Goal: Task Accomplishment & Management: Use online tool/utility

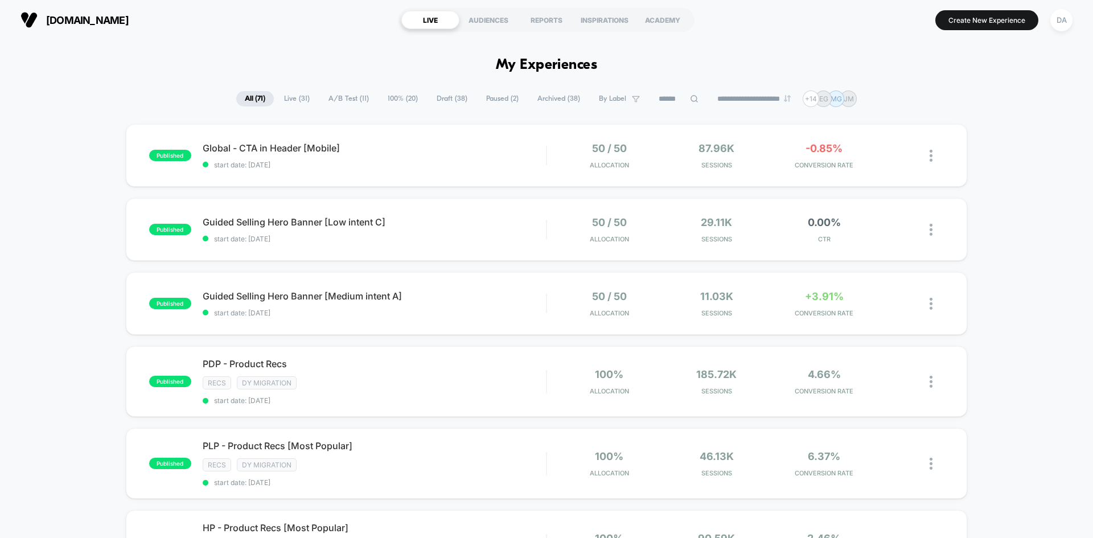
click at [429, 97] on span "Draft ( 38 )" at bounding box center [452, 98] width 48 height 15
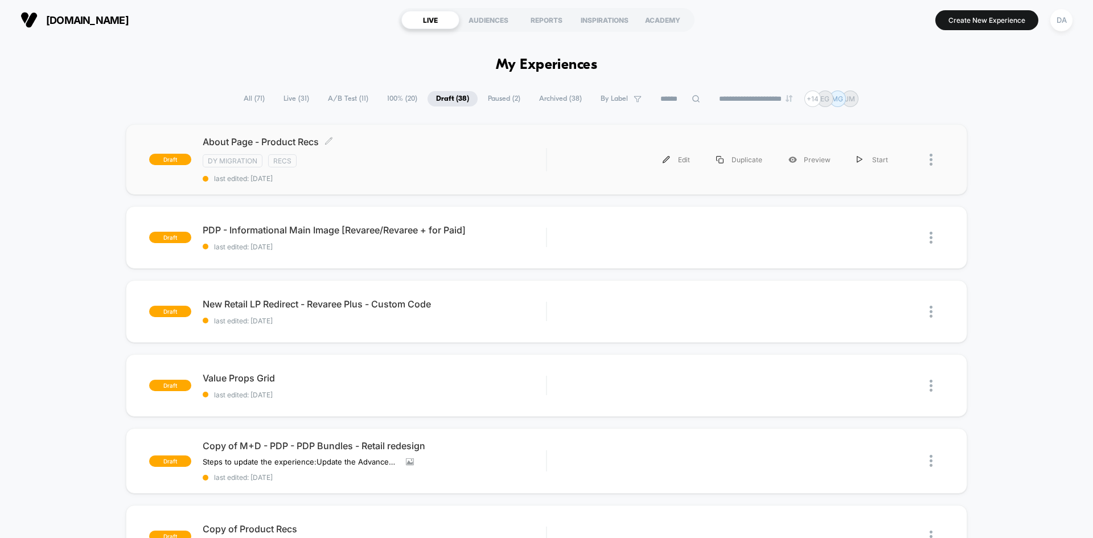
click at [469, 153] on div "About Page - Product Recs Click to edit experience details Click to edit experi…" at bounding box center [374, 159] width 343 height 47
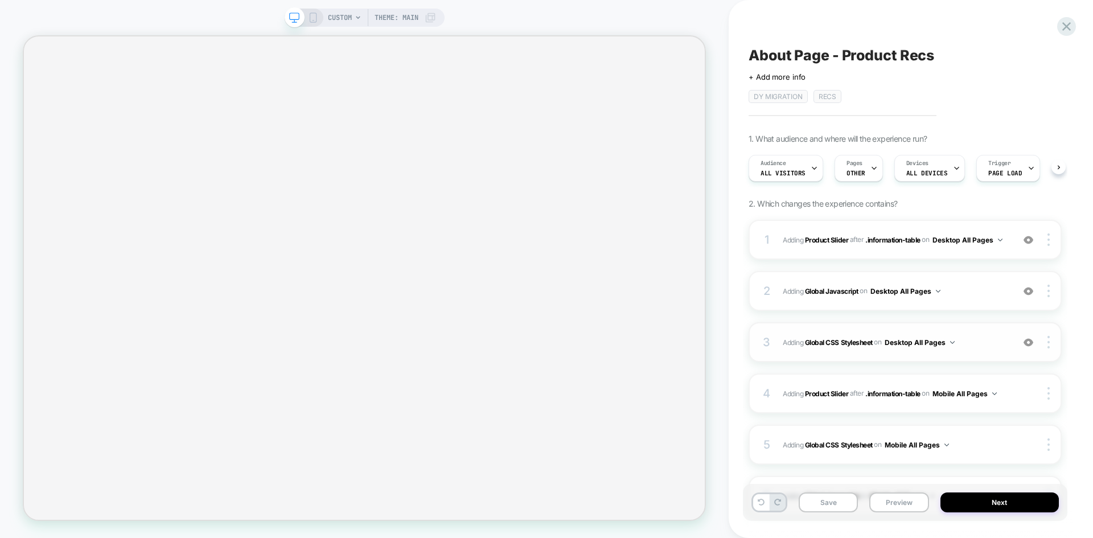
scroll to position [0, 1]
click at [981, 248] on div "1 #_loomi_addon_1755016232473_dup1757434986_dup1758117752 Adding Product Slider…" at bounding box center [905, 240] width 313 height 40
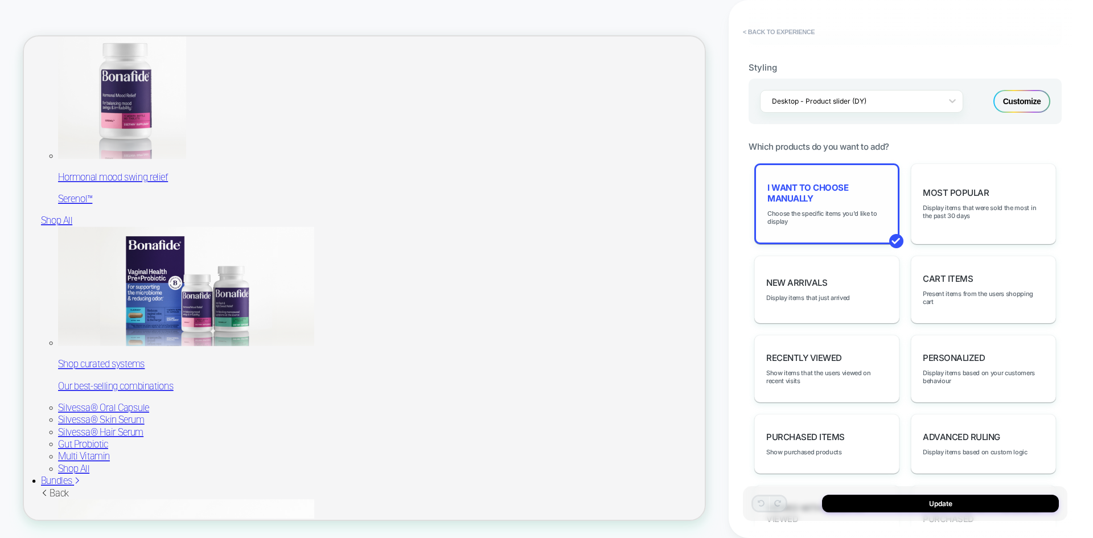
scroll to position [1140, 0]
click at [807, 225] on span "Choose the specific items you'd like to display" at bounding box center [827, 218] width 119 height 16
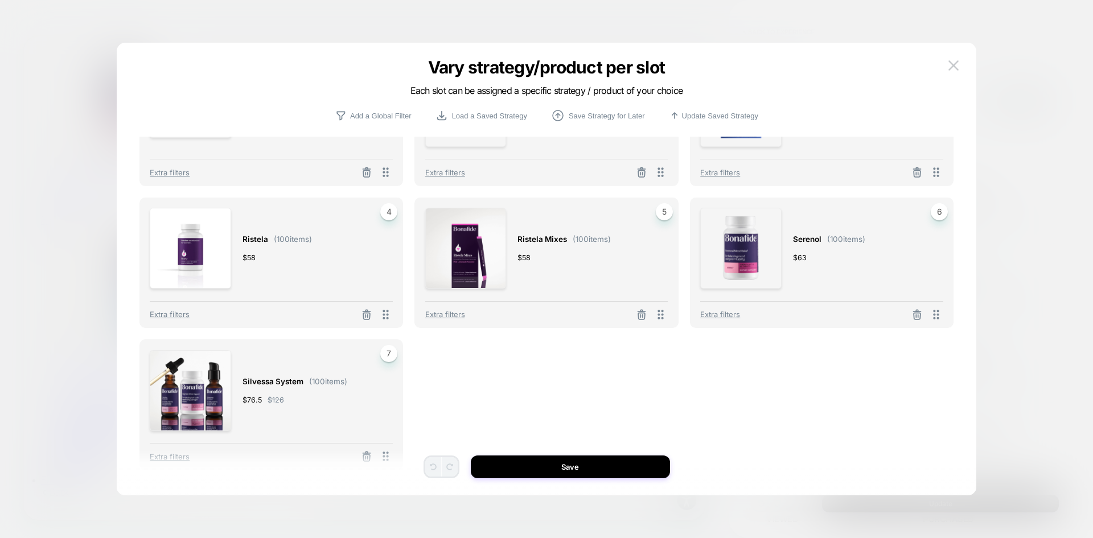
scroll to position [0, 0]
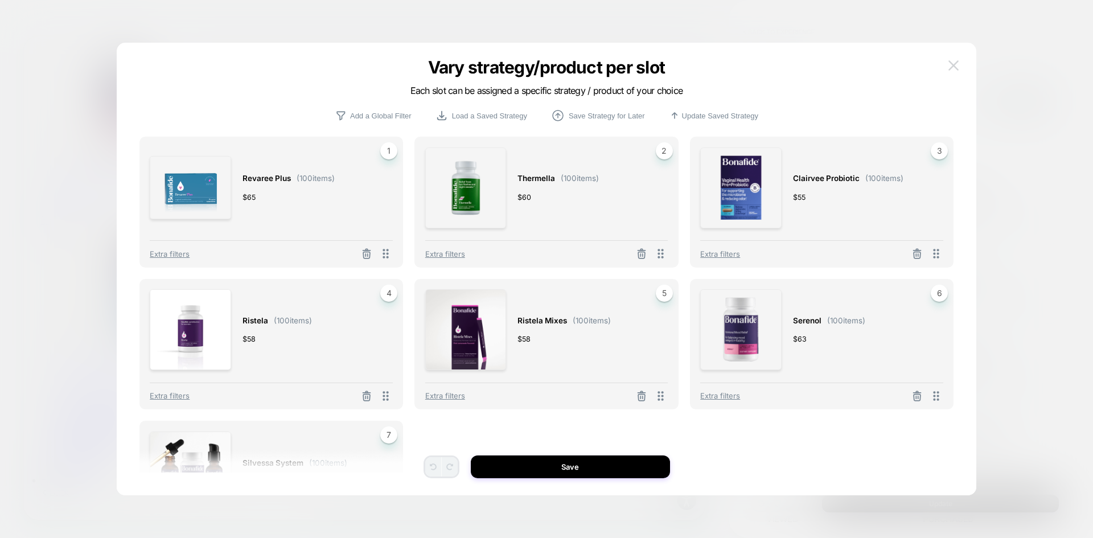
click at [951, 69] on img at bounding box center [954, 65] width 10 height 10
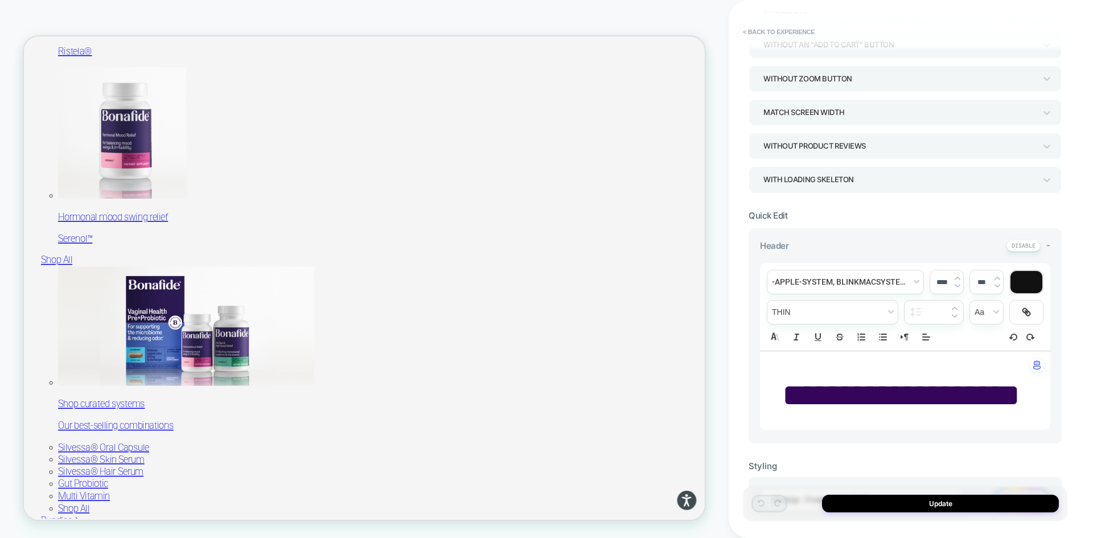
scroll to position [1140, 0]
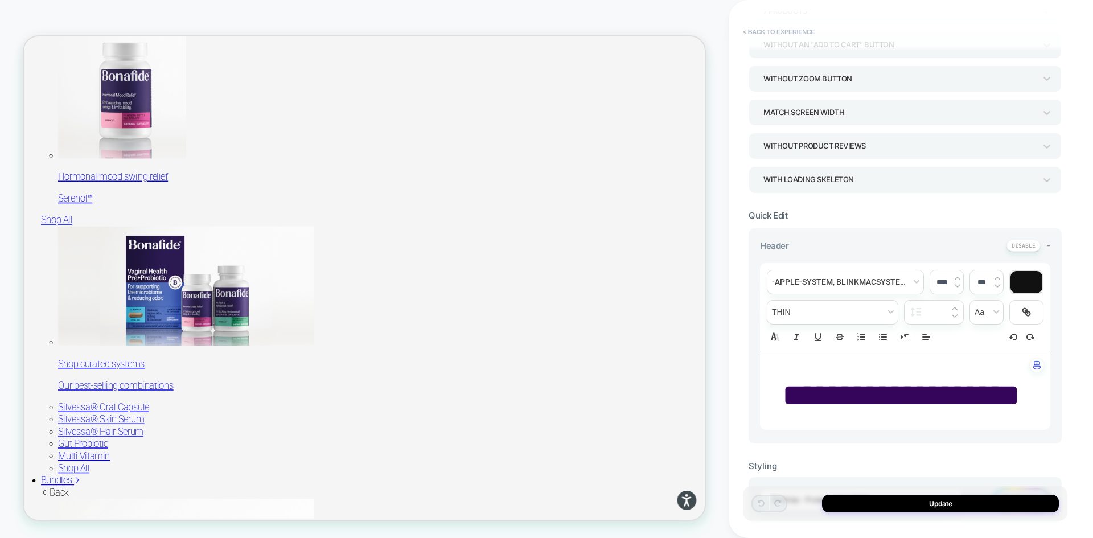
click at [781, 32] on button "< Back to experience" at bounding box center [778, 32] width 83 height 18
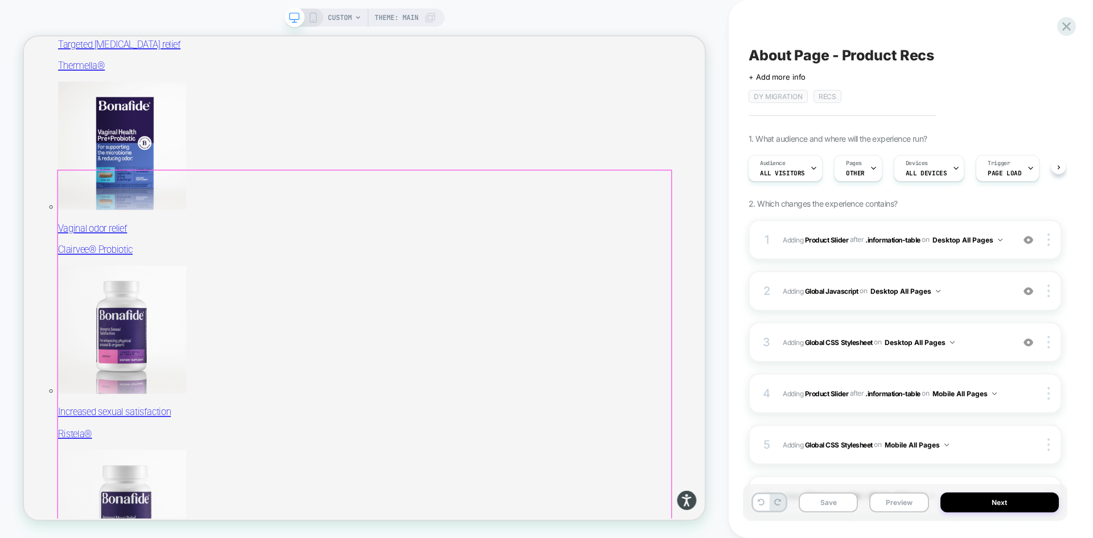
scroll to position [514, 0]
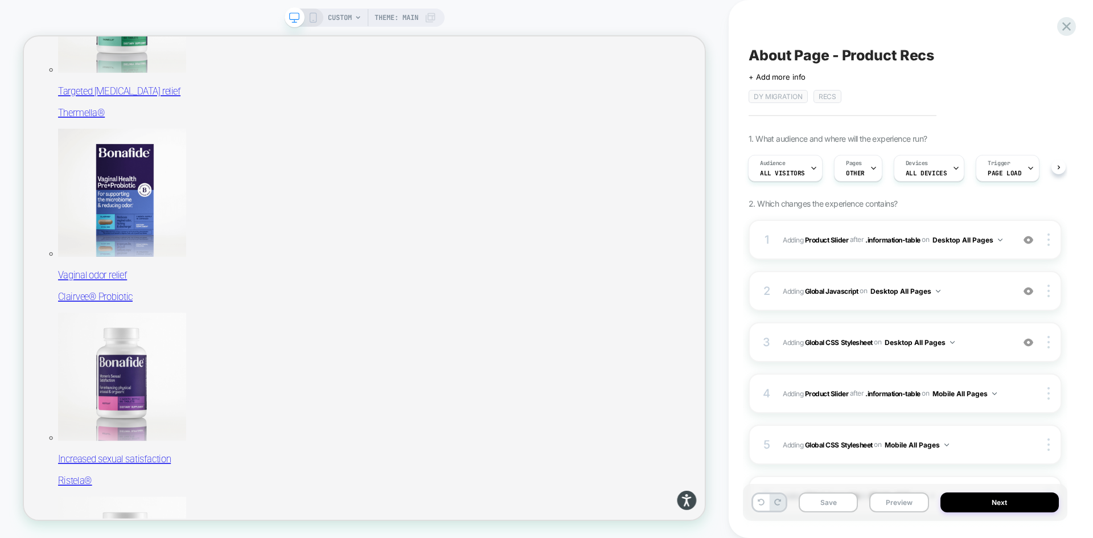
click at [310, 13] on rect at bounding box center [313, 17] width 6 height 9
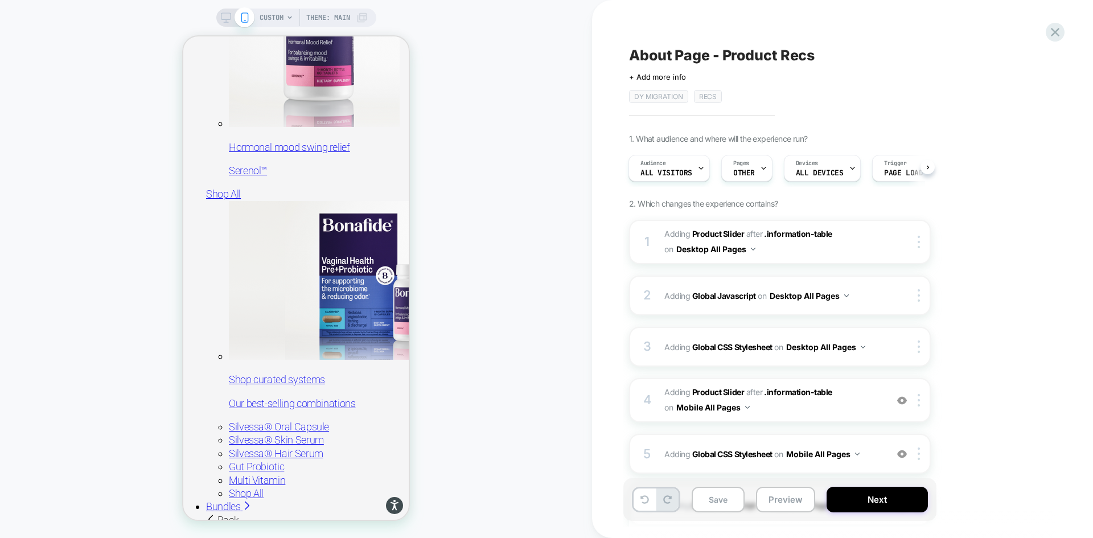
scroll to position [1139, 0]
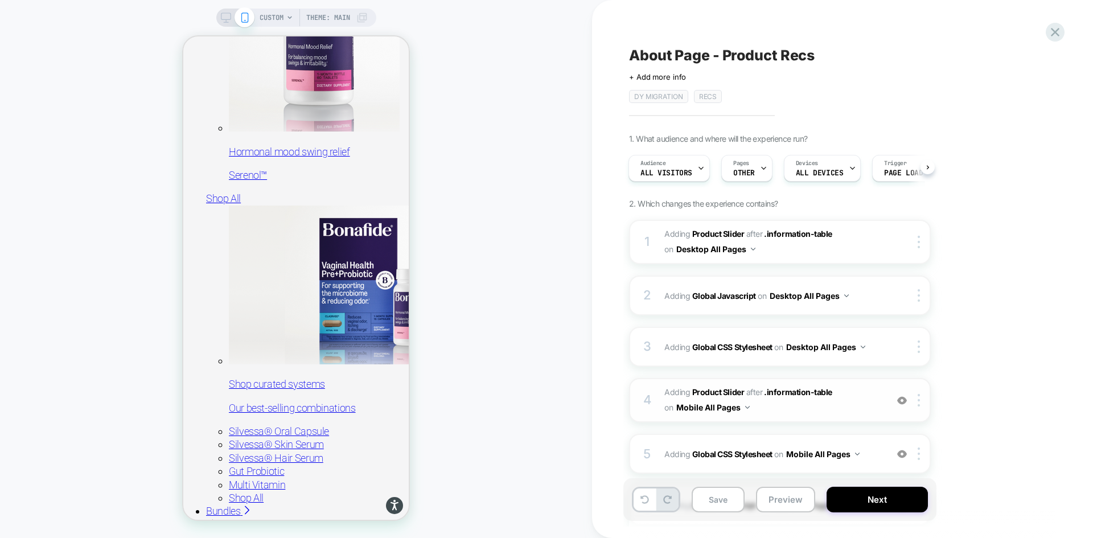
click at [859, 411] on span "#_loomi_addon_1755094638342_dup1757434986_dup1758117752 Adding Product Slider A…" at bounding box center [773, 400] width 217 height 31
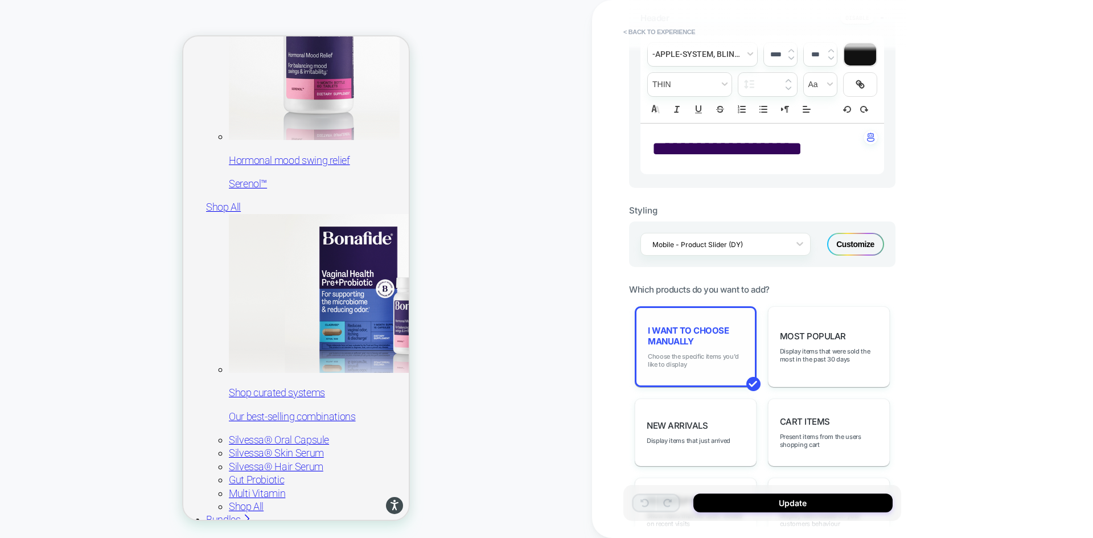
scroll to position [1145, 0]
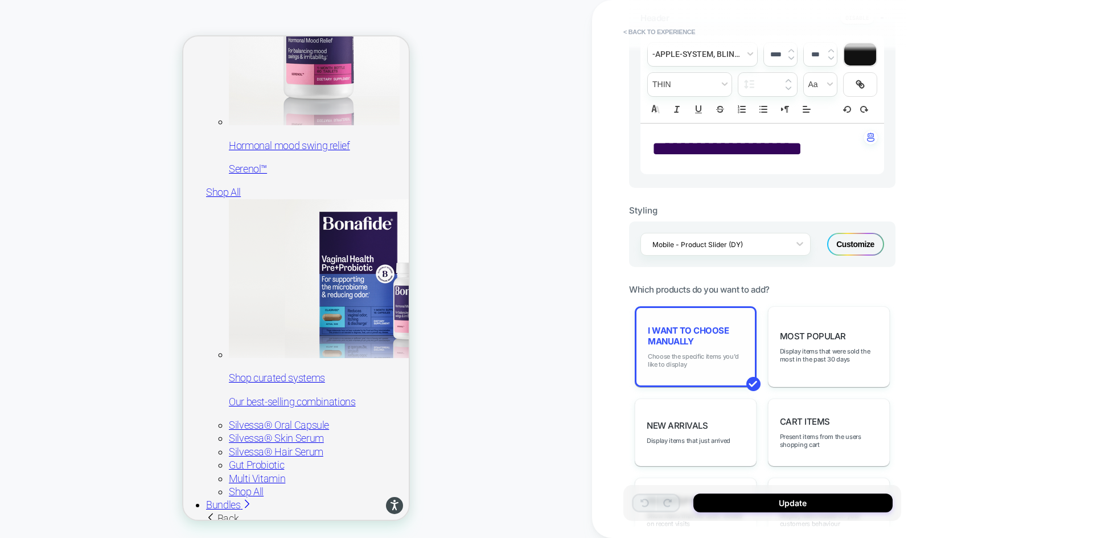
click at [703, 366] on span "Choose the specific items you'd like to display" at bounding box center [696, 360] width 96 height 16
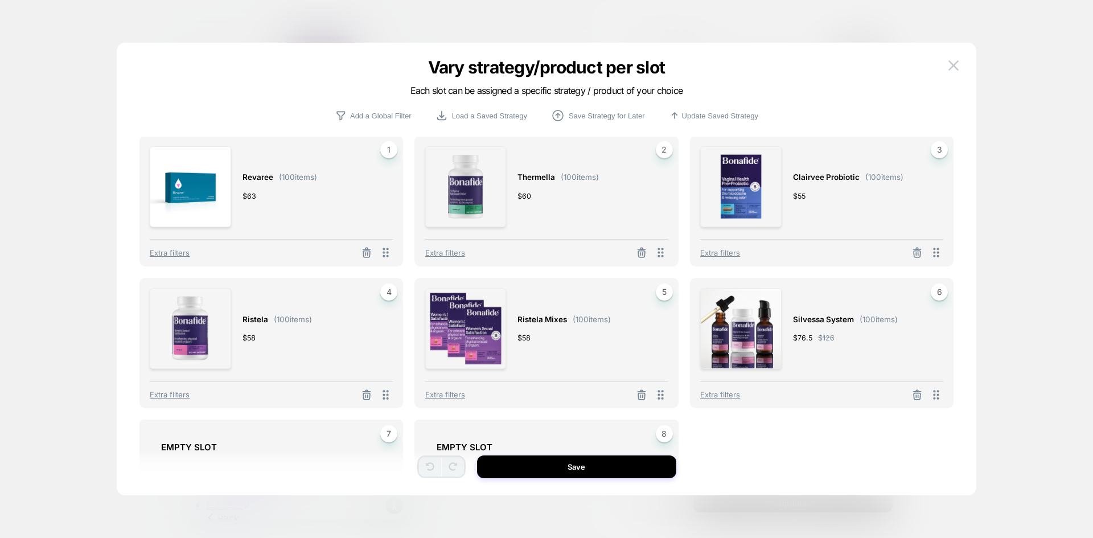
scroll to position [0, 0]
click at [181, 208] on img at bounding box center [190, 187] width 81 height 81
click at [364, 254] on icon at bounding box center [366, 253] width 11 height 11
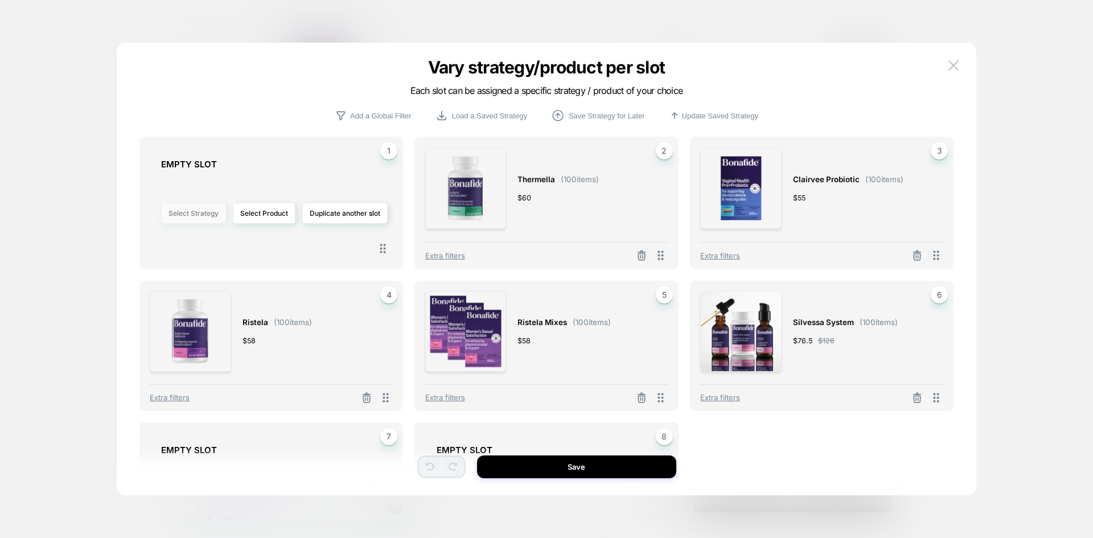
click at [195, 215] on button "Select Strategy" at bounding box center [193, 213] width 65 height 21
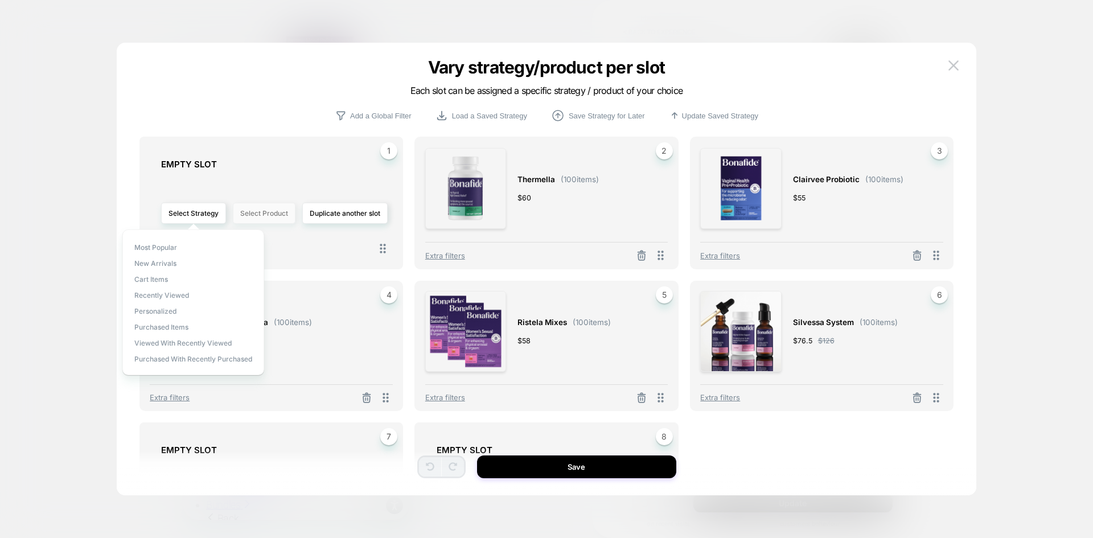
click at [275, 204] on button "Select Product" at bounding box center [264, 213] width 63 height 21
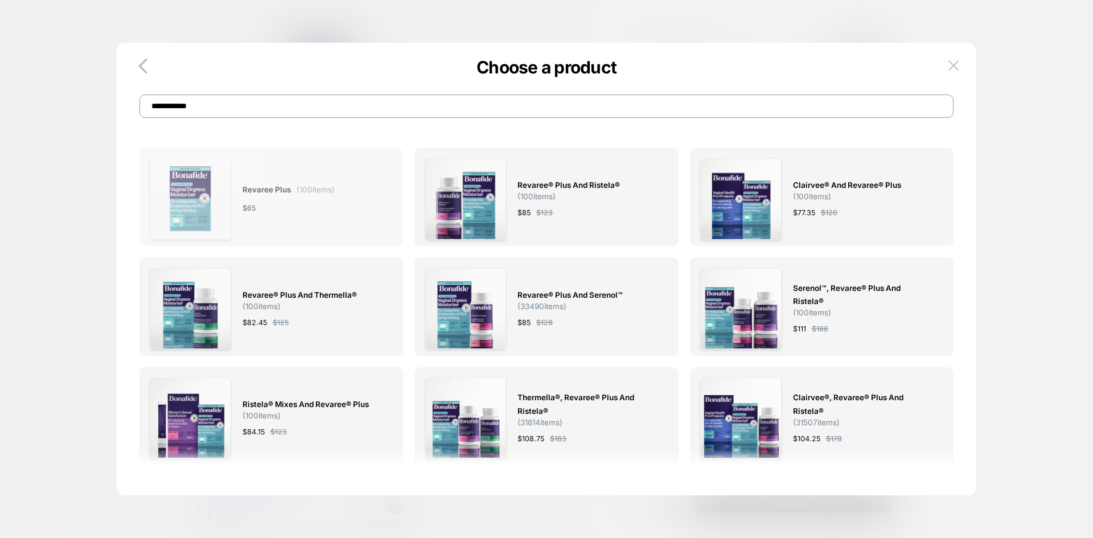
type input "**********"
click at [357, 213] on div "Revaree Plus ( 100 items) $ 65" at bounding box center [271, 198] width 243 height 81
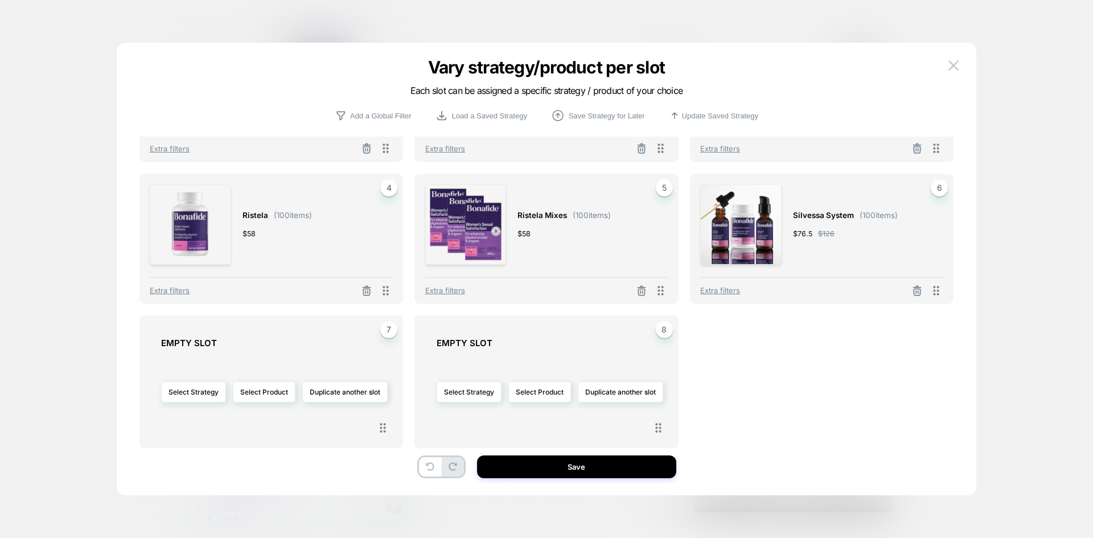
scroll to position [109, 0]
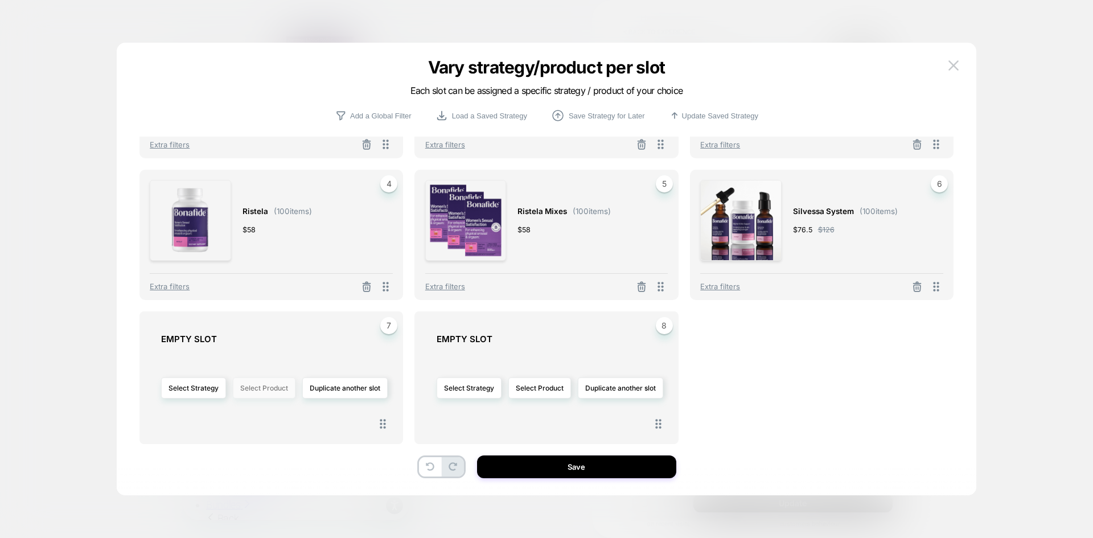
click at [260, 390] on button "Select Product" at bounding box center [264, 388] width 63 height 21
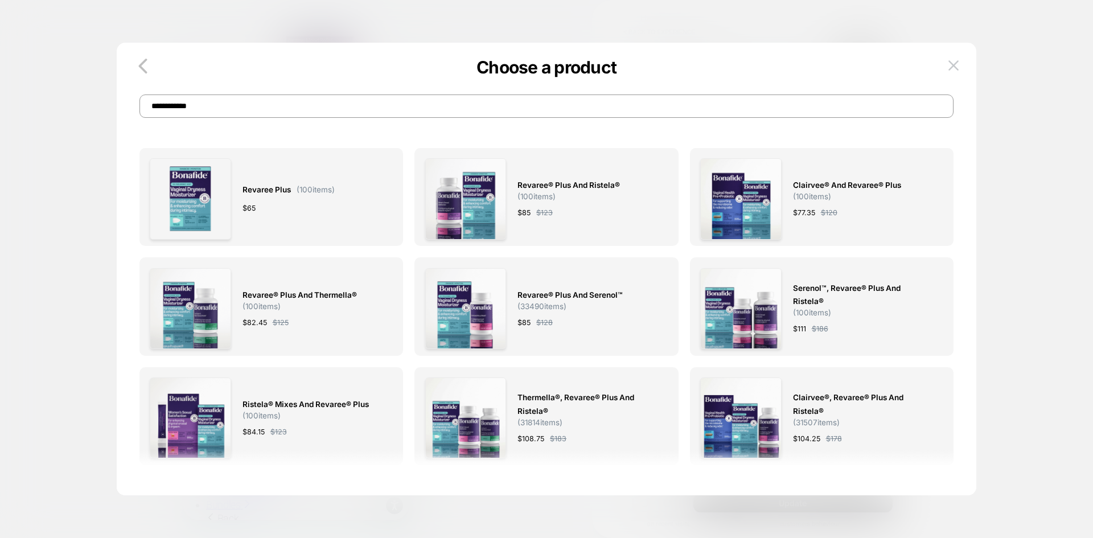
click at [306, 112] on input "**********" at bounding box center [547, 106] width 815 height 23
click at [305, 112] on input "**********" at bounding box center [547, 106] width 815 height 23
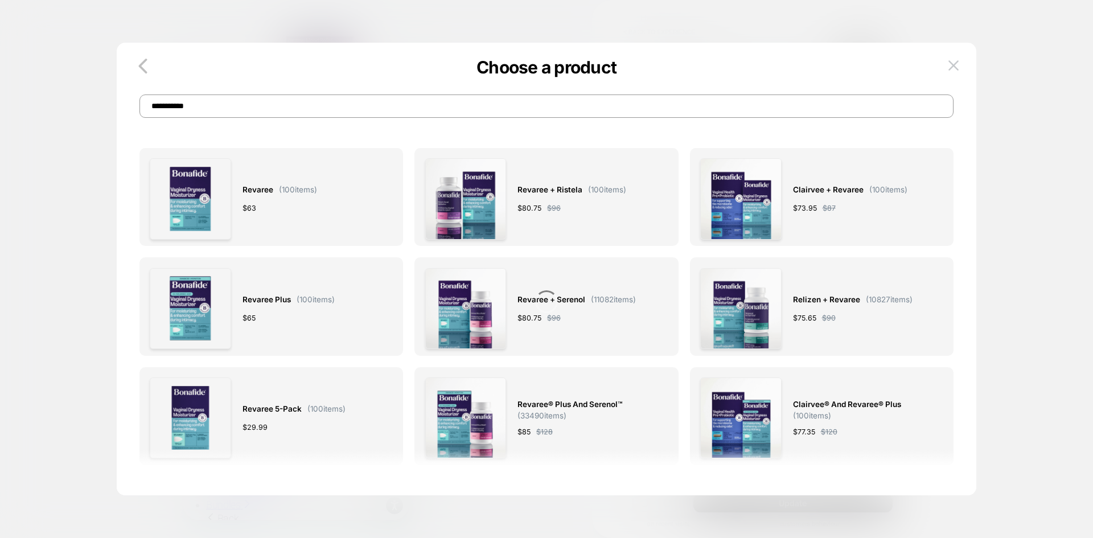
click at [305, 112] on input "**********" at bounding box center [547, 106] width 815 height 23
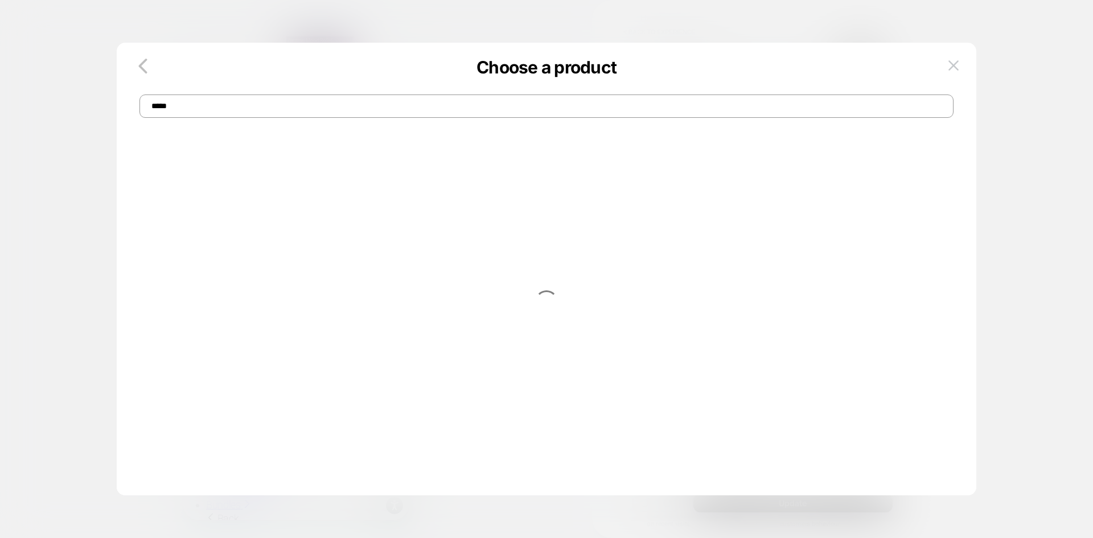
click at [227, 102] on input "*****" at bounding box center [547, 106] width 815 height 23
type input "*******"
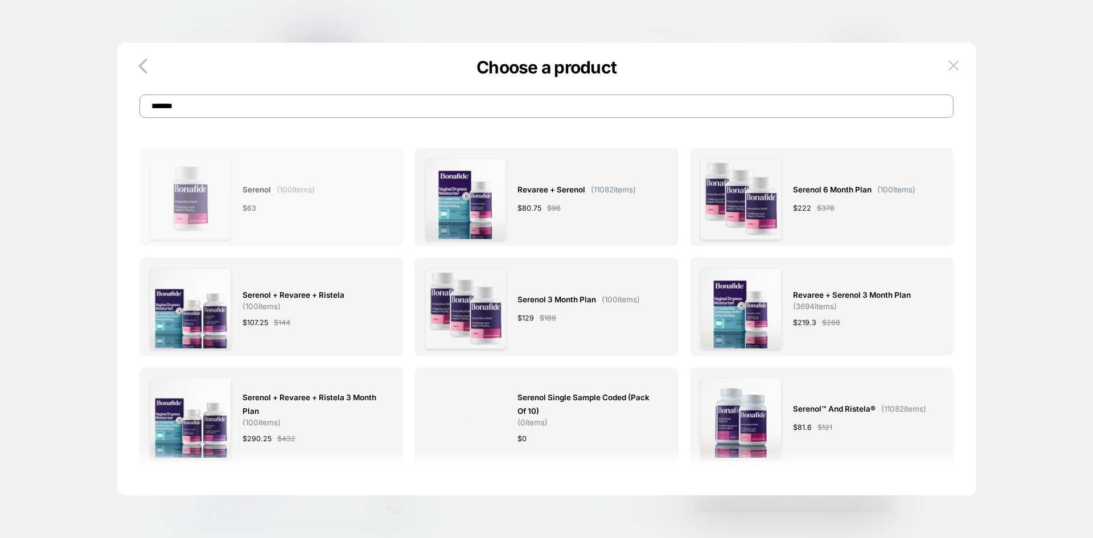
click at [310, 218] on div "Serenol ( 100 items) $ 63" at bounding box center [279, 198] width 72 height 81
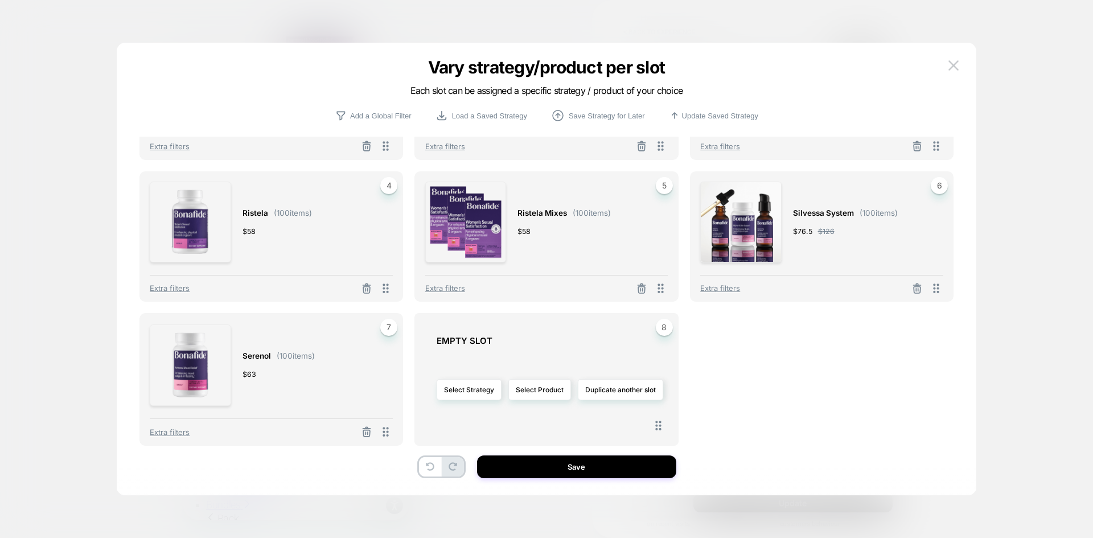
scroll to position [109, 0]
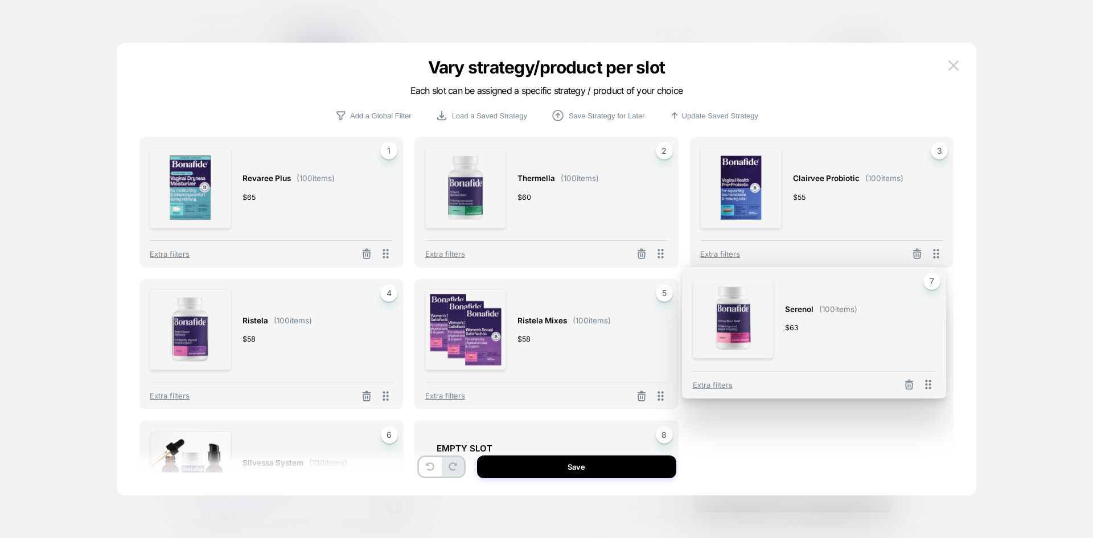
drag, startPoint x: 389, startPoint y: 433, endPoint x: 932, endPoint y: 279, distance: 564.2
click at [932, 279] on div "Serenol ( 100 items) $ 63 7 Extra filters" at bounding box center [814, 333] width 264 height 131
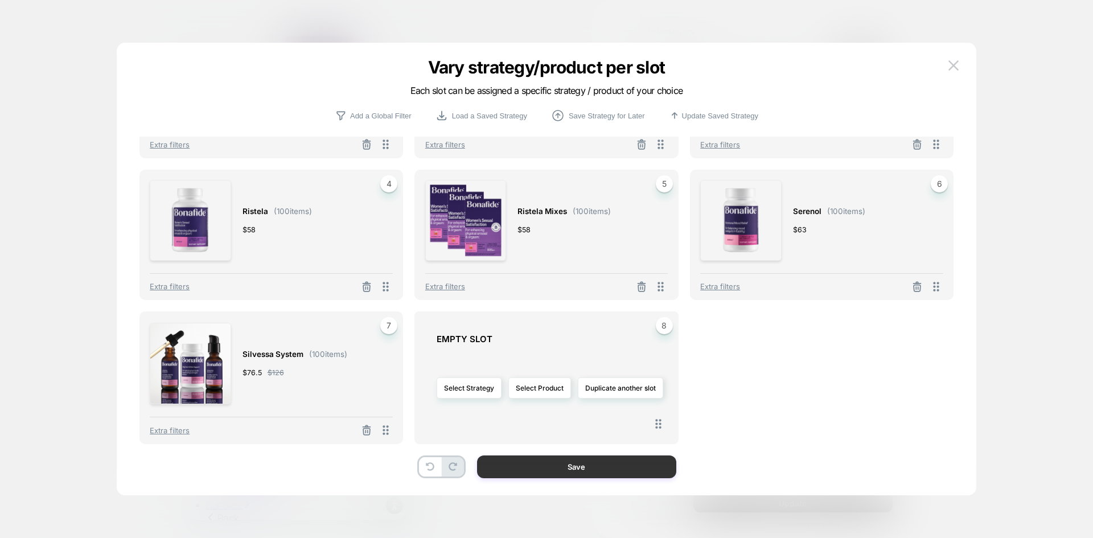
click at [562, 472] on button "Save" at bounding box center [576, 467] width 199 height 23
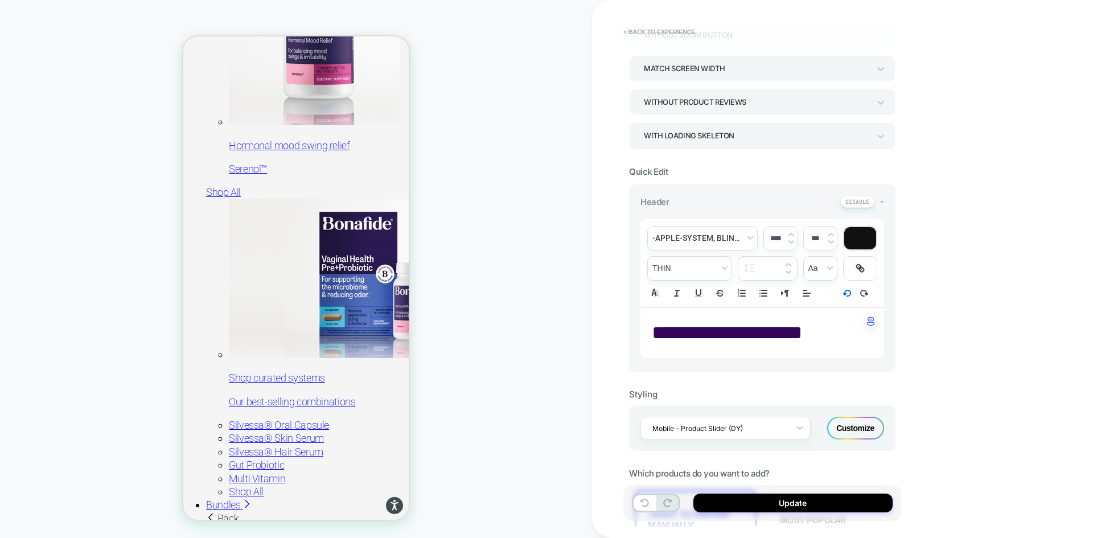
scroll to position [0, 0]
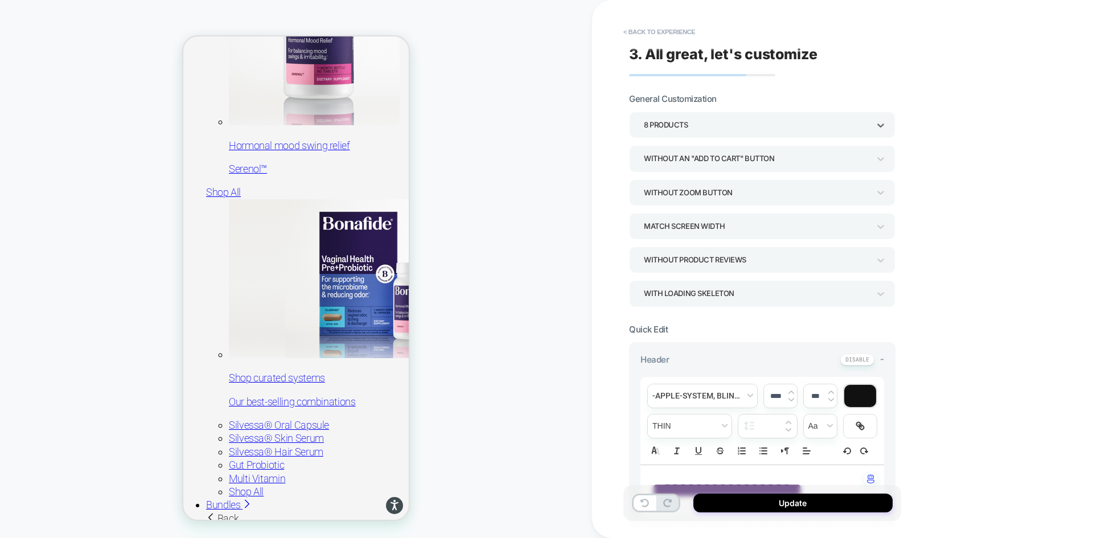
click at [709, 129] on div "8 Products" at bounding box center [756, 124] width 225 height 15
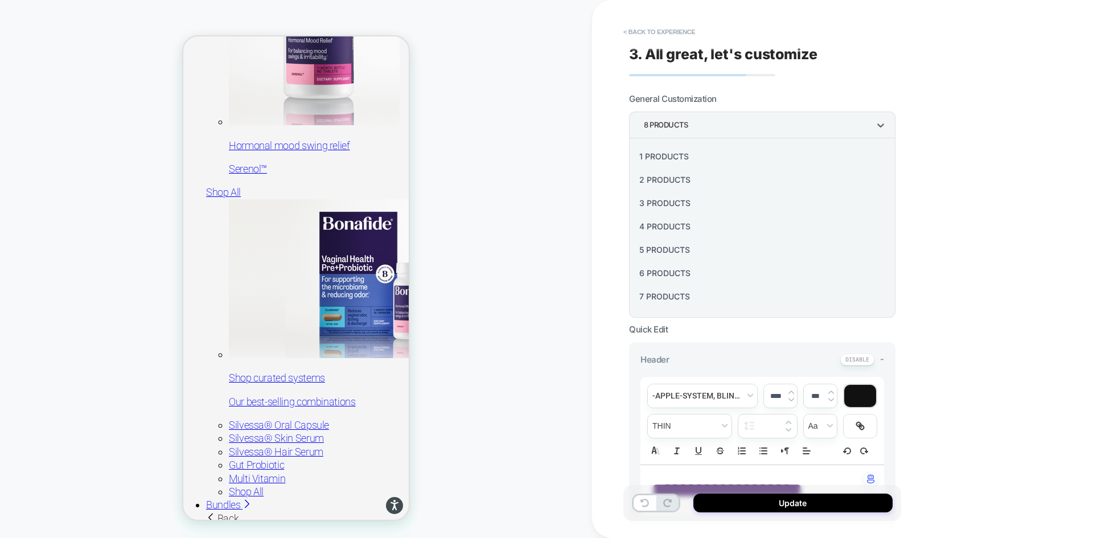
click at [672, 296] on div "7 Products" at bounding box center [762, 296] width 257 height 23
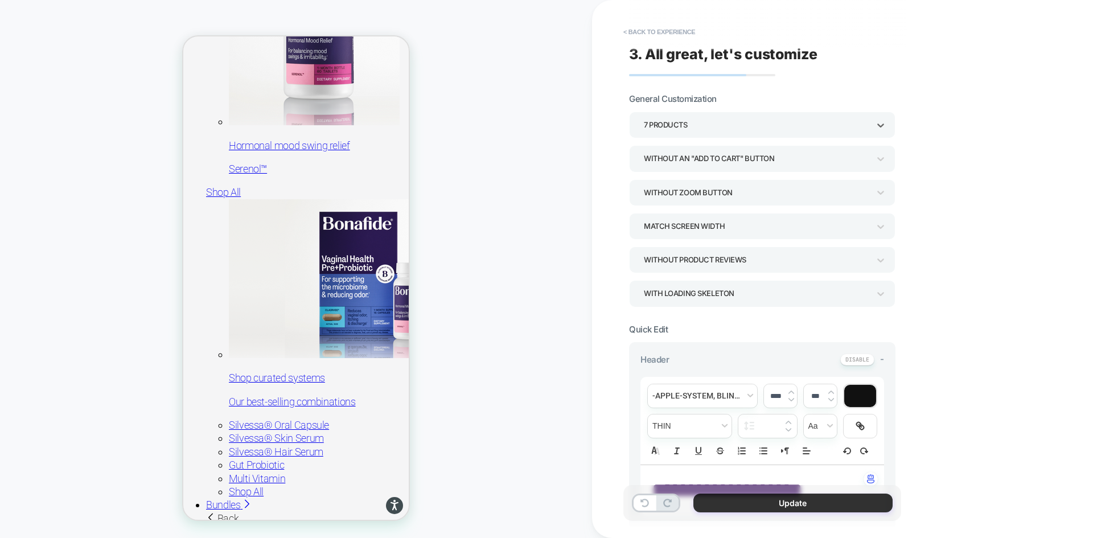
click at [766, 504] on button "Update" at bounding box center [793, 503] width 199 height 19
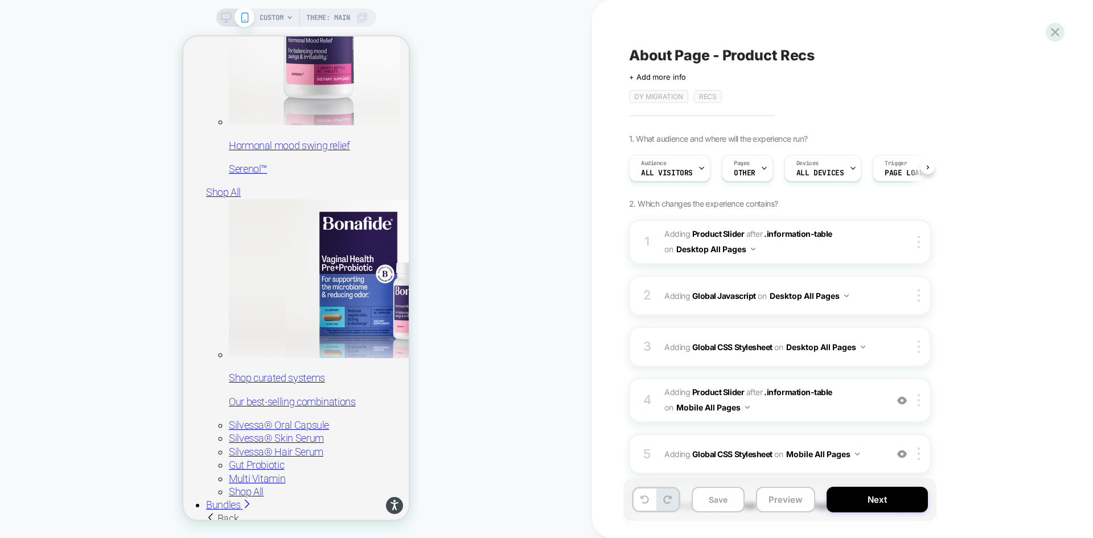
scroll to position [0, 1]
click at [715, 504] on button "Save" at bounding box center [718, 500] width 53 height 26
click at [226, 19] on icon at bounding box center [226, 18] width 10 height 10
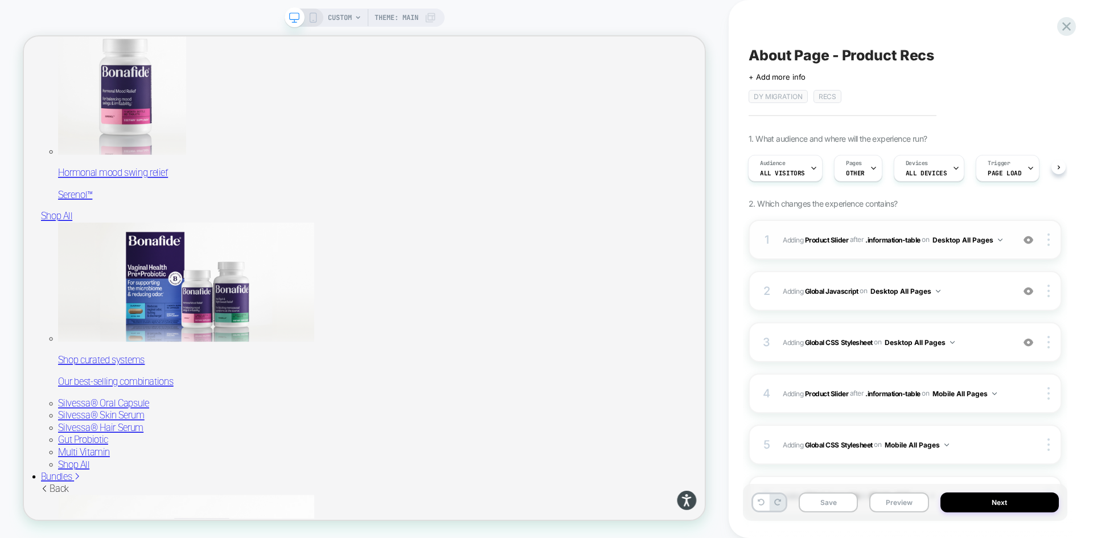
click at [985, 253] on div "1 #_loomi_addon_1755016232473_dup1757434986_dup1758117752 Adding Product Slider…" at bounding box center [905, 240] width 313 height 40
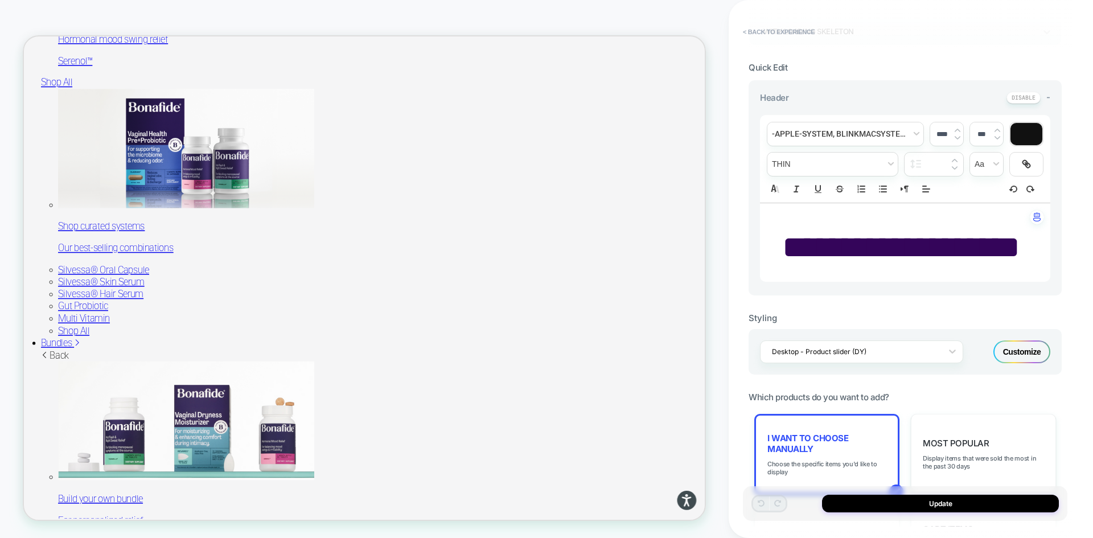
scroll to position [456, 0]
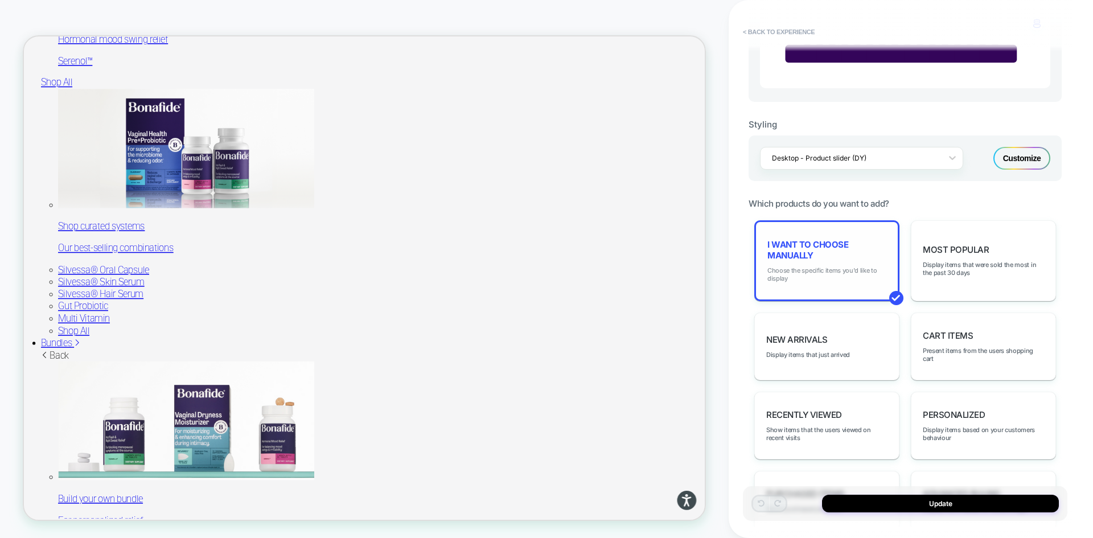
click at [827, 282] on span "Choose the specific items you'd like to display" at bounding box center [827, 274] width 119 height 16
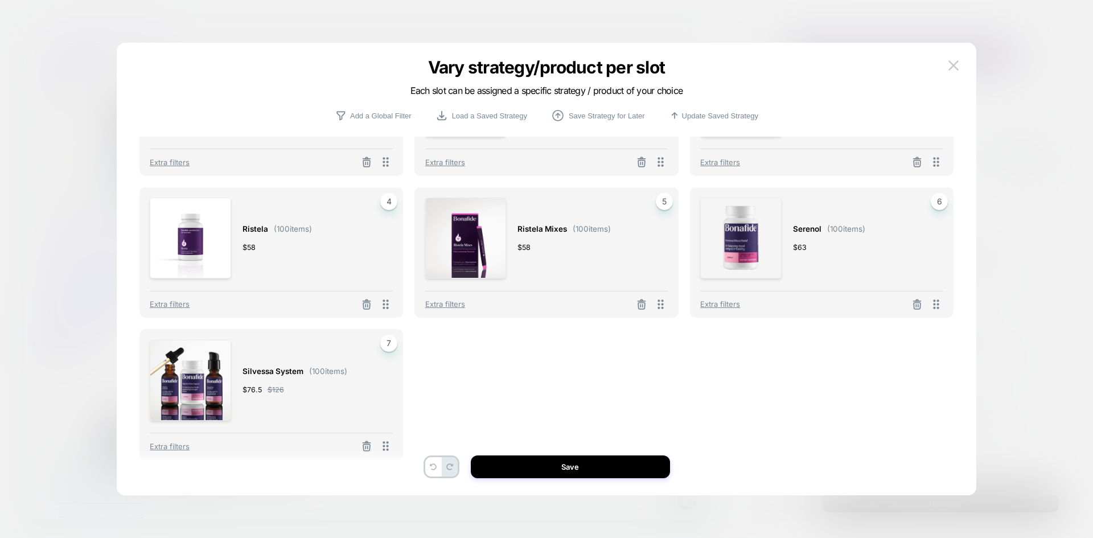
scroll to position [108, 0]
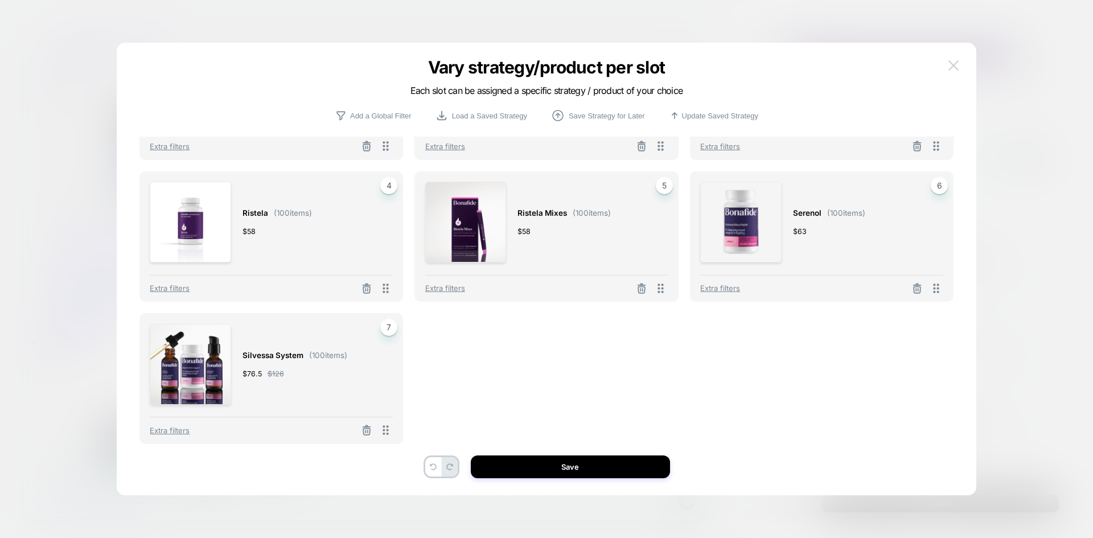
click at [949, 62] on img at bounding box center [954, 65] width 10 height 10
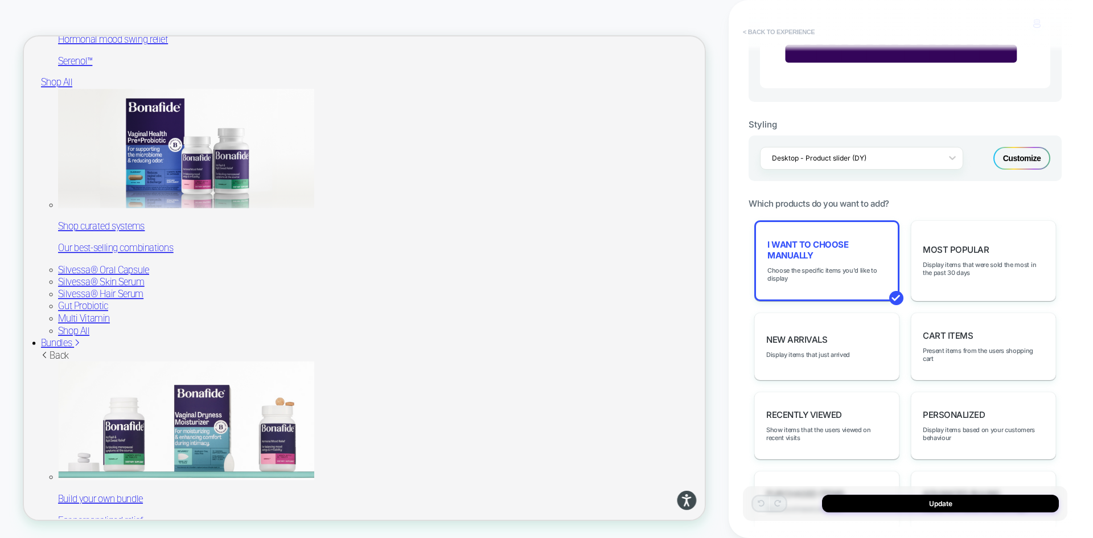
click at [769, 32] on button "< Back to experience" at bounding box center [778, 32] width 83 height 18
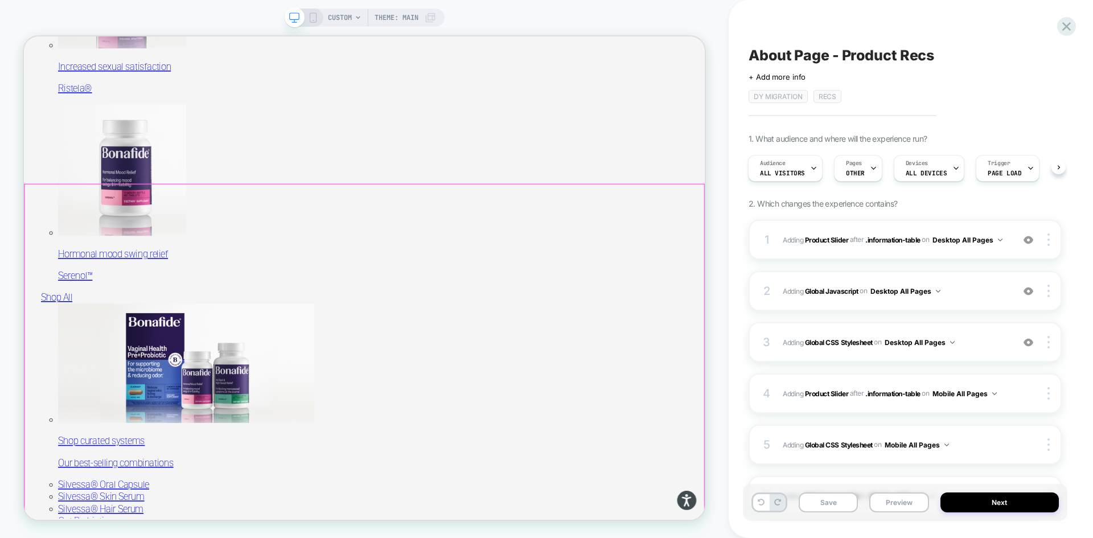
scroll to position [1039, 0]
click at [898, 501] on button "Preview" at bounding box center [898, 503] width 59 height 20
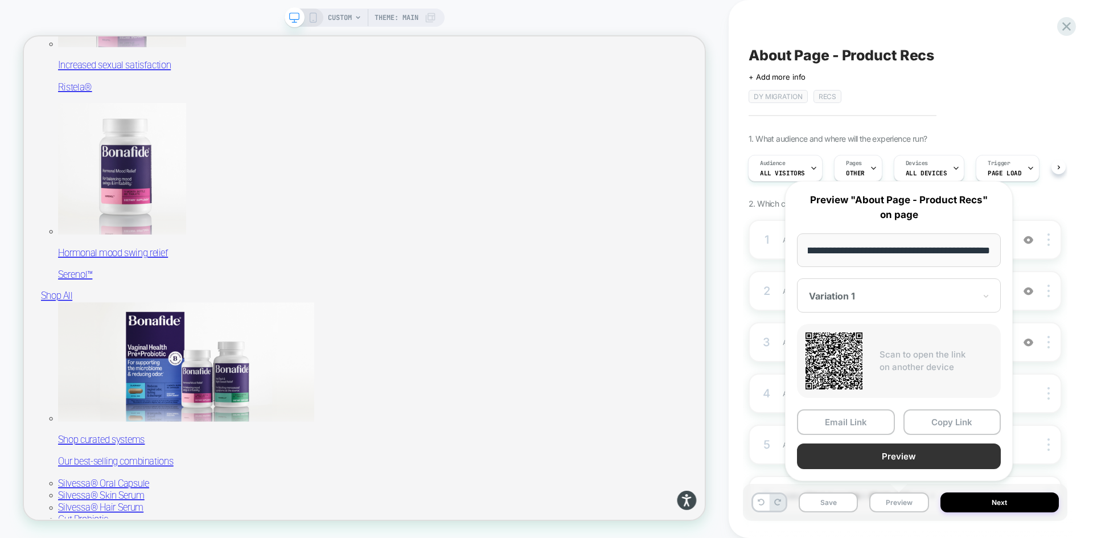
scroll to position [0, 0]
click at [880, 464] on button "Preview" at bounding box center [899, 457] width 204 height 26
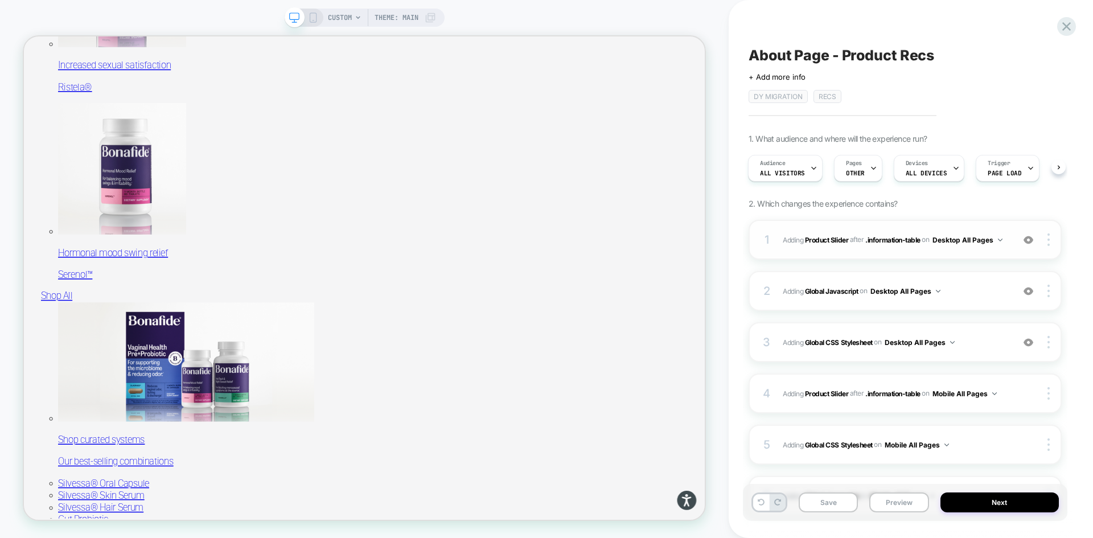
click at [974, 248] on div "1 #_loomi_addon_1755016232473_dup1757434986_dup1758117752 Adding Product Slider…" at bounding box center [905, 240] width 313 height 40
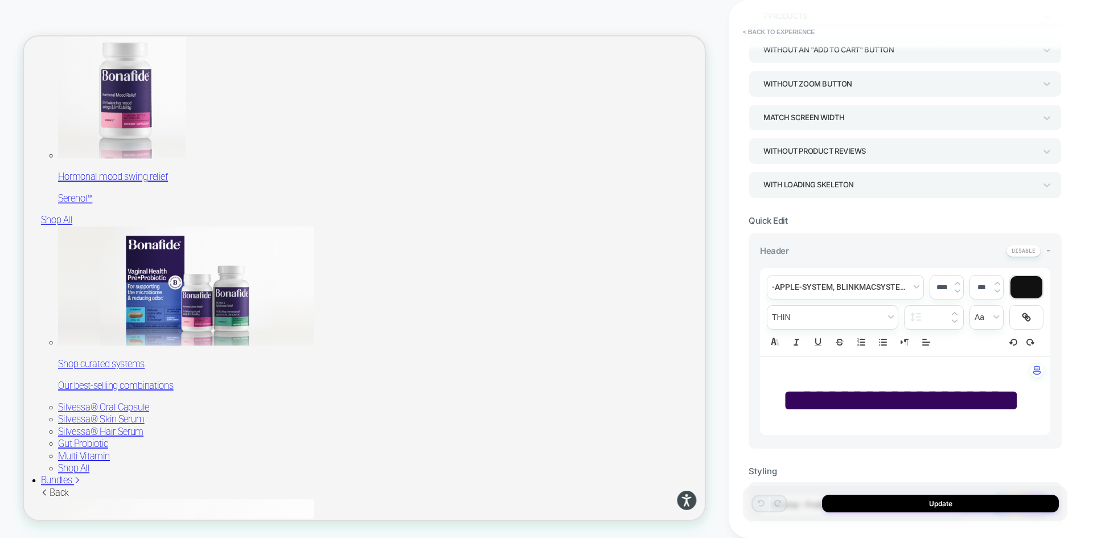
scroll to position [399, 0]
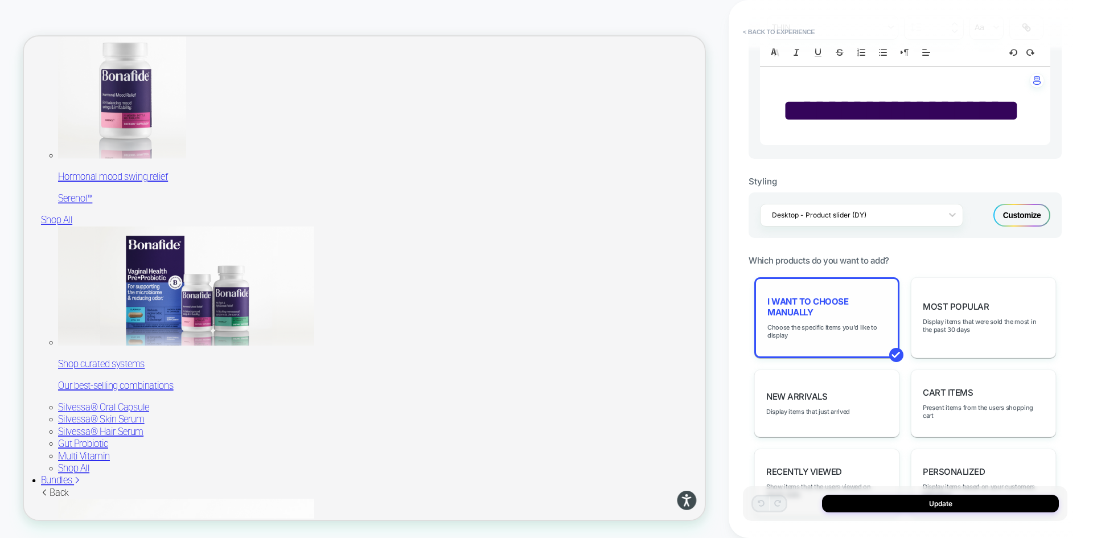
click at [835, 358] on div "I want to choose manually Choose the specific items you'd like to display" at bounding box center [826, 317] width 145 height 81
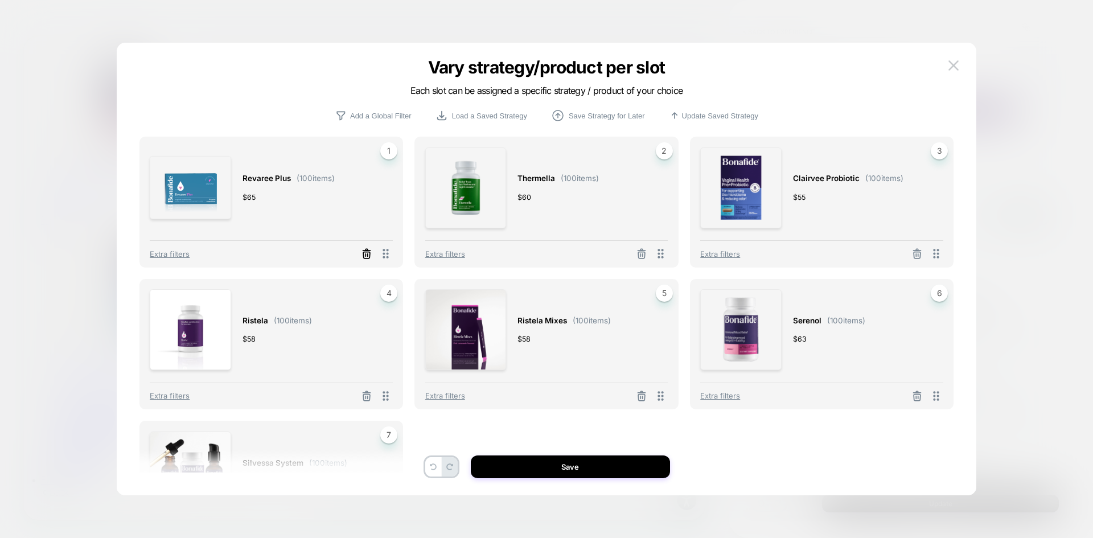
click at [367, 254] on line at bounding box center [367, 255] width 0 height 2
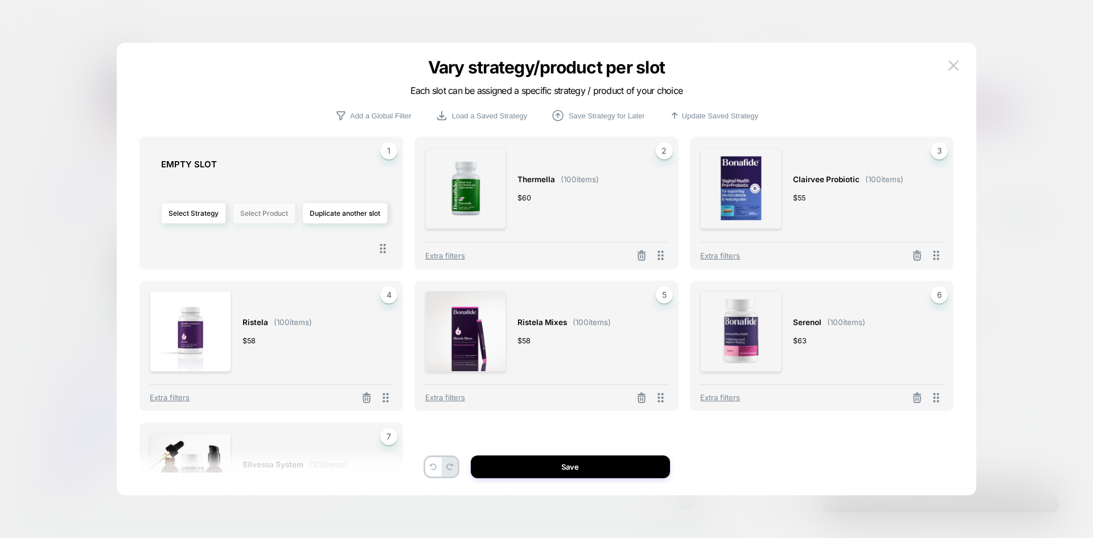
click at [270, 216] on button "Select Product" at bounding box center [264, 213] width 63 height 21
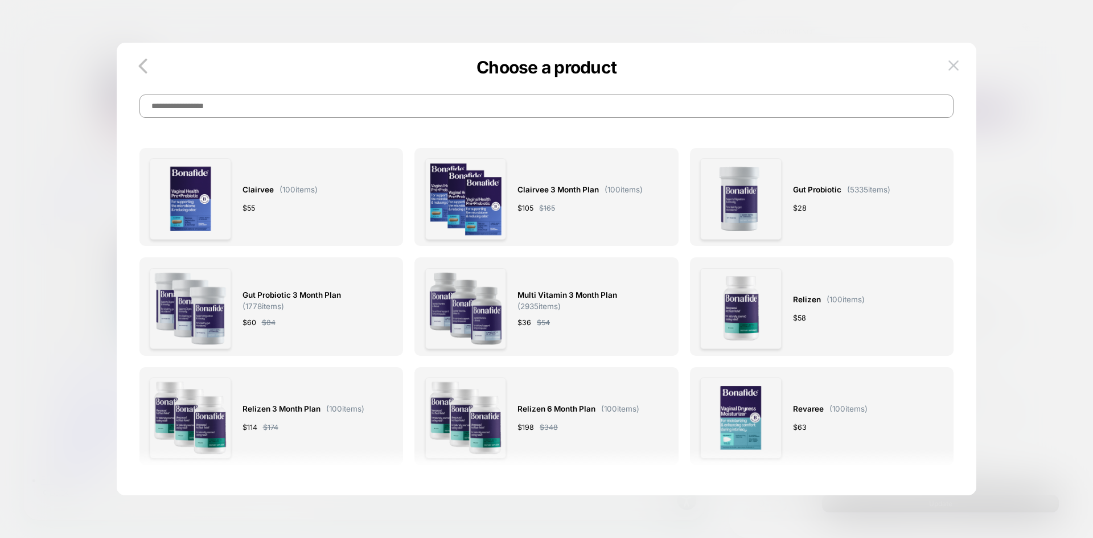
click at [307, 109] on input at bounding box center [547, 106] width 815 height 23
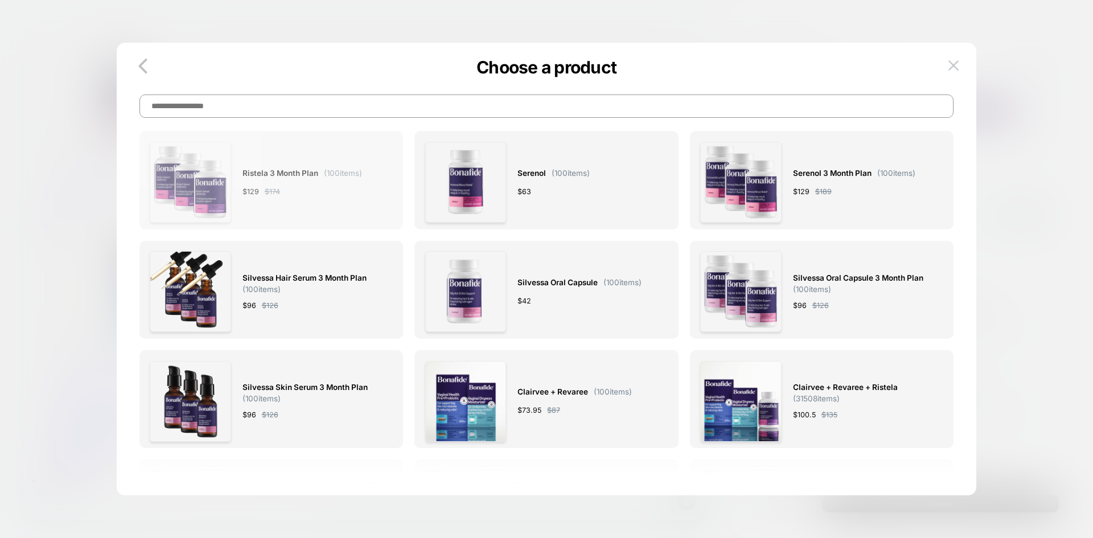
scroll to position [456, 0]
click at [319, 105] on input at bounding box center [547, 106] width 815 height 23
type input "**********"
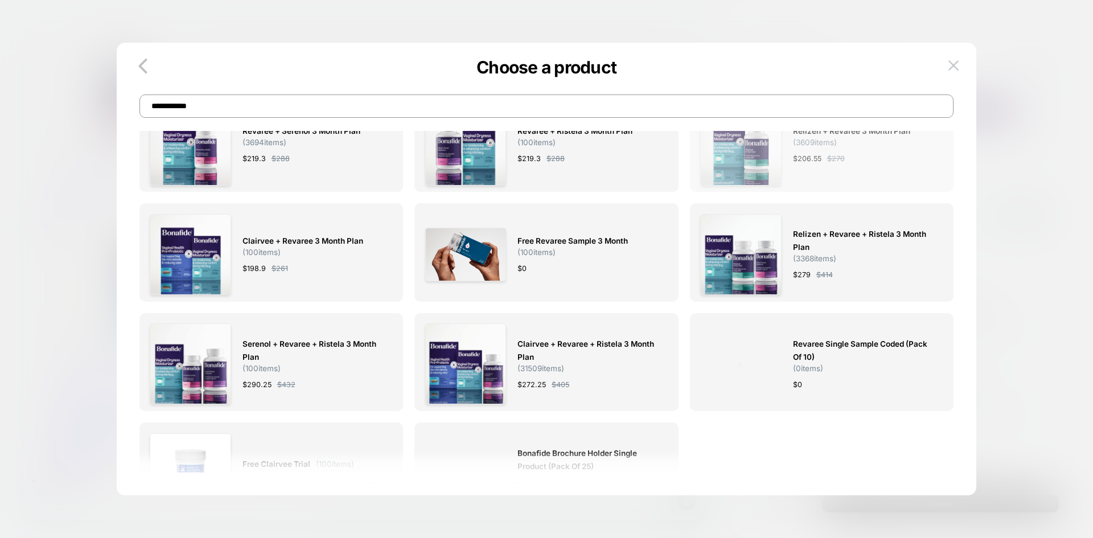
scroll to position [391, 0]
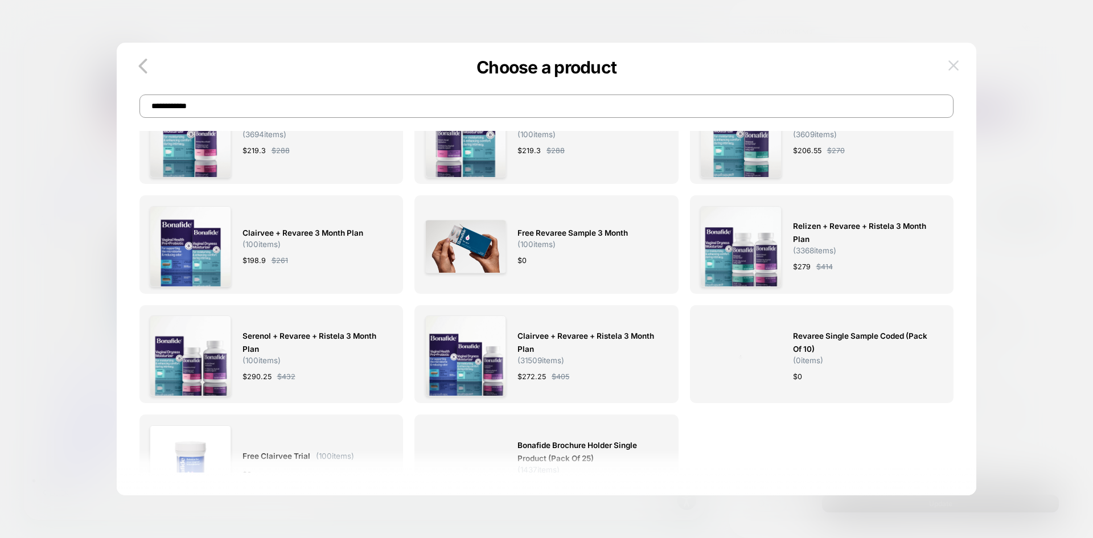
click at [951, 64] on img at bounding box center [954, 65] width 10 height 10
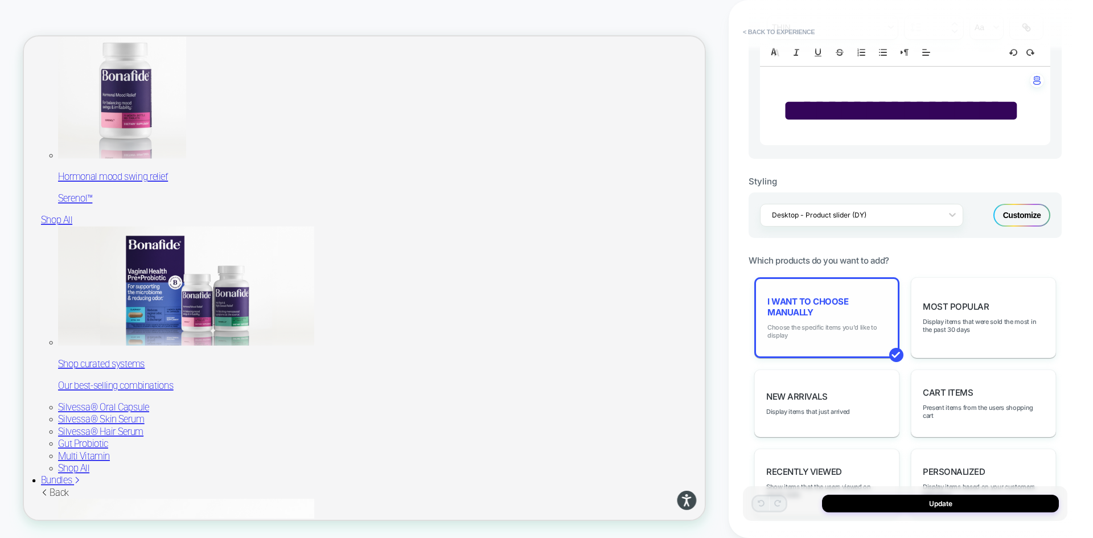
click at [812, 339] on span "Choose the specific items you'd like to display" at bounding box center [827, 331] width 119 height 16
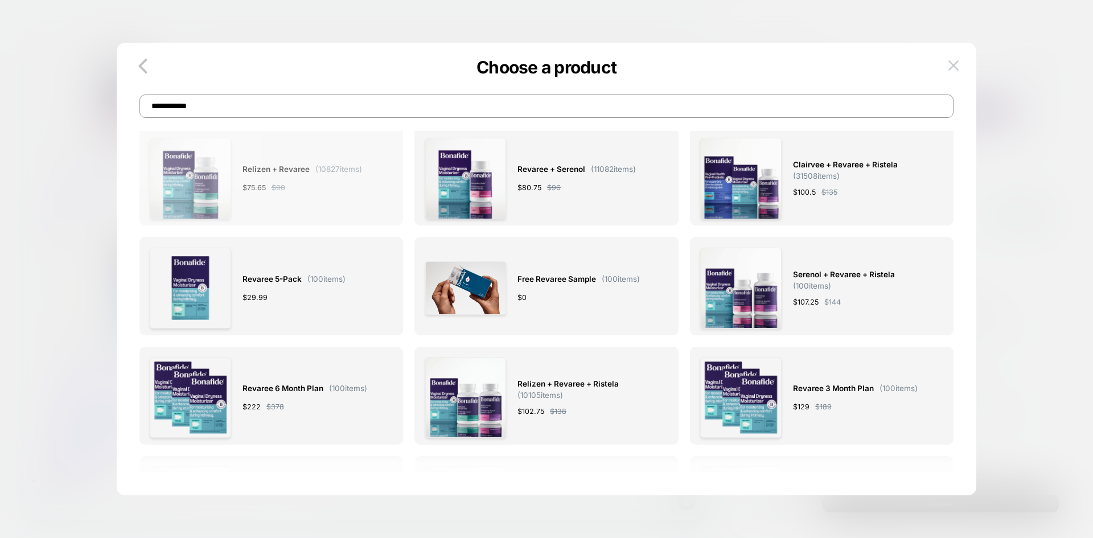
scroll to position [57, 0]
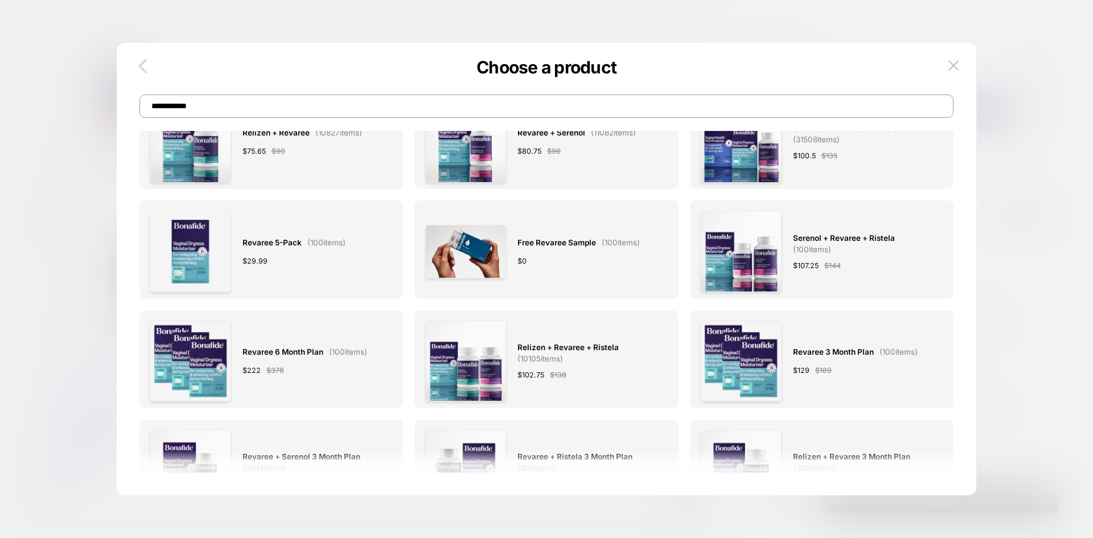
click at [151, 64] on icon "button" at bounding box center [143, 66] width 23 height 23
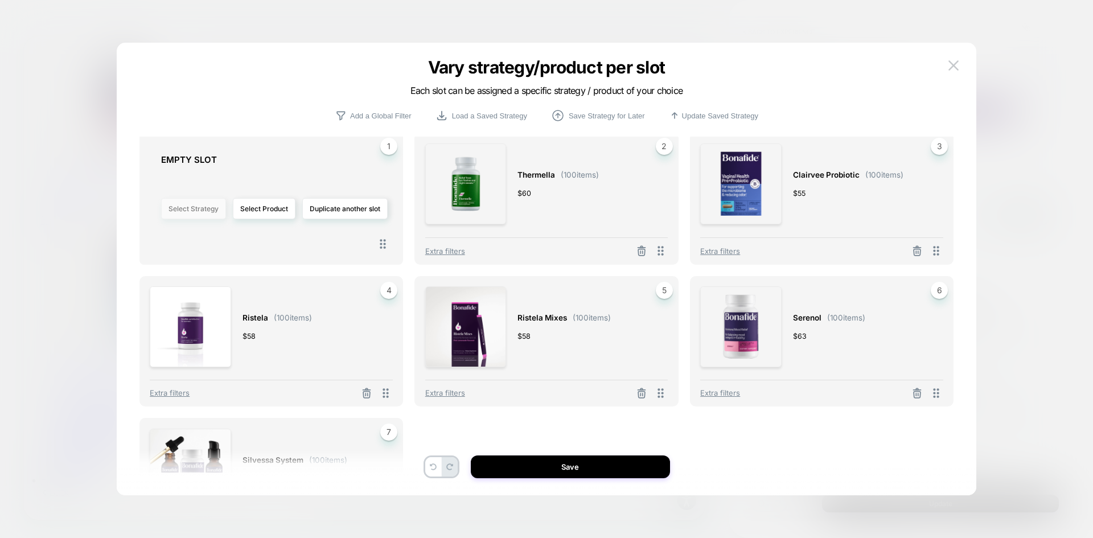
scroll to position [0, 0]
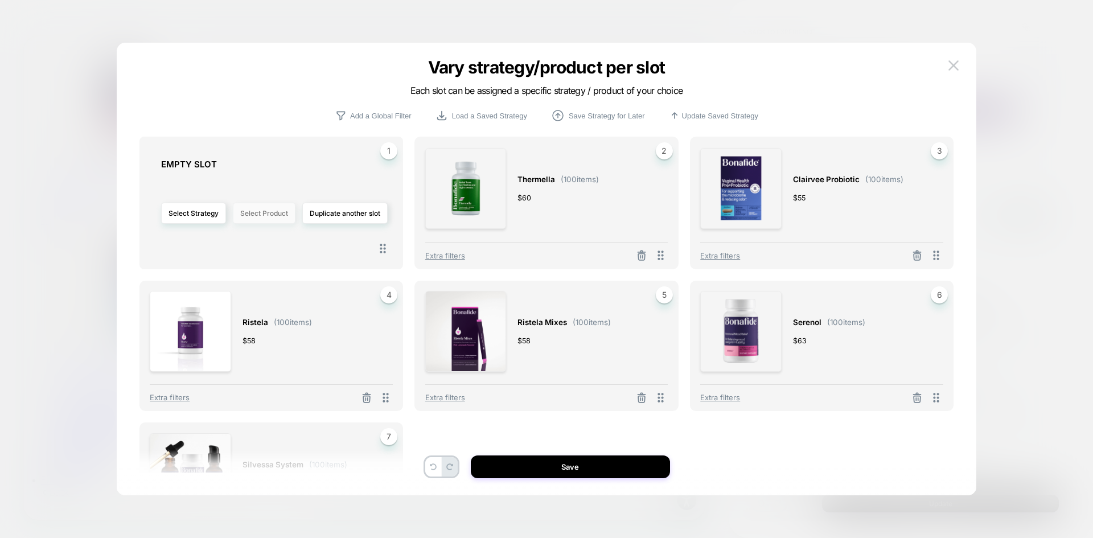
click at [266, 222] on button "Select Product" at bounding box center [264, 213] width 63 height 21
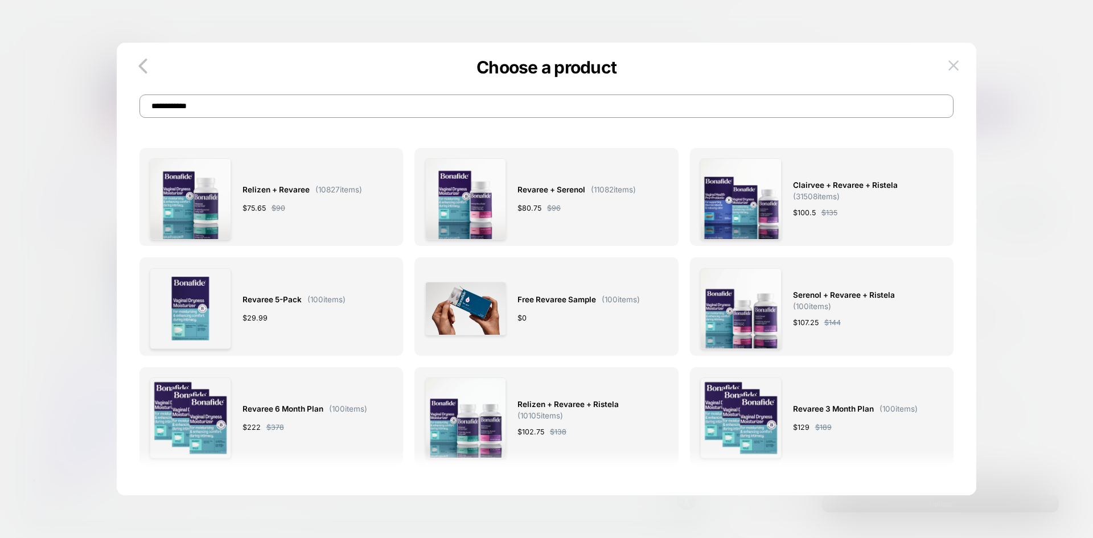
click at [315, 114] on input "**********" at bounding box center [547, 106] width 815 height 23
type input "**********"
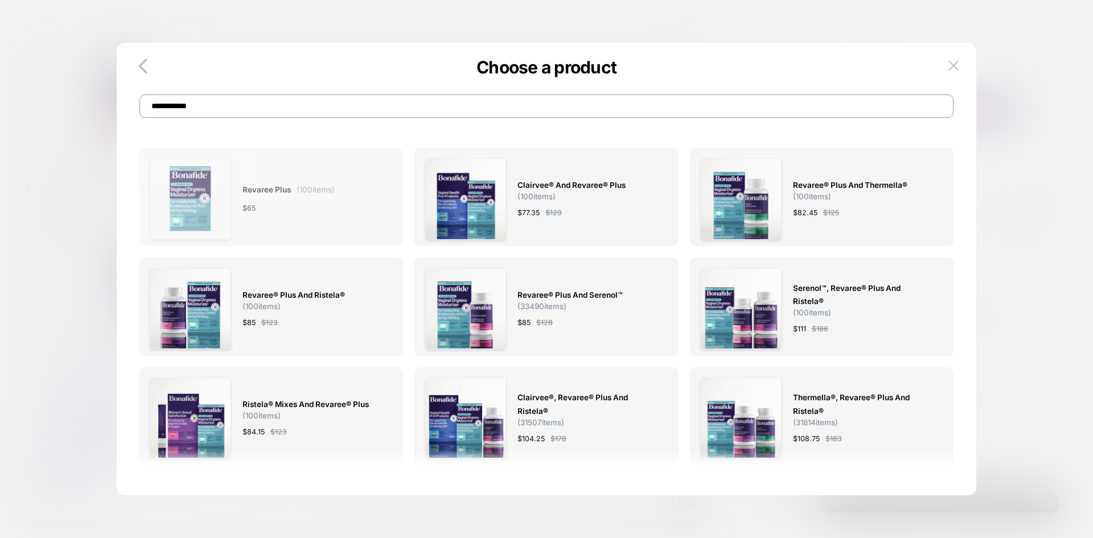
click at [341, 191] on div "Revaree Plus ( 100 items) $ 65" at bounding box center [271, 198] width 243 height 81
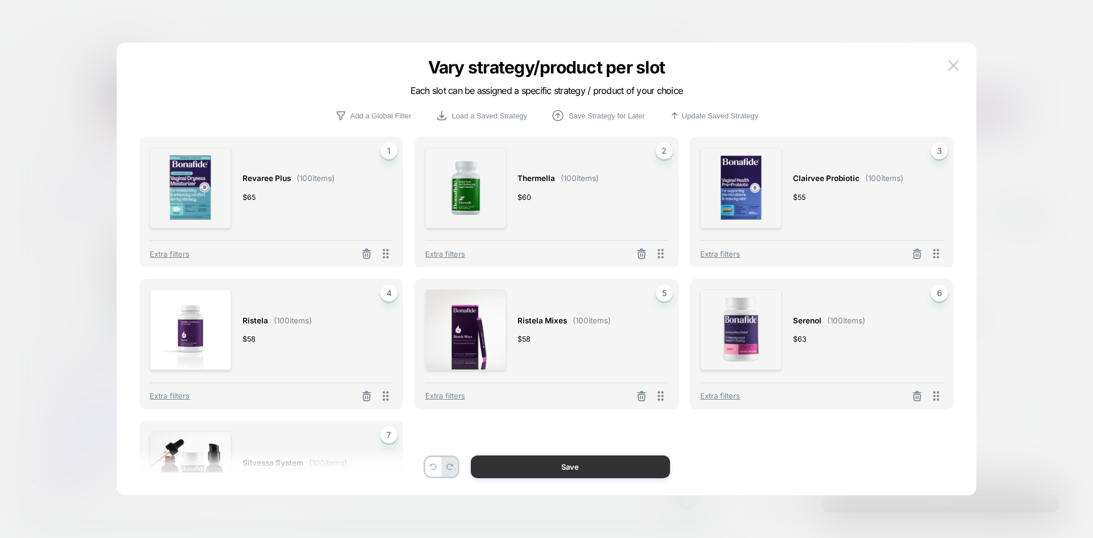
click at [635, 458] on button "Save" at bounding box center [570, 467] width 199 height 23
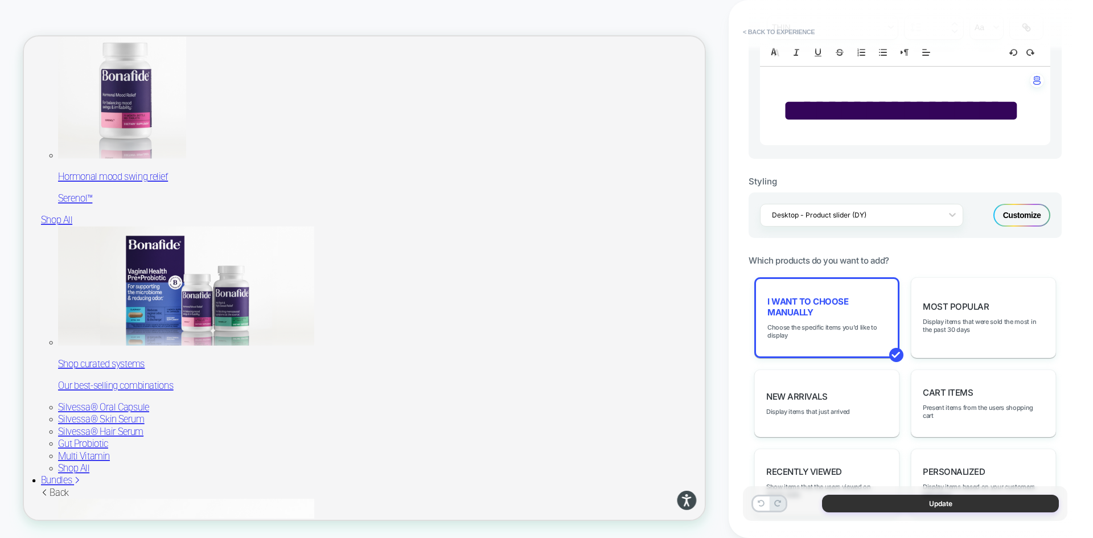
click at [879, 506] on button "Update" at bounding box center [940, 504] width 237 height 18
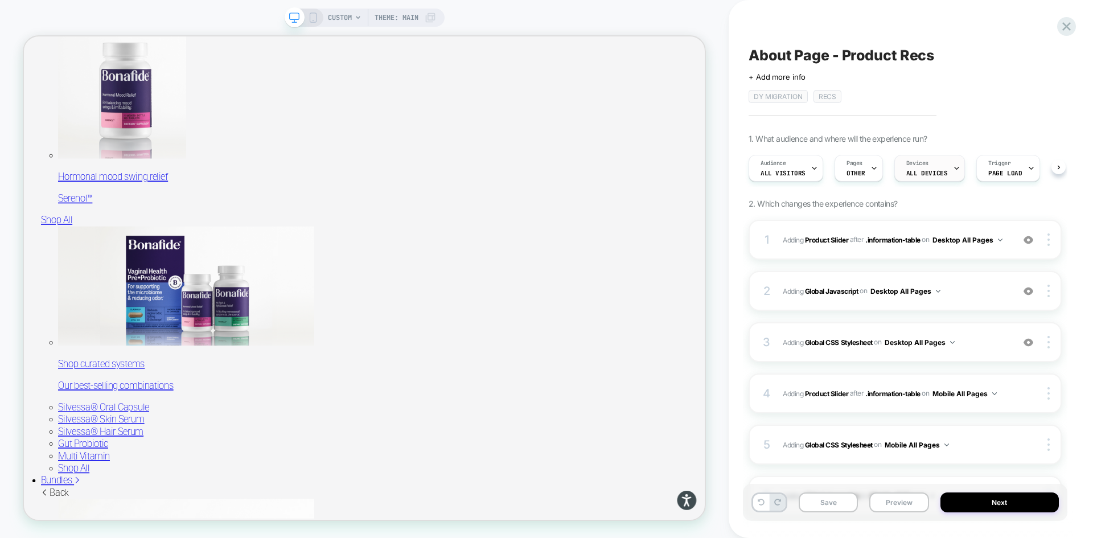
scroll to position [0, 1]
click at [999, 505] on button "Next" at bounding box center [1000, 503] width 119 height 20
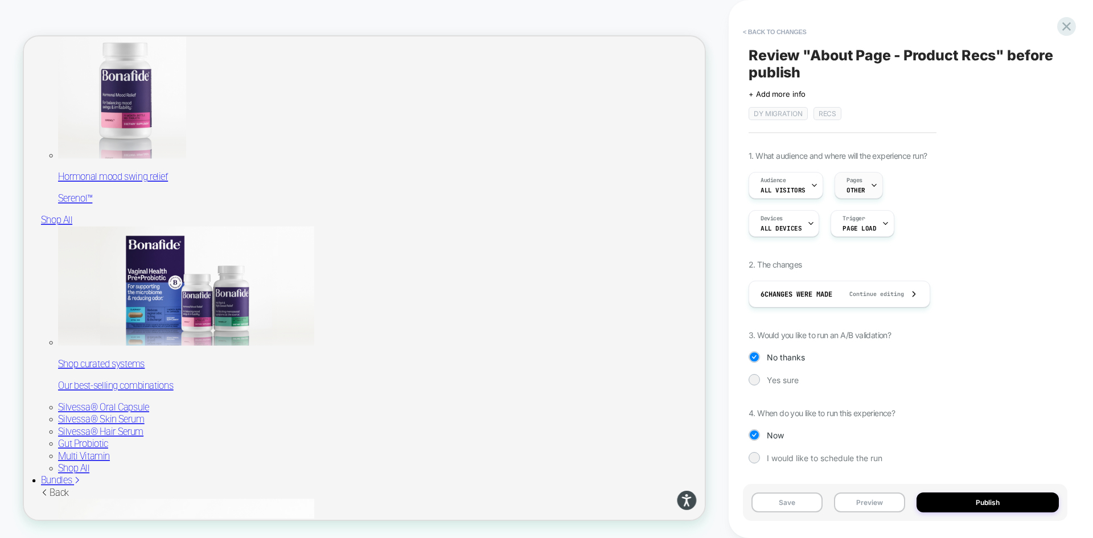
click at [871, 181] on div at bounding box center [874, 186] width 7 height 26
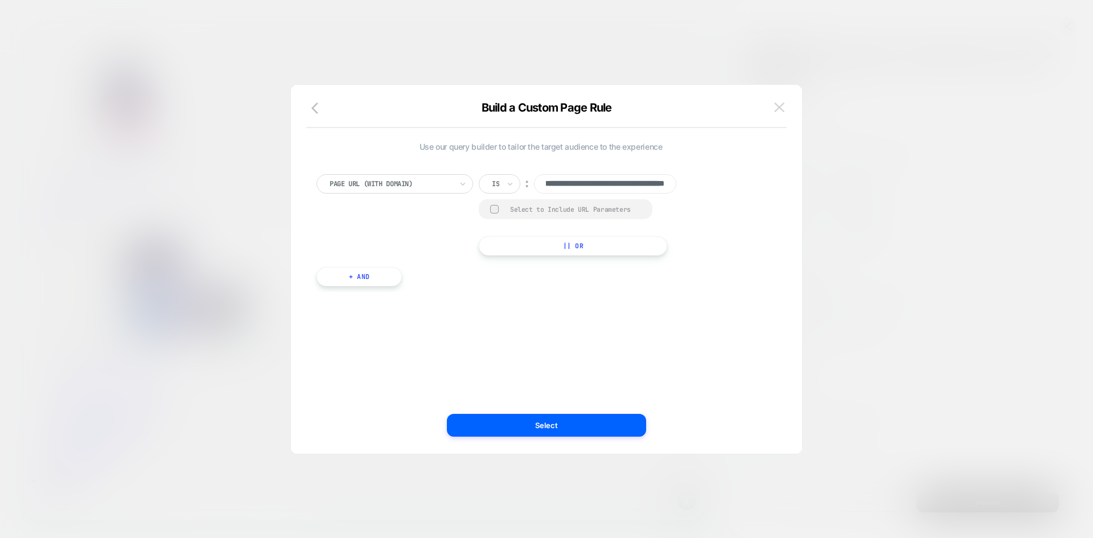
scroll to position [0, 0]
click at [785, 109] on button at bounding box center [779, 107] width 17 height 17
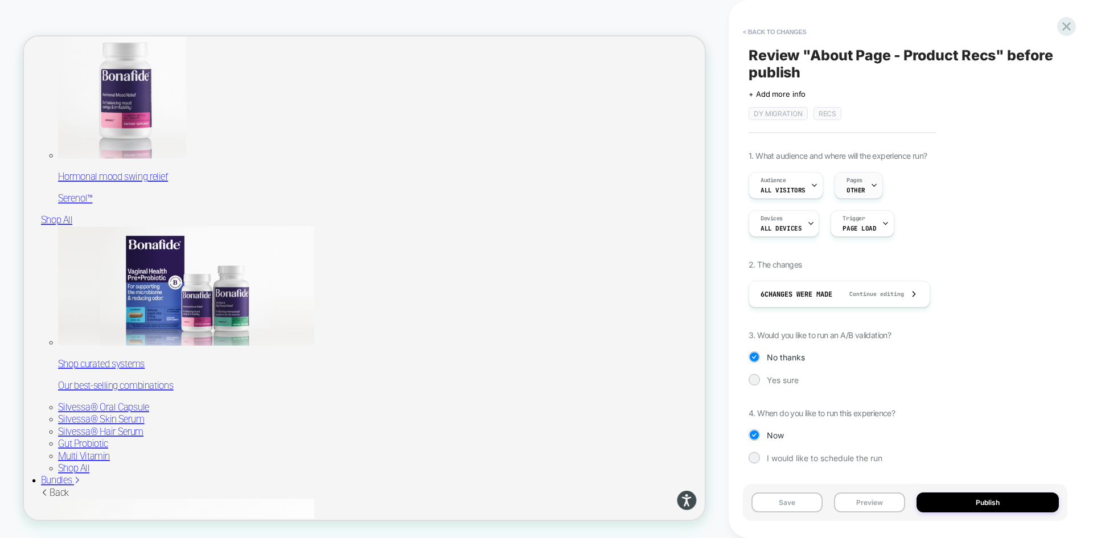
click at [863, 187] on div "Pages OTHER" at bounding box center [856, 186] width 42 height 26
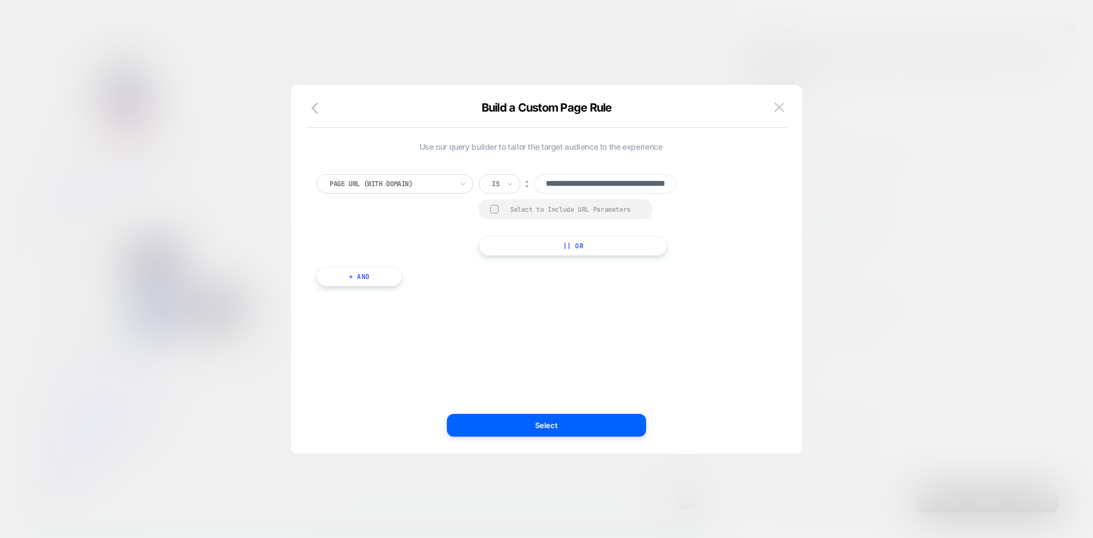
click at [420, 184] on div at bounding box center [391, 184] width 122 height 10
click at [497, 348] on div "**********" at bounding box center [540, 269] width 477 height 323
click at [780, 103] on img at bounding box center [779, 107] width 10 height 10
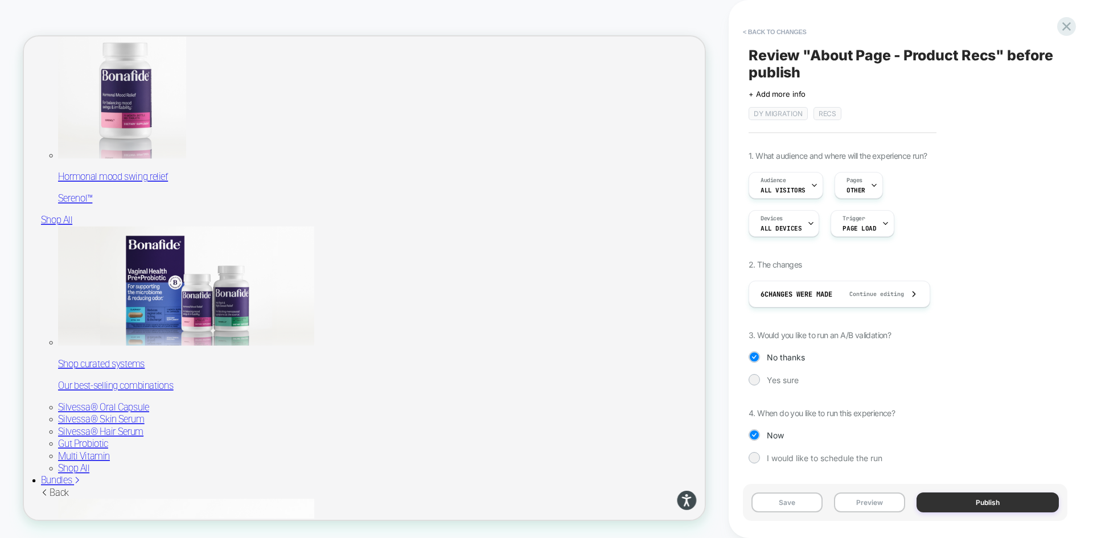
click at [952, 494] on button "Publish" at bounding box center [988, 503] width 142 height 20
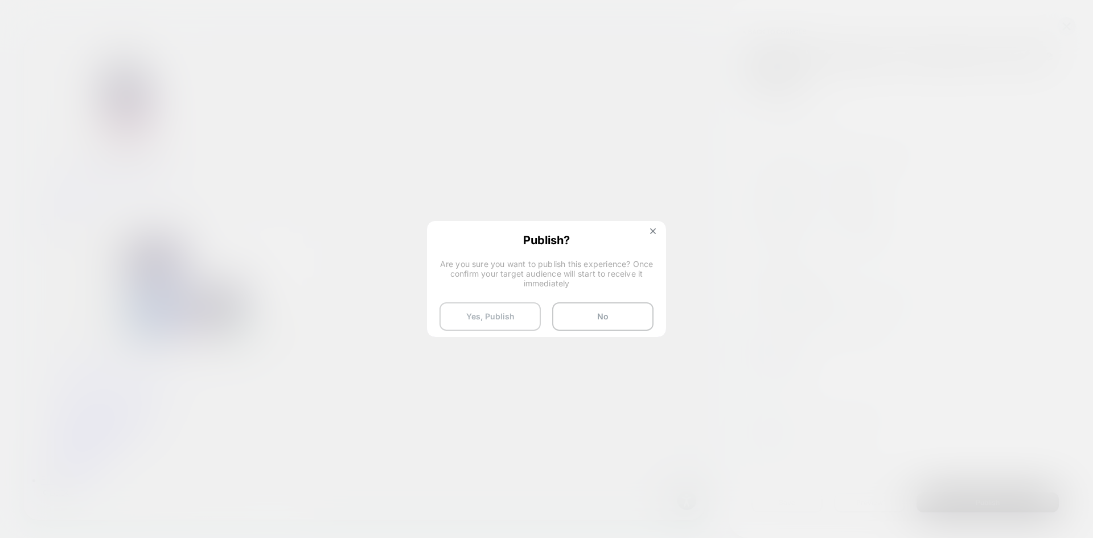
click at [508, 319] on button "Yes, Publish" at bounding box center [490, 316] width 101 height 28
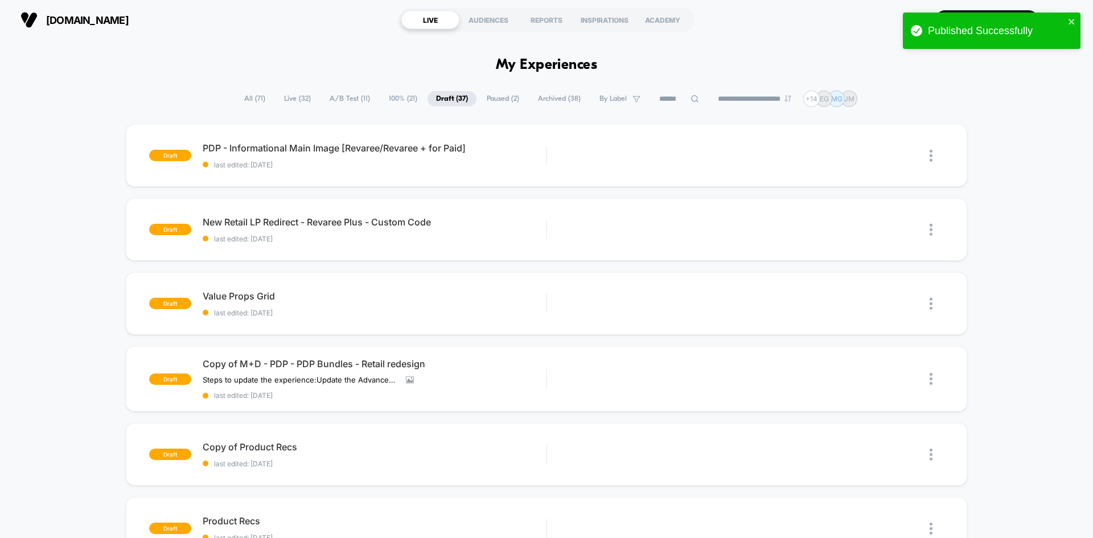
click at [340, 99] on span "A/B Test ( 11 )" at bounding box center [350, 98] width 58 height 15
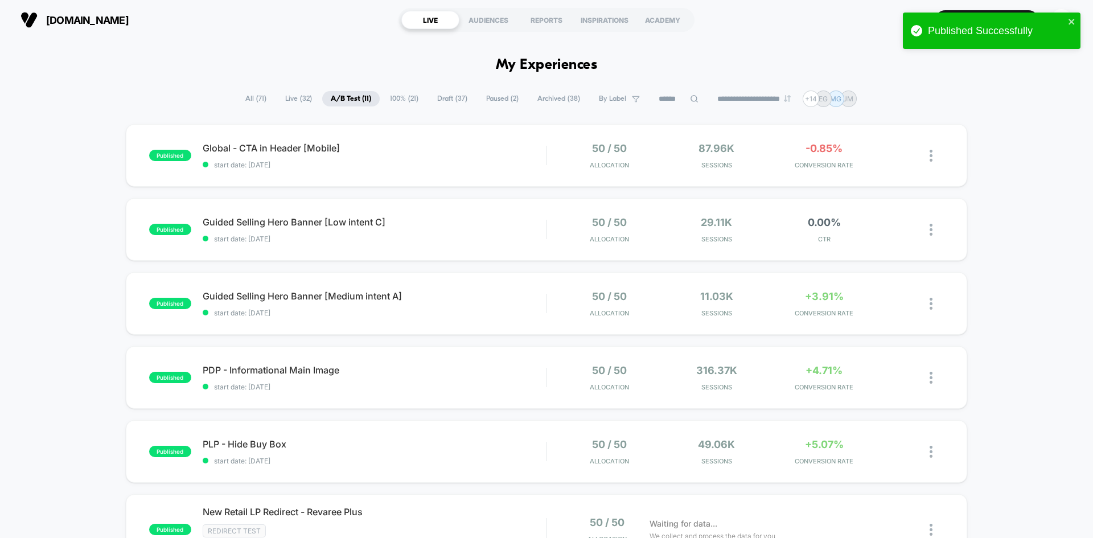
click at [390, 97] on span "100% ( 21 )" at bounding box center [405, 98] width 46 height 15
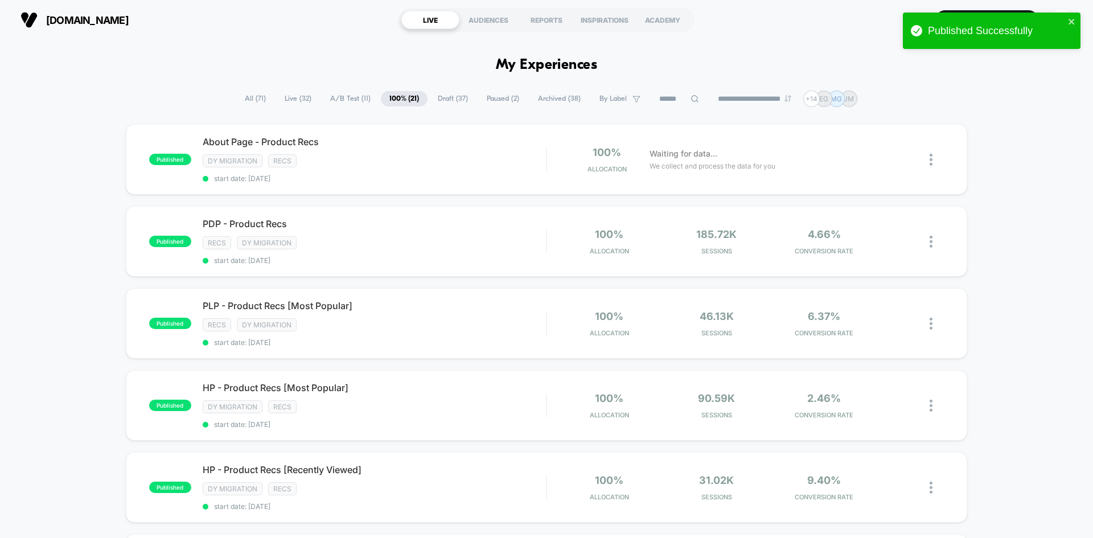
click at [445, 95] on span "Draft ( 37 )" at bounding box center [452, 98] width 47 height 15
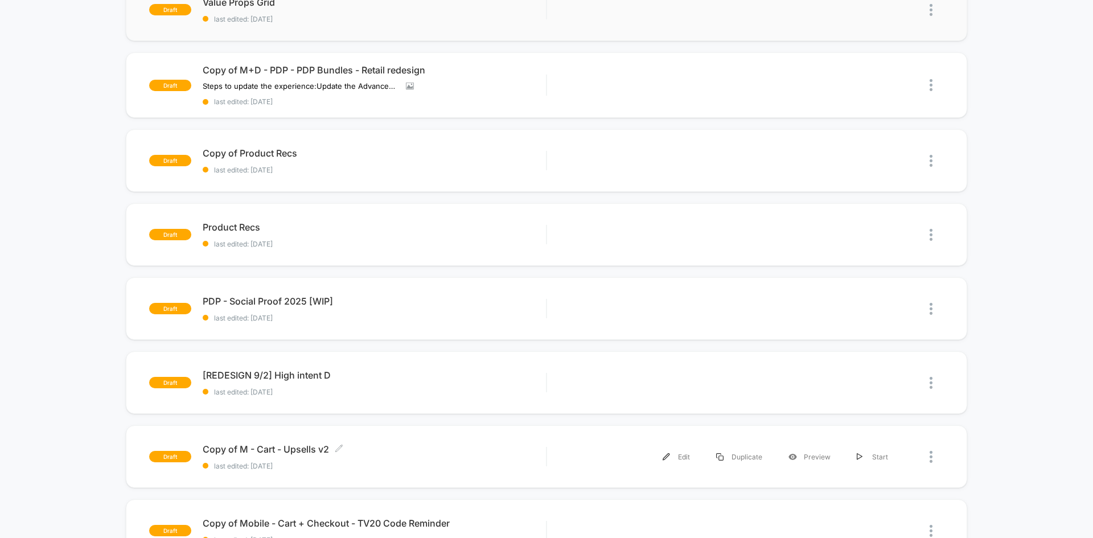
scroll to position [57, 0]
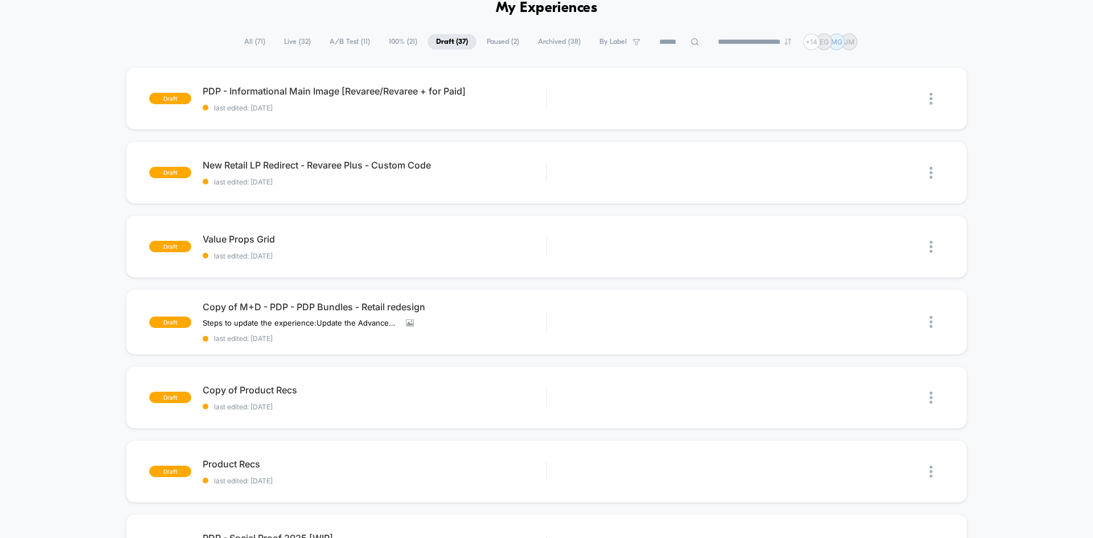
click at [485, 43] on span "Paused ( 2 )" at bounding box center [503, 41] width 50 height 15
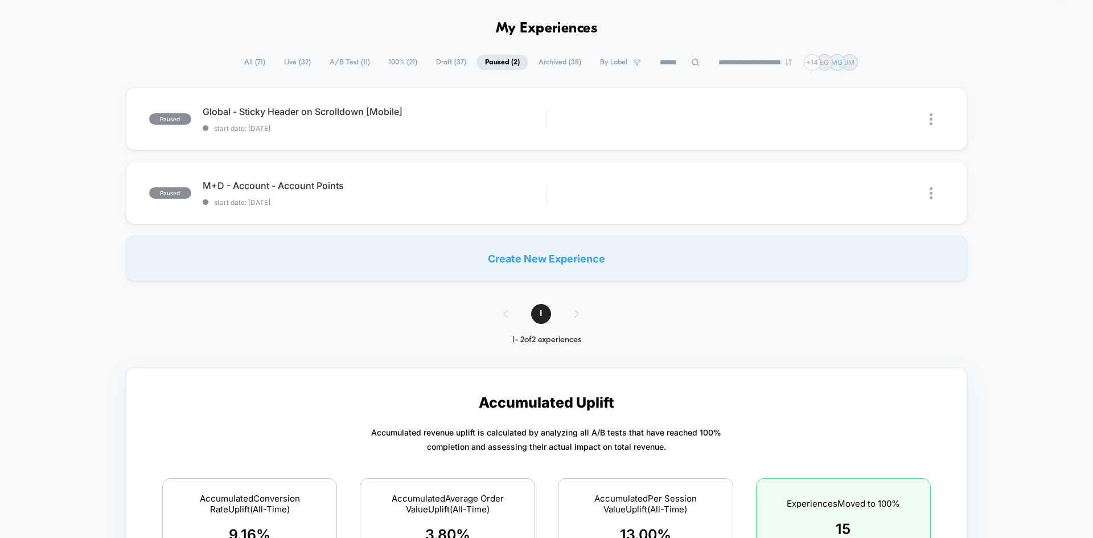
scroll to position [0, 0]
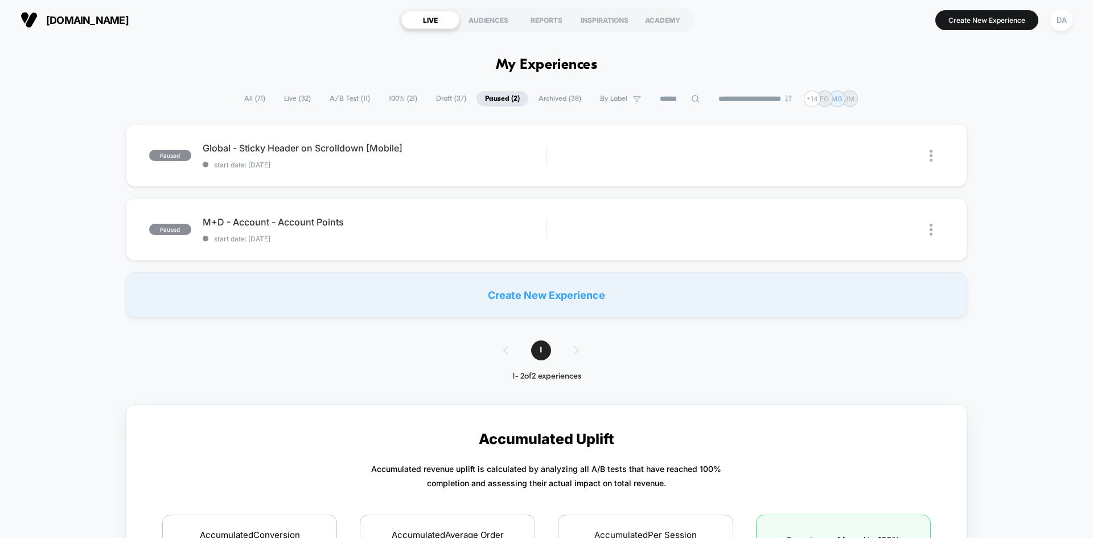
click at [442, 101] on span "Draft ( 37 )" at bounding box center [451, 98] width 47 height 15
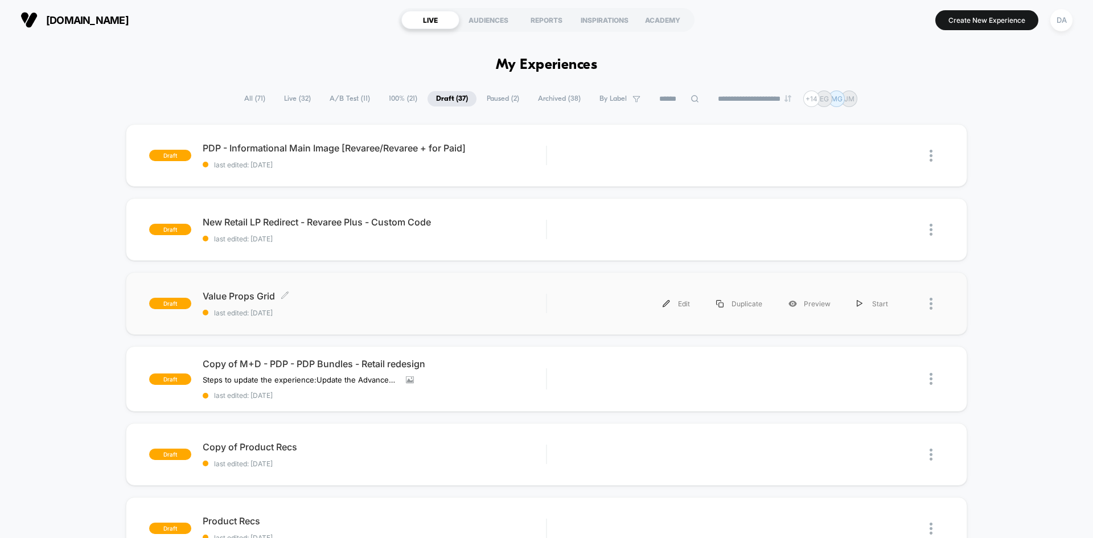
click at [395, 300] on span "Value Props Grid Click to edit experience details" at bounding box center [374, 295] width 343 height 11
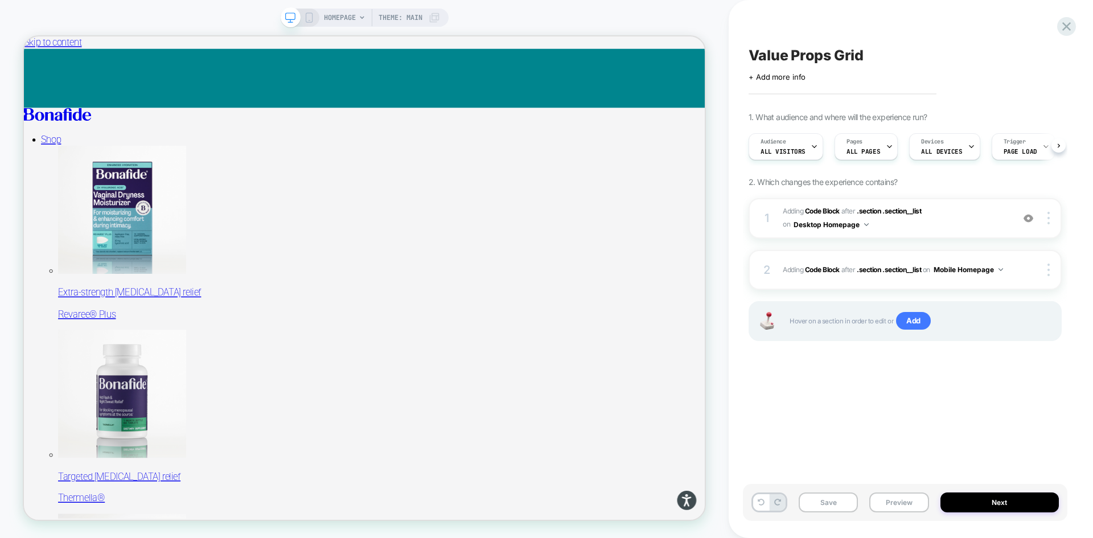
scroll to position [0, 1]
click at [1067, 23] on icon at bounding box center [1066, 26] width 15 height 15
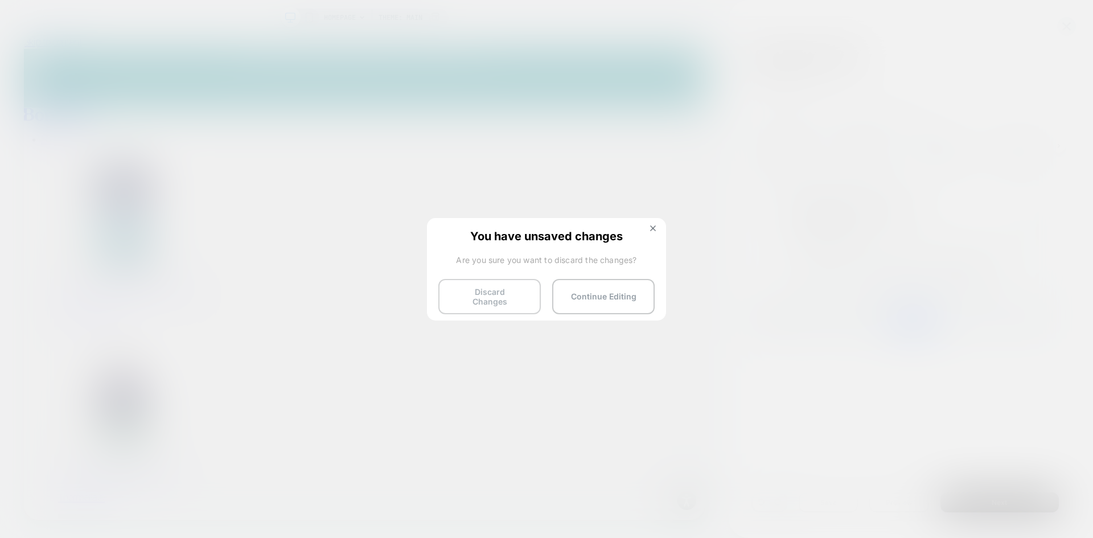
click at [509, 297] on button "Discard Changes" at bounding box center [489, 296] width 102 height 35
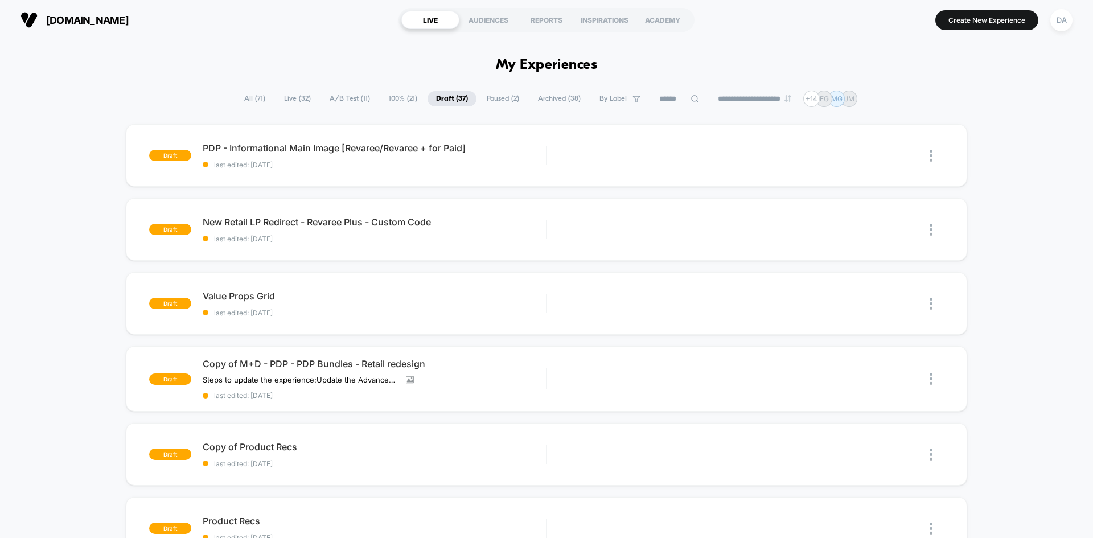
click at [691, 101] on icon at bounding box center [695, 99] width 9 height 9
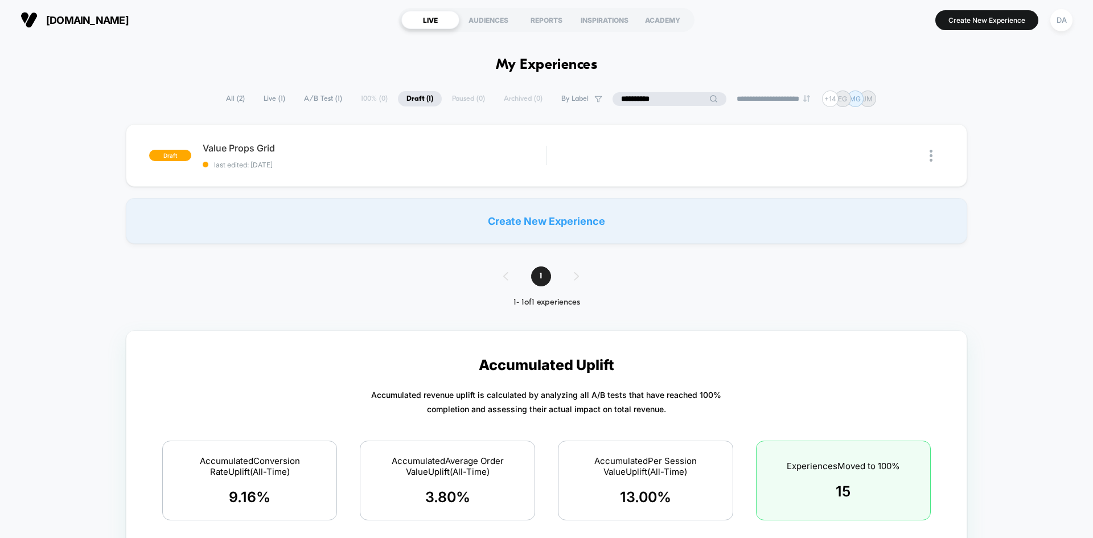
type input "**********"
click at [227, 101] on span "All ( 2 )" at bounding box center [236, 98] width 36 height 15
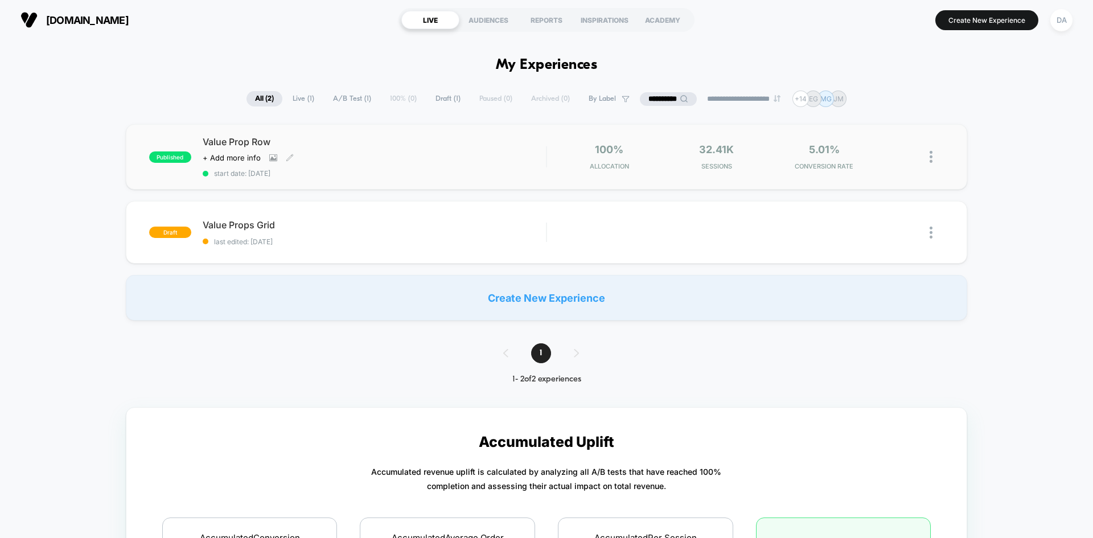
click at [355, 160] on div "Click to view images Click to edit experience details + Add more info" at bounding box center [323, 157] width 240 height 9
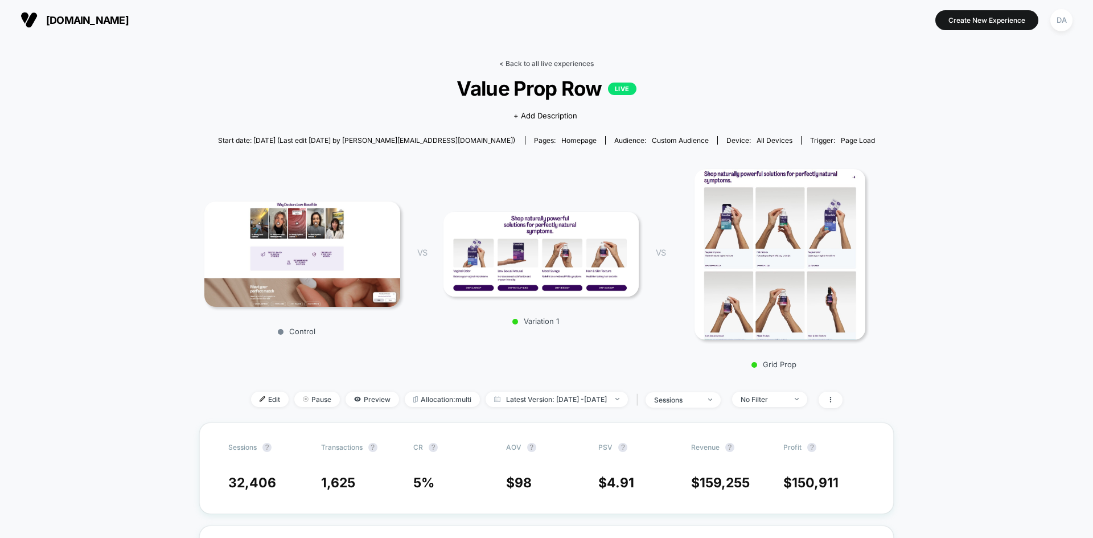
click at [523, 67] on link "< Back to all live experiences" at bounding box center [546, 63] width 95 height 9
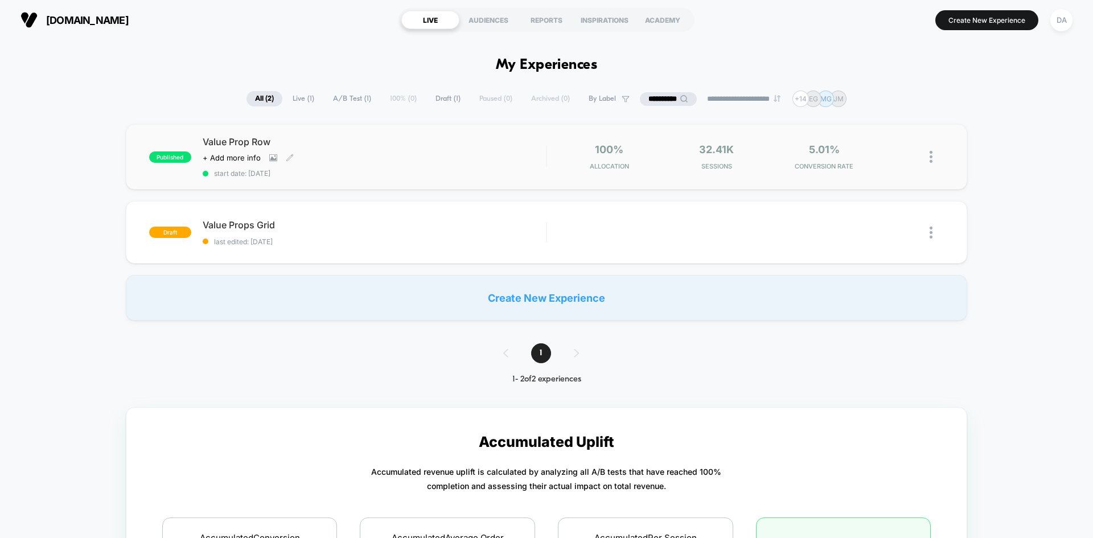
click at [401, 149] on div "Value Prop Row Click to view images Click to edit experience details + Add more…" at bounding box center [374, 157] width 343 height 42
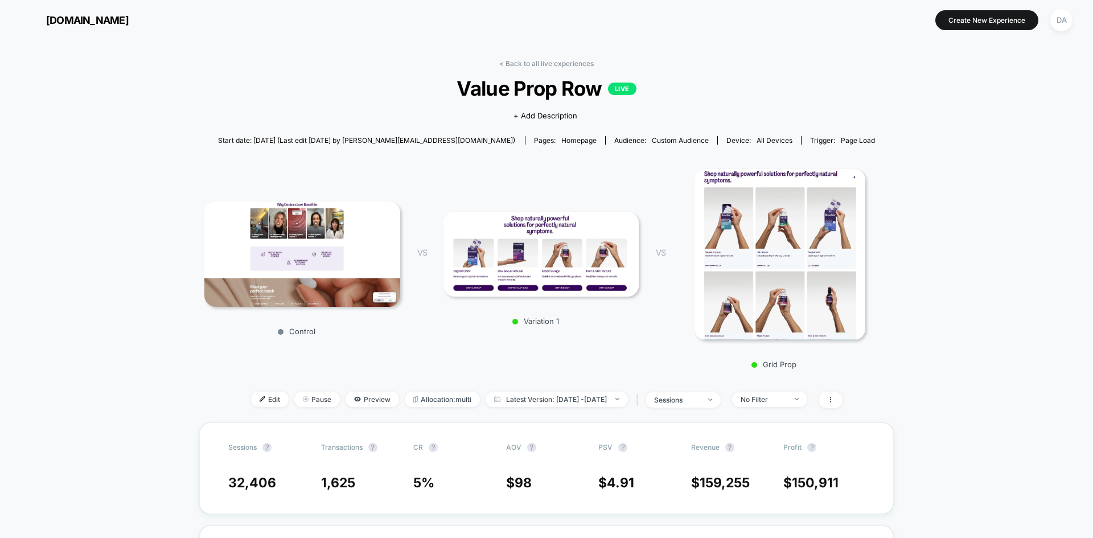
drag, startPoint x: 183, startPoint y: 416, endPoint x: 191, endPoint y: 132, distance: 284.2
click at [549, 64] on link "< Back to all live experiences" at bounding box center [546, 63] width 95 height 9
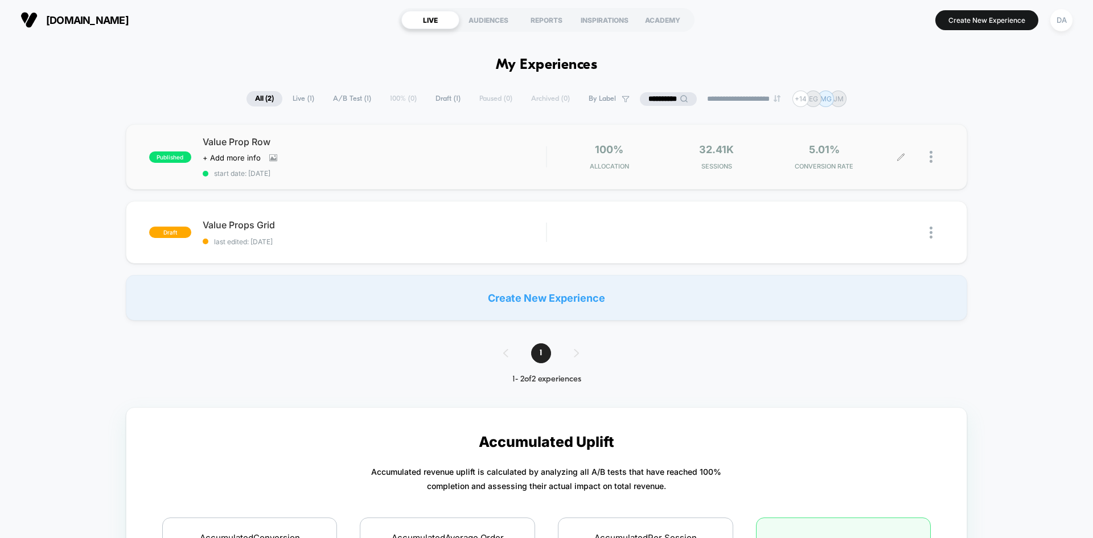
click at [900, 156] on icon at bounding box center [901, 157] width 9 height 9
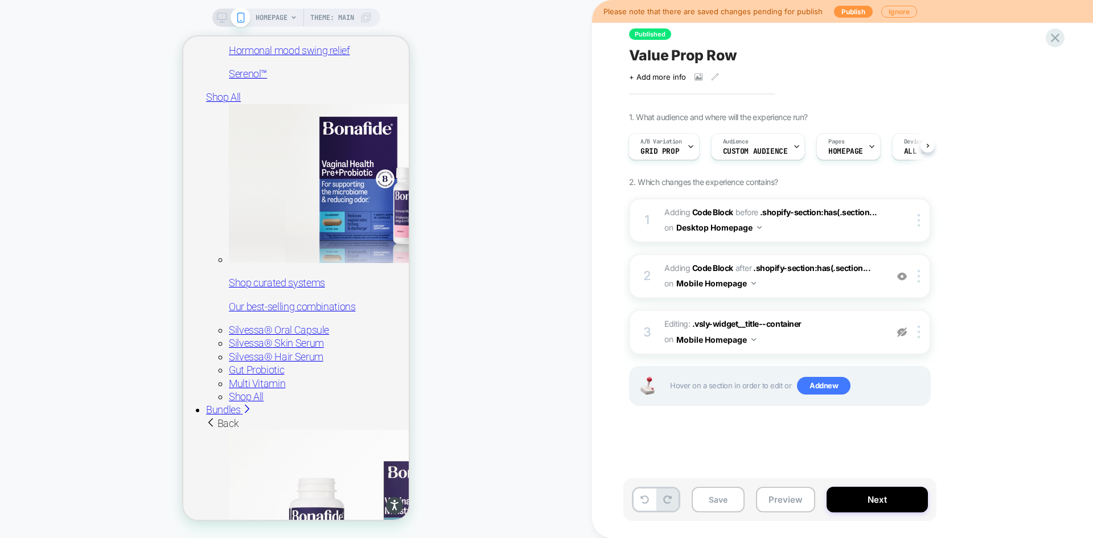
scroll to position [1253, 0]
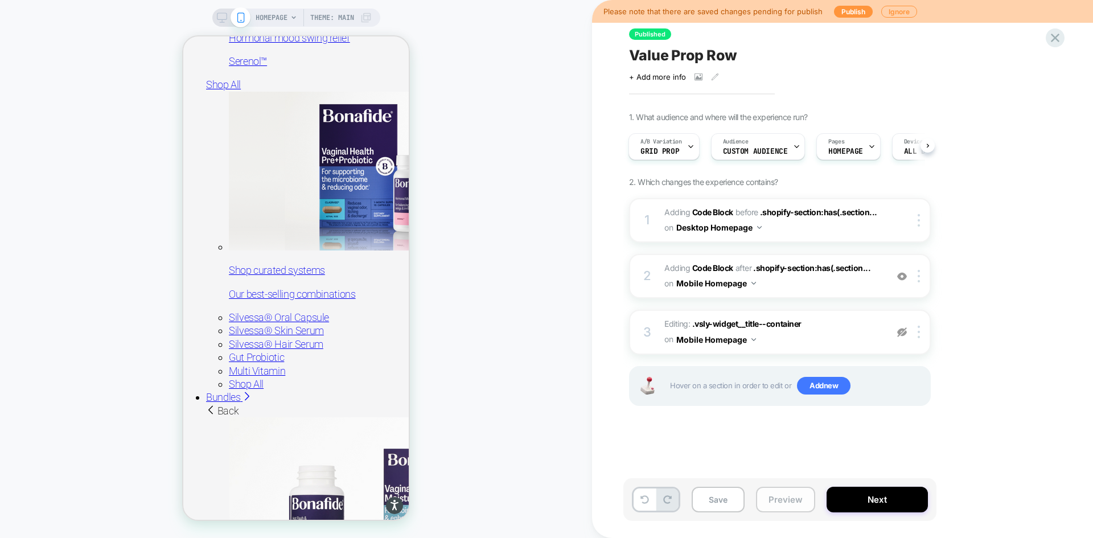
click at [799, 506] on button "Preview" at bounding box center [785, 500] width 59 height 26
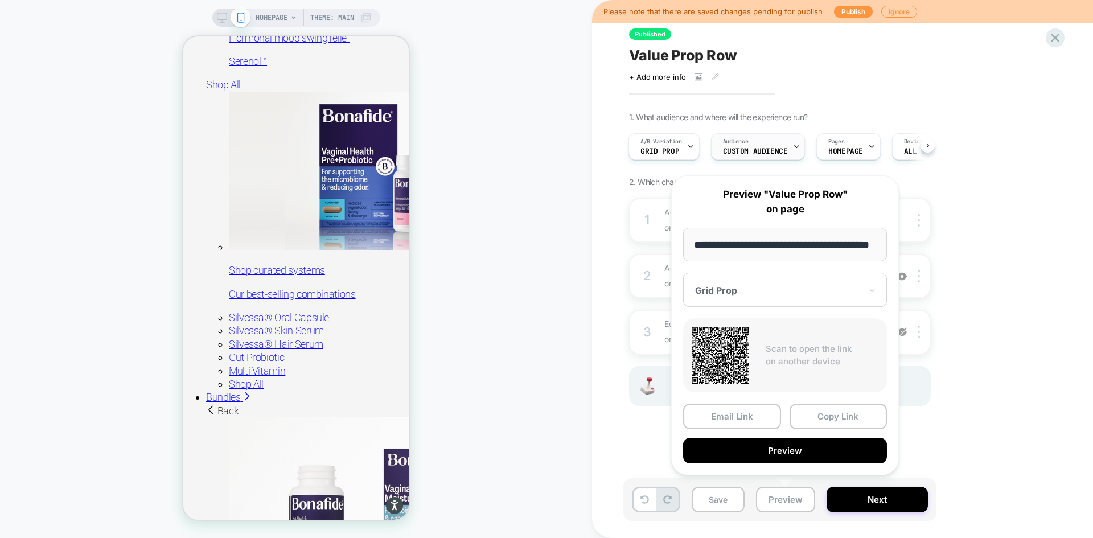
scroll to position [0, 0]
click at [744, 144] on span "Audience" at bounding box center [736, 142] width 26 height 8
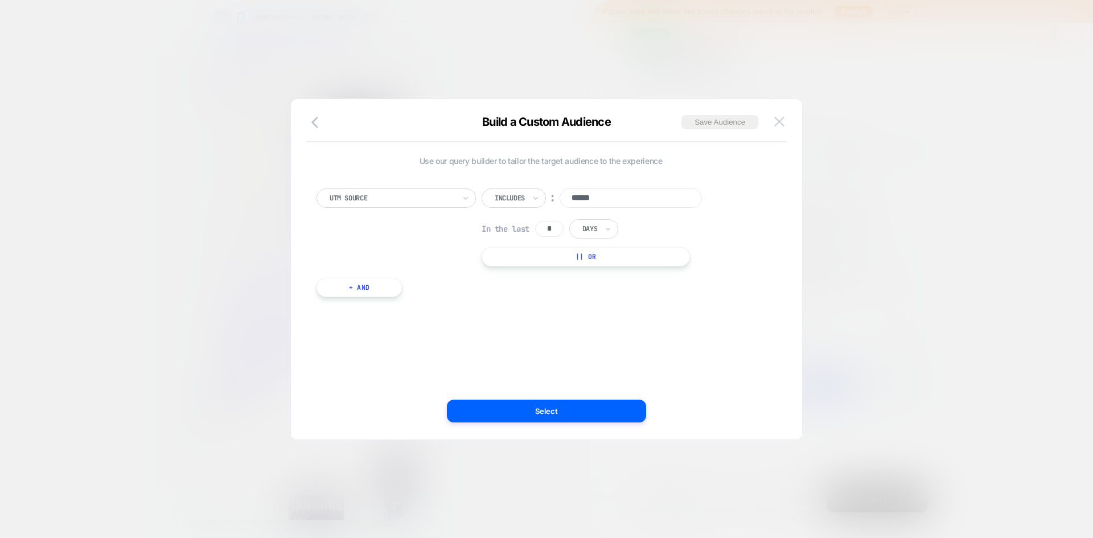
click at [784, 123] on img at bounding box center [779, 122] width 10 height 10
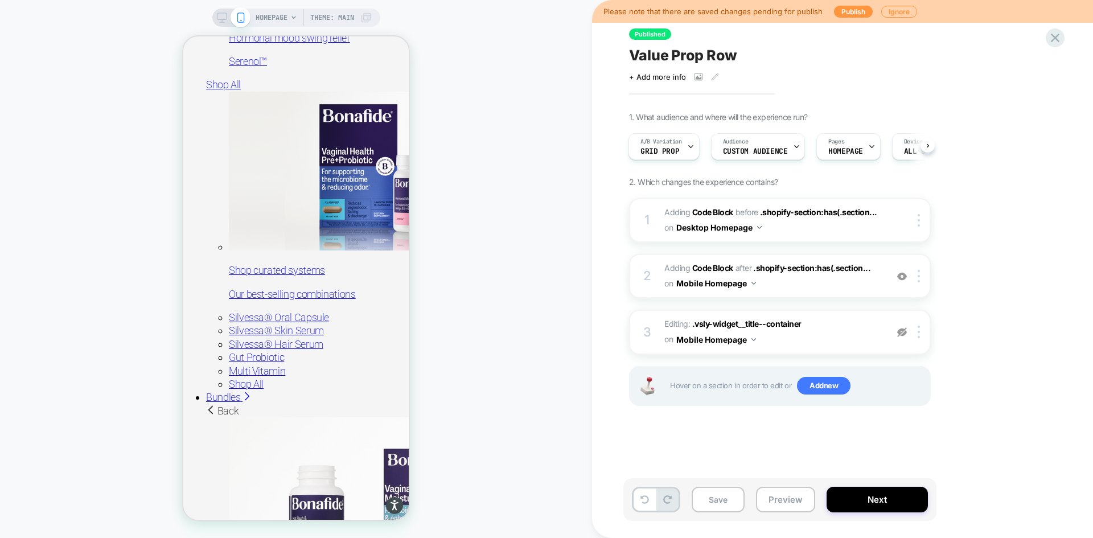
click at [222, 16] on icon at bounding box center [222, 18] width 10 height 10
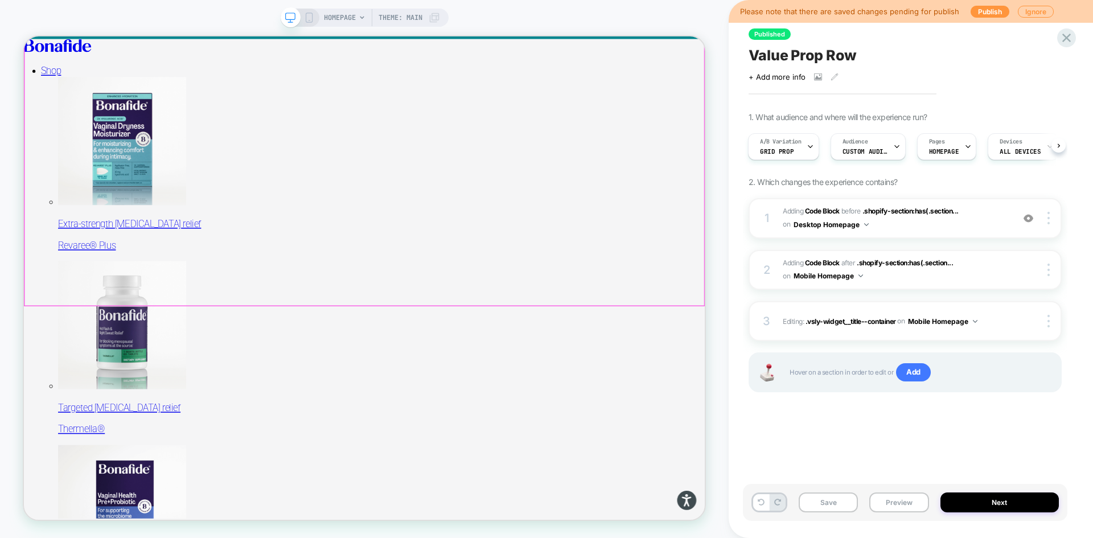
scroll to position [342, 0]
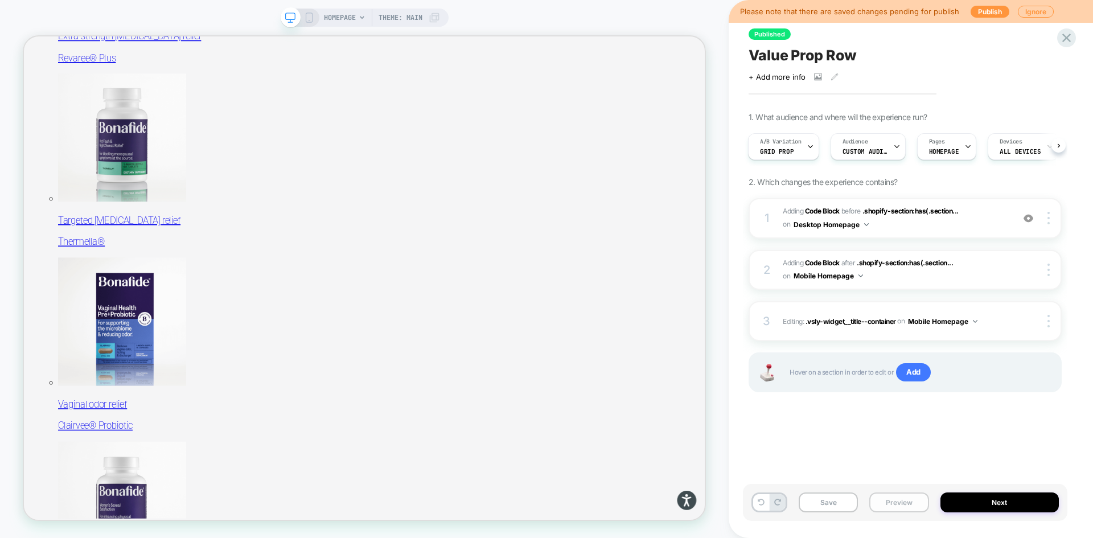
click at [900, 499] on button "Preview" at bounding box center [898, 503] width 59 height 20
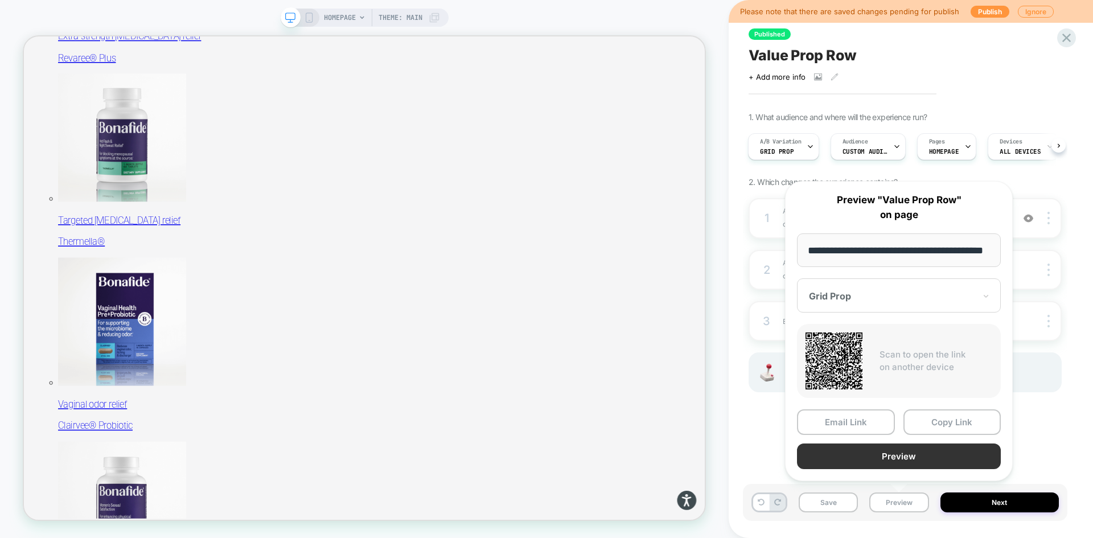
scroll to position [0, 0]
click at [889, 446] on button "Preview" at bounding box center [899, 457] width 204 height 26
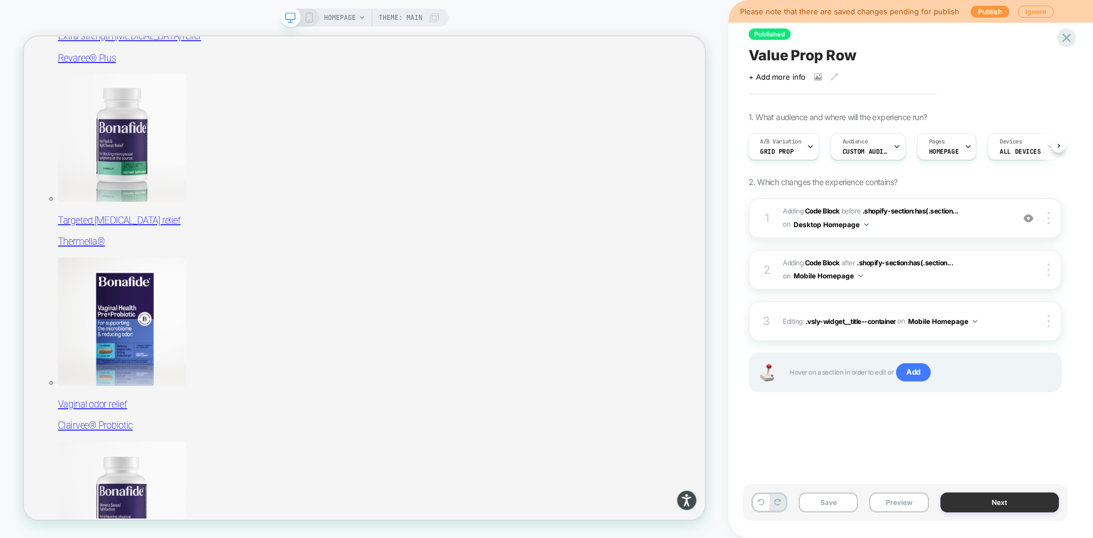
click at [991, 510] on button "Next" at bounding box center [1000, 503] width 119 height 20
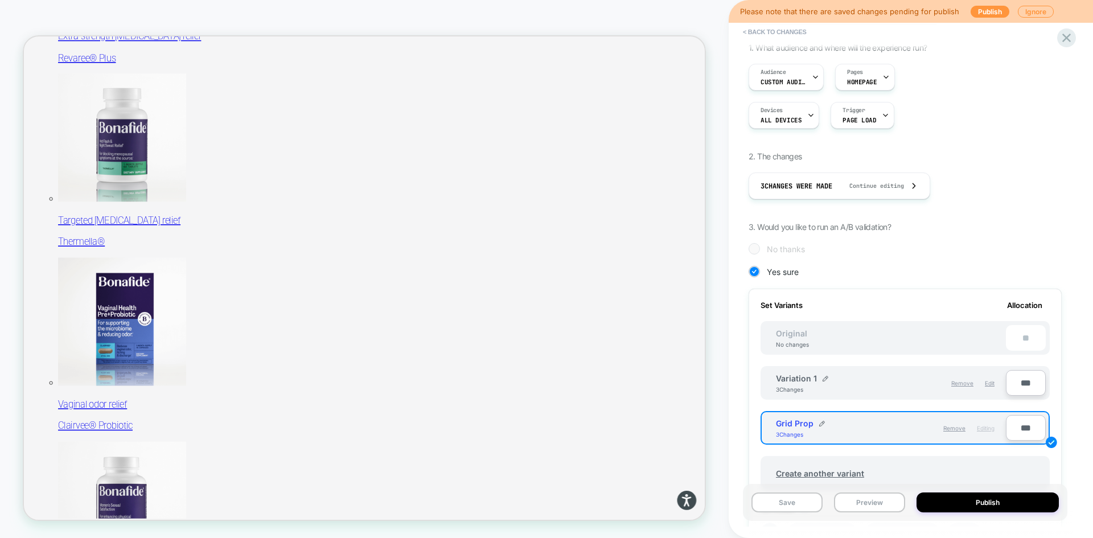
scroll to position [57, 0]
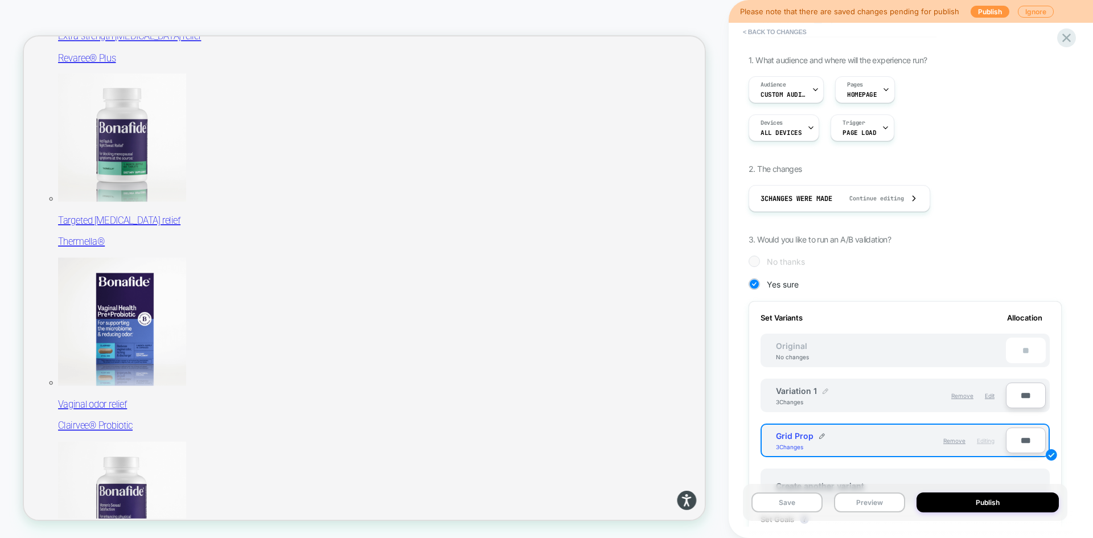
click at [826, 388] on img at bounding box center [826, 391] width 6 height 6
drag, startPoint x: 921, startPoint y: 401, endPoint x: 909, endPoint y: 399, distance: 12.8
click at [921, 401] on div "**********" at bounding box center [885, 397] width 241 height 28
click at [872, 397] on img at bounding box center [870, 397] width 6 height 6
click at [989, 397] on span "Edit" at bounding box center [990, 395] width 10 height 7
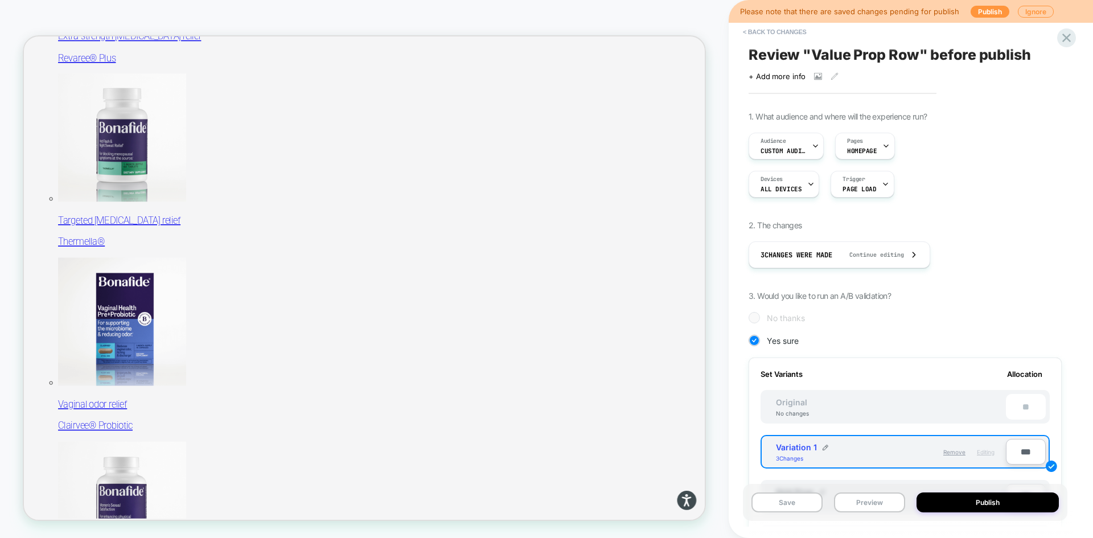
scroll to position [0, 0]
click at [795, 30] on button "< Back to changes" at bounding box center [774, 32] width 75 height 18
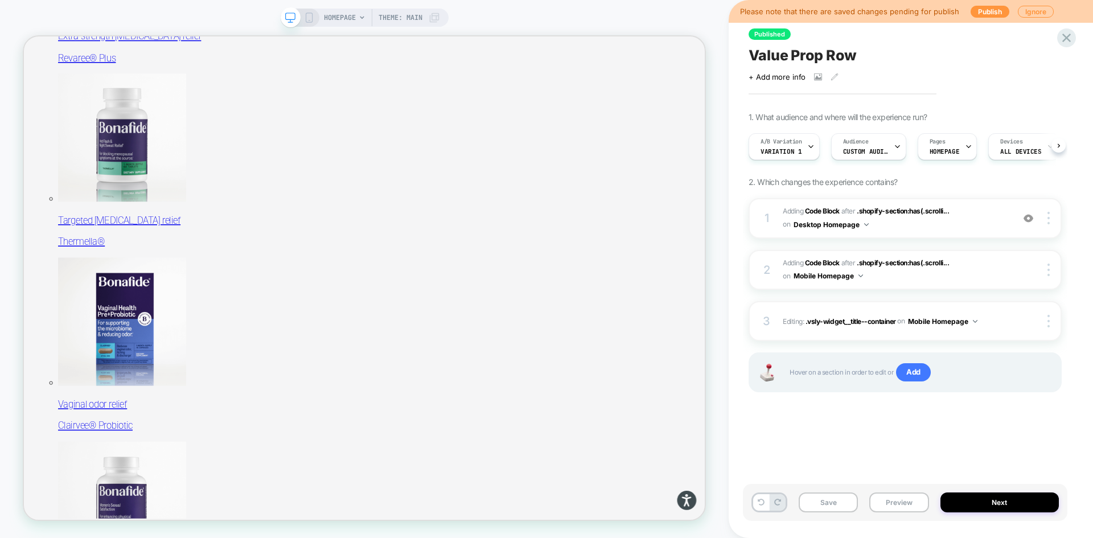
scroll to position [0, 1]
click at [907, 502] on button "Preview" at bounding box center [898, 503] width 59 height 20
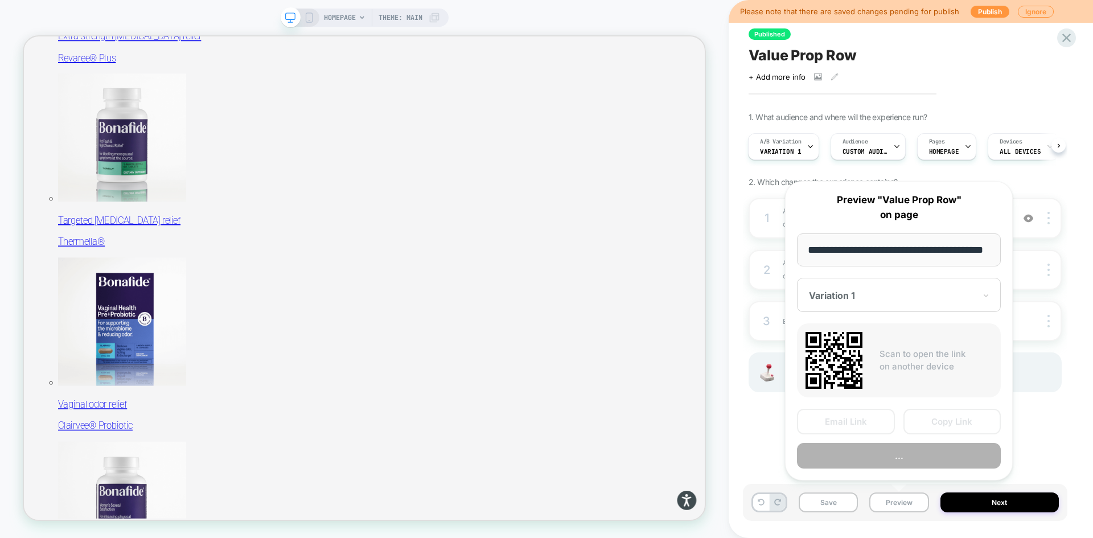
scroll to position [0, 30]
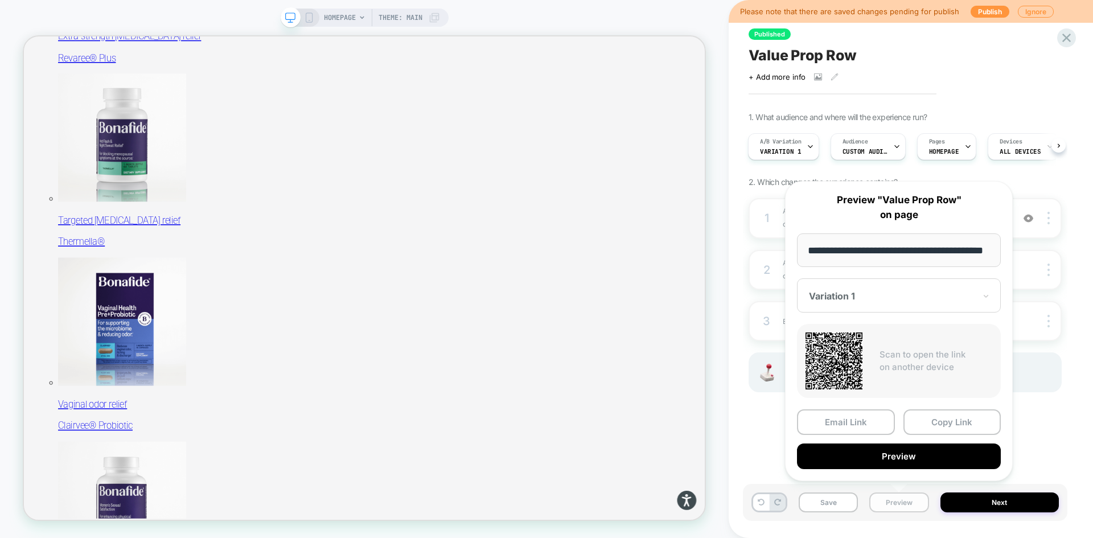
click at [915, 500] on button "Preview" at bounding box center [898, 503] width 59 height 20
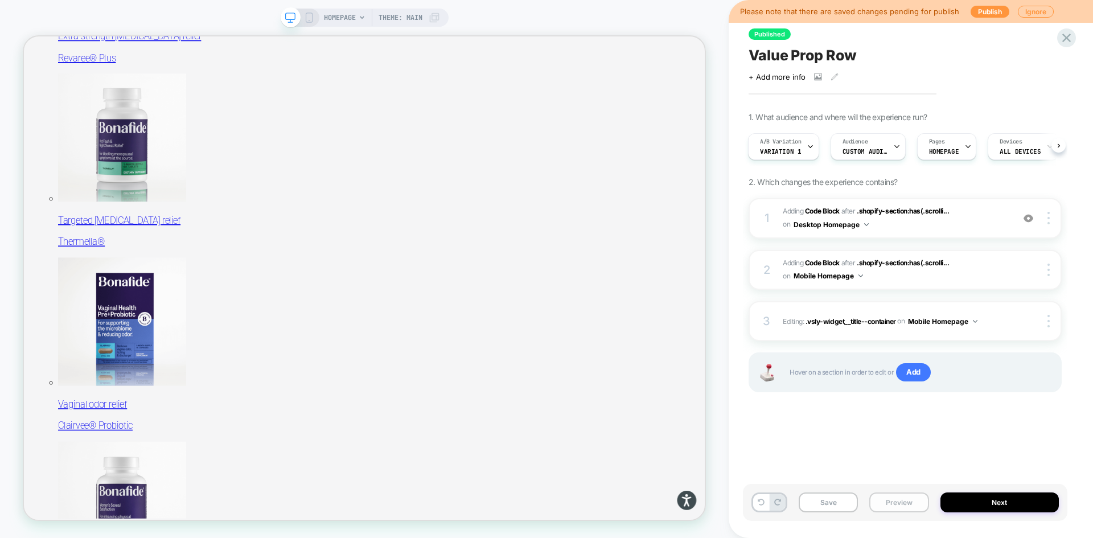
click at [893, 493] on button "Preview" at bounding box center [898, 503] width 59 height 20
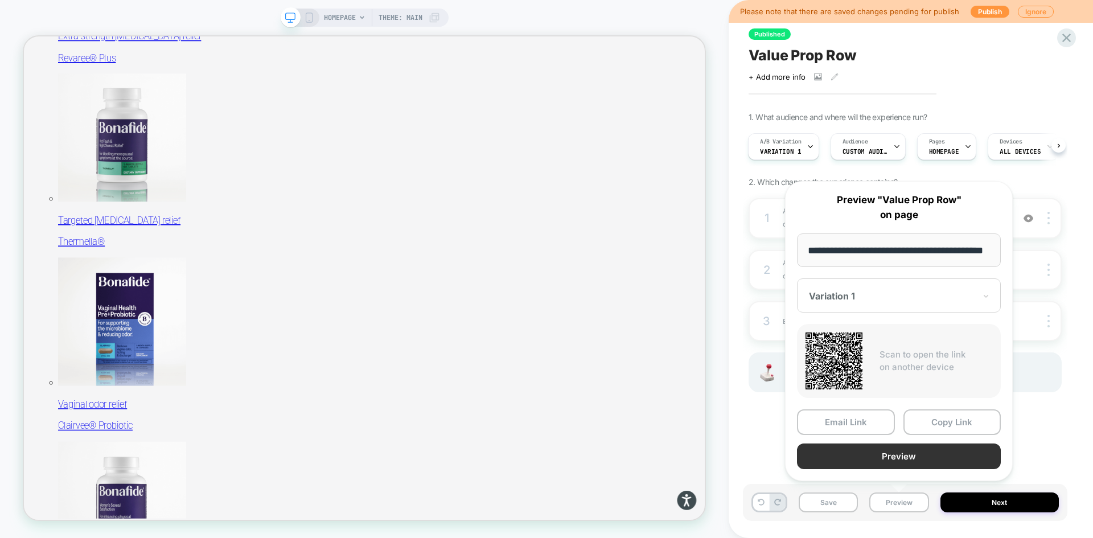
click at [897, 460] on button "Preview" at bounding box center [899, 457] width 204 height 26
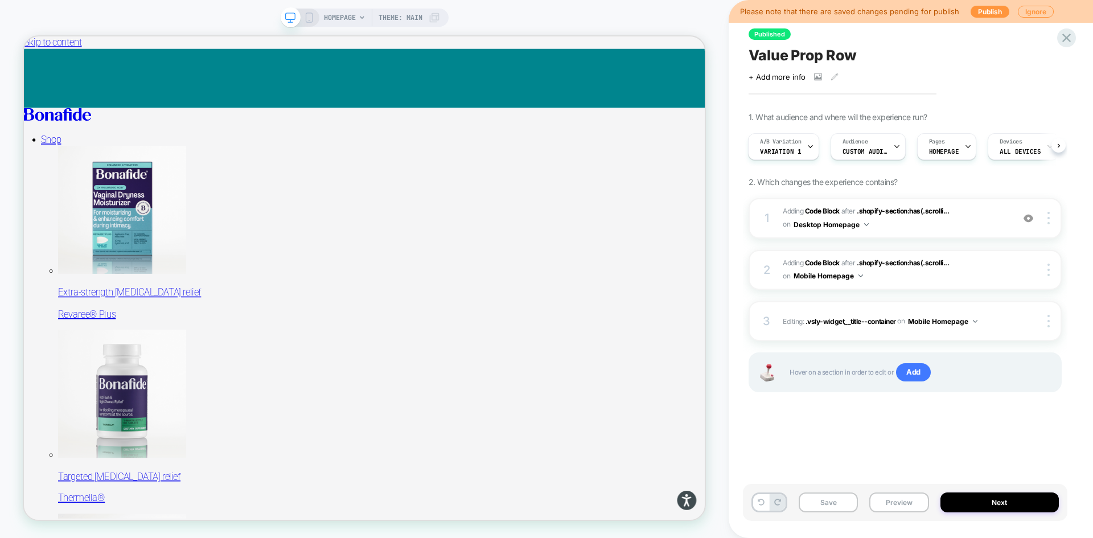
click at [304, 22] on icon at bounding box center [309, 18] width 10 height 10
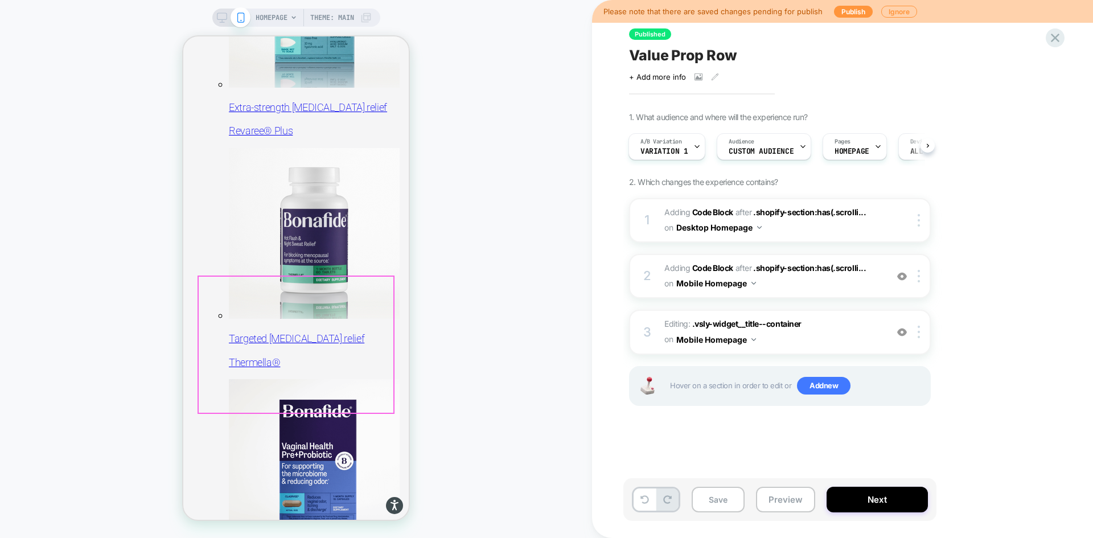
scroll to position [228, 0]
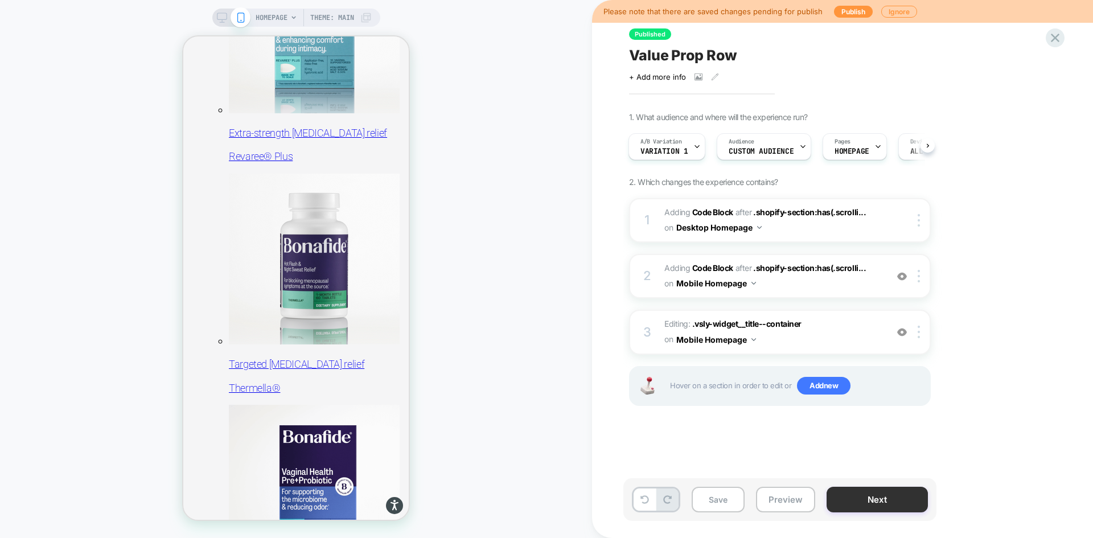
click at [872, 501] on button "Next" at bounding box center [877, 500] width 101 height 26
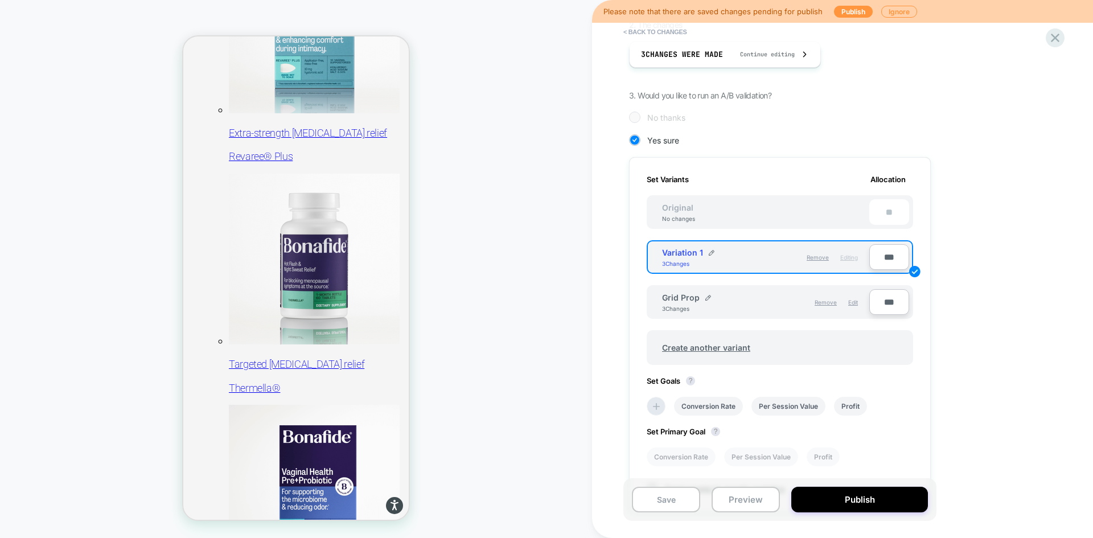
scroll to position [0, 0]
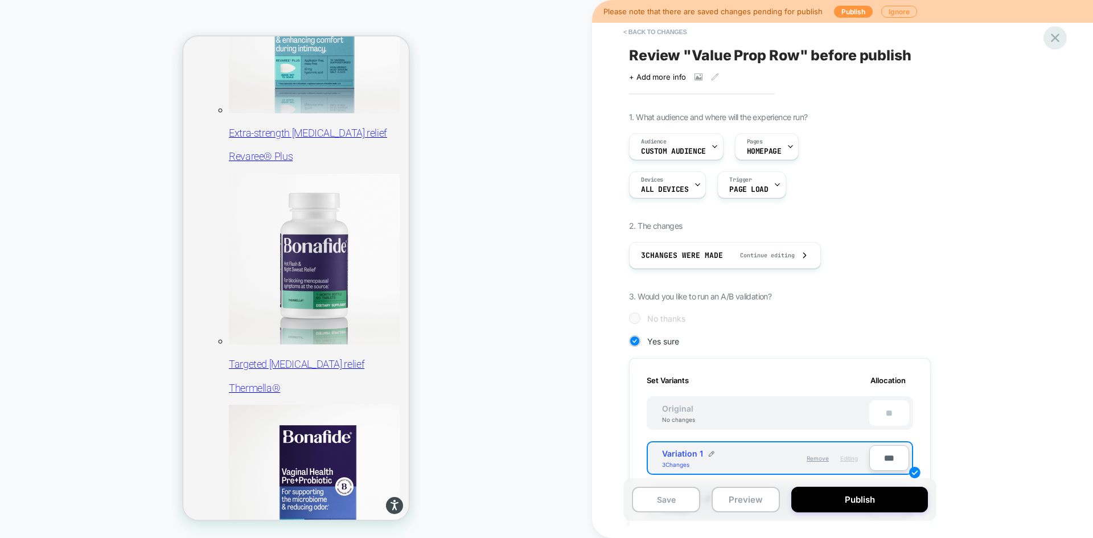
click at [1053, 38] on icon at bounding box center [1055, 37] width 15 height 15
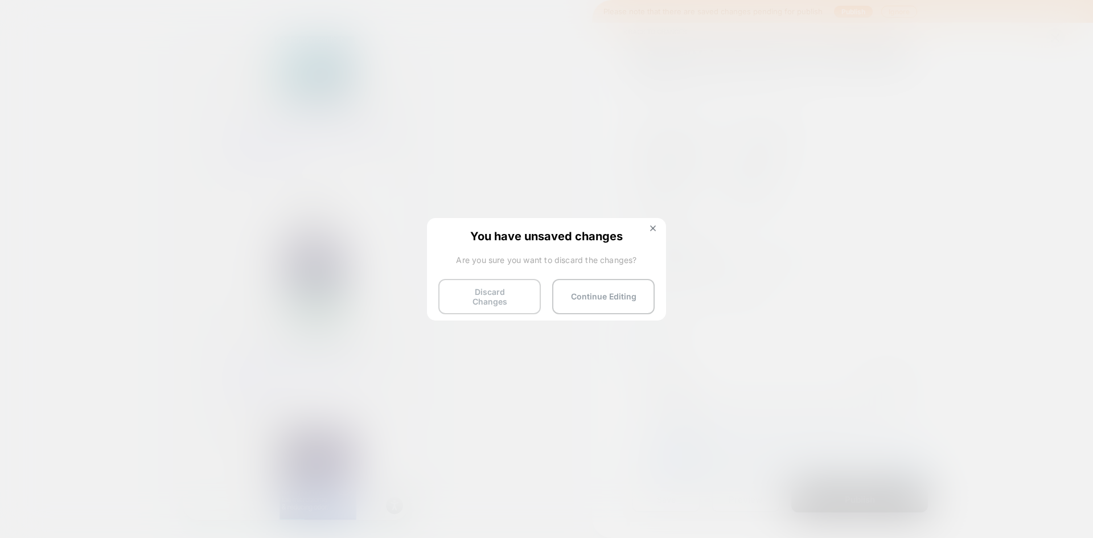
click at [519, 289] on button "Discard Changes" at bounding box center [489, 296] width 102 height 35
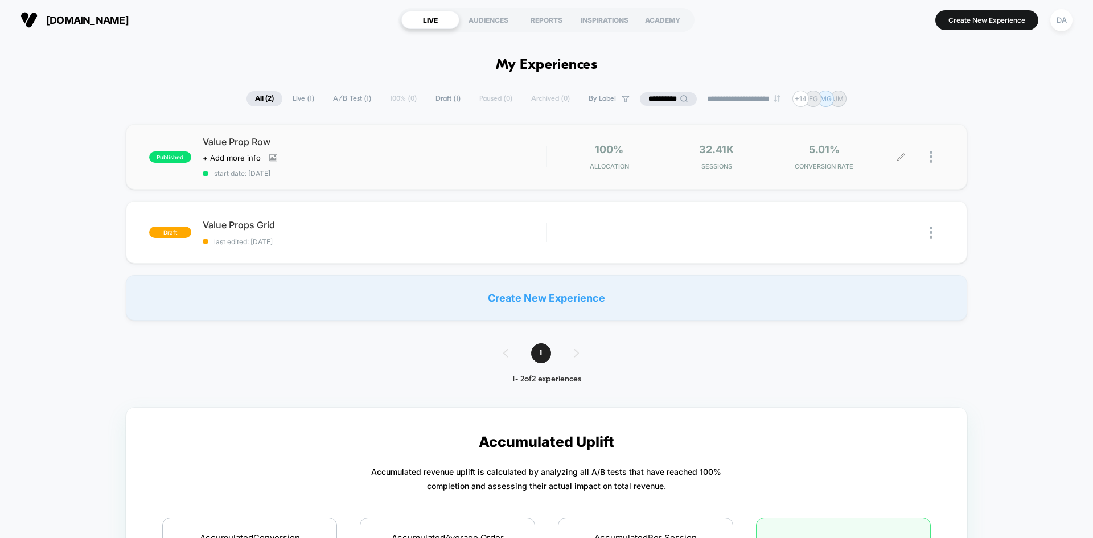
click at [934, 157] on div at bounding box center [937, 156] width 14 height 27
click at [63, 260] on div "published Value Prop Row Click to view images Click to edit experience details …" at bounding box center [546, 222] width 1093 height 196
click at [342, 98] on span "A/B Test ( 1 )" at bounding box center [352, 98] width 55 height 15
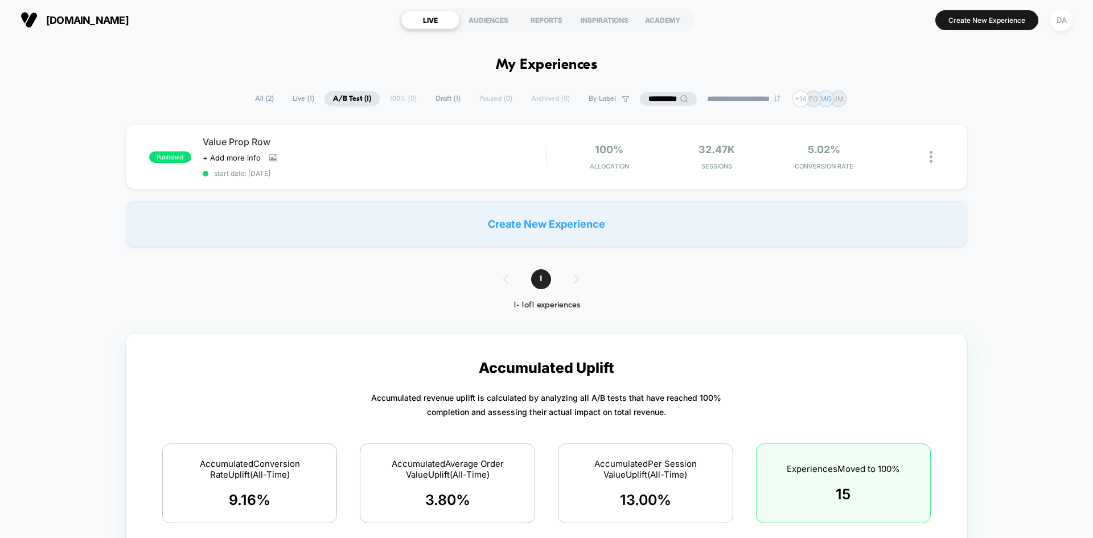
click at [669, 97] on input "**********" at bounding box center [668, 99] width 57 height 14
click at [669, 97] on input "**********" at bounding box center [669, 99] width 114 height 14
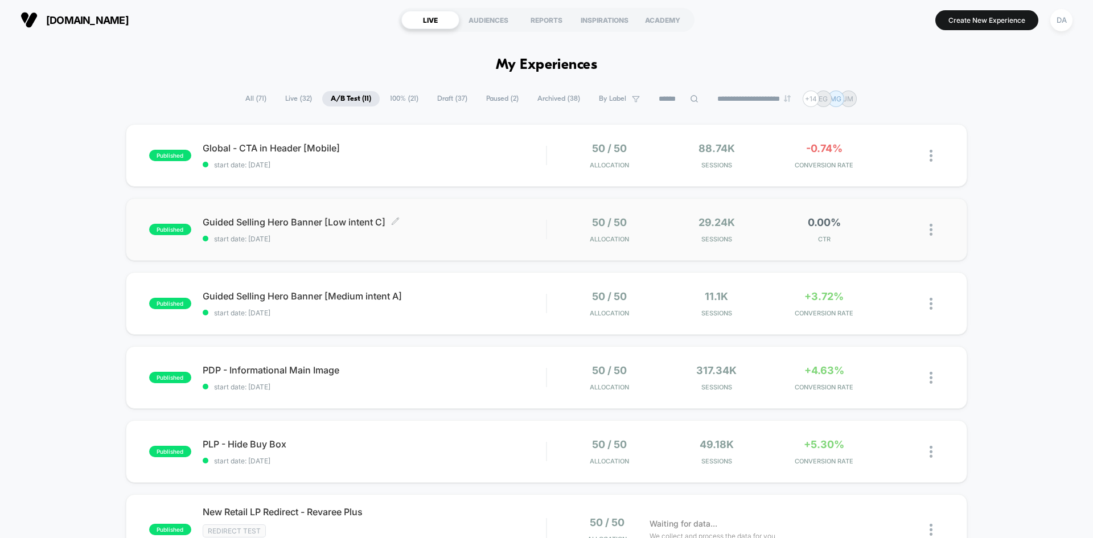
click at [449, 235] on span "start date: [DATE]" at bounding box center [374, 239] width 343 height 9
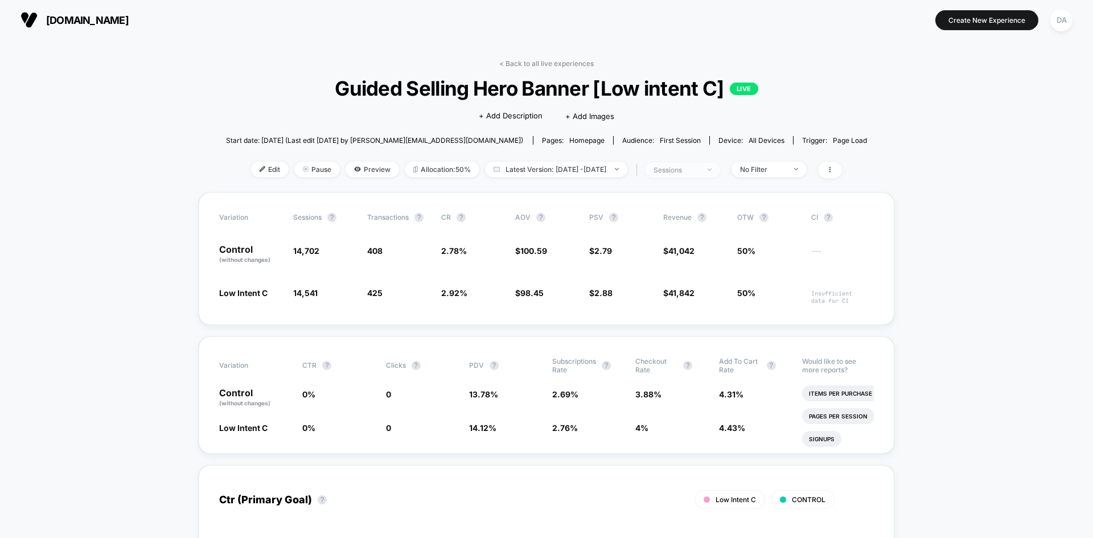
click at [720, 173] on span "sessions" at bounding box center [682, 169] width 75 height 15
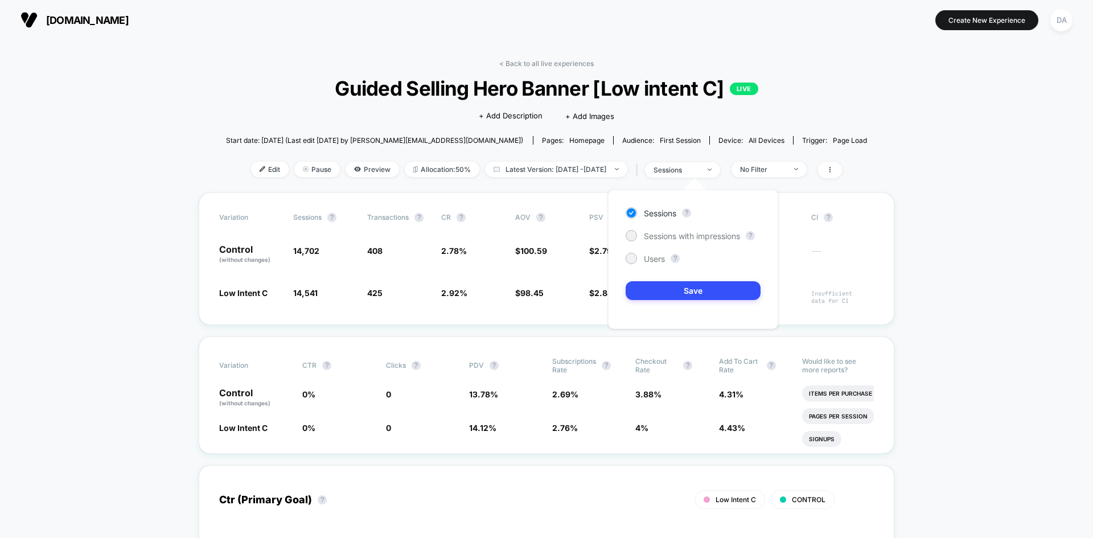
drag, startPoint x: 1002, startPoint y: 216, endPoint x: 737, endPoint y: 198, distance: 265.4
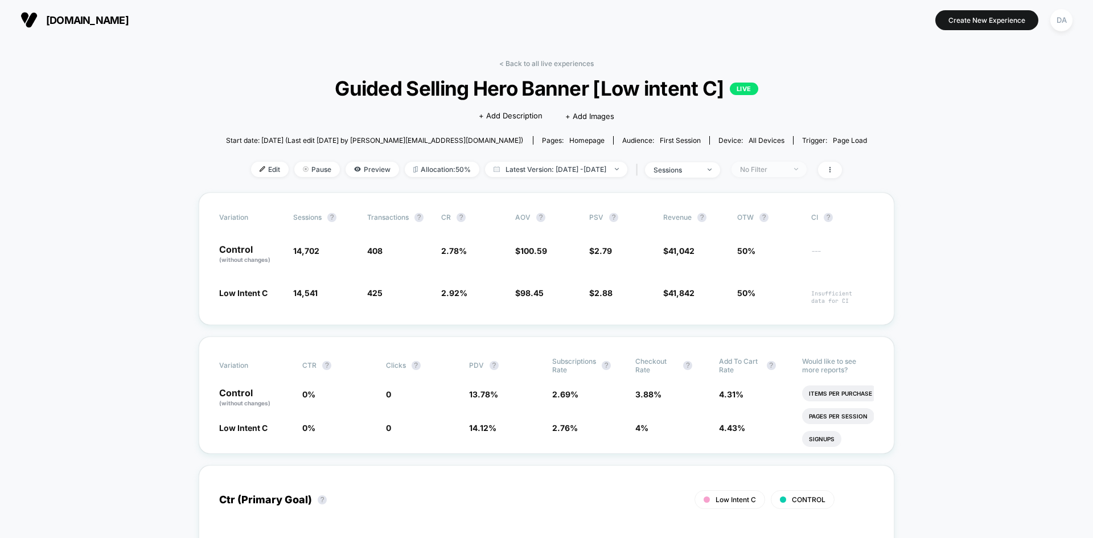
click at [778, 169] on div "No Filter" at bounding box center [763, 169] width 46 height 9
click at [842, 169] on span at bounding box center [830, 170] width 24 height 17
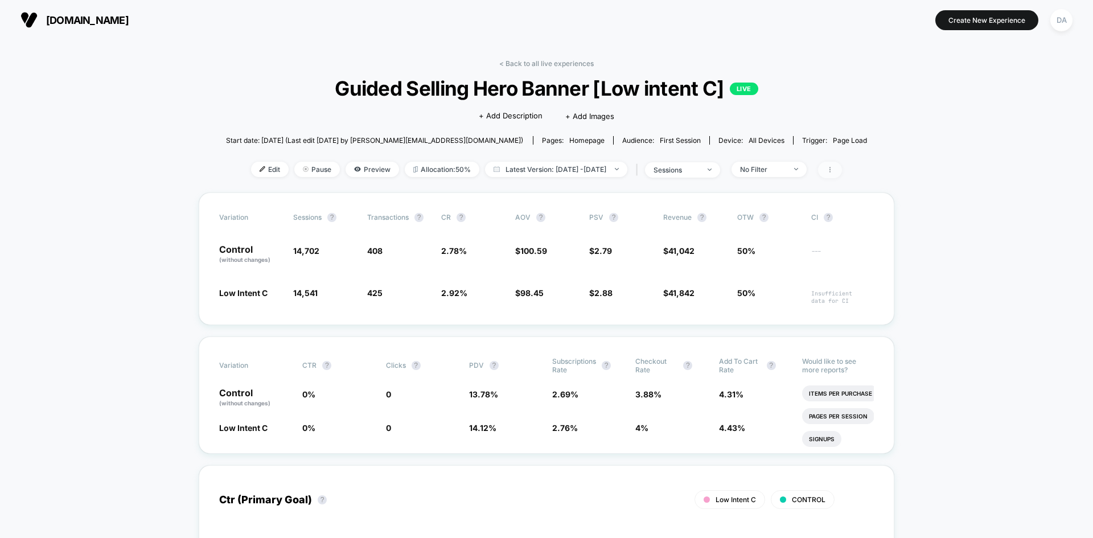
click at [834, 168] on icon at bounding box center [830, 169] width 7 height 7
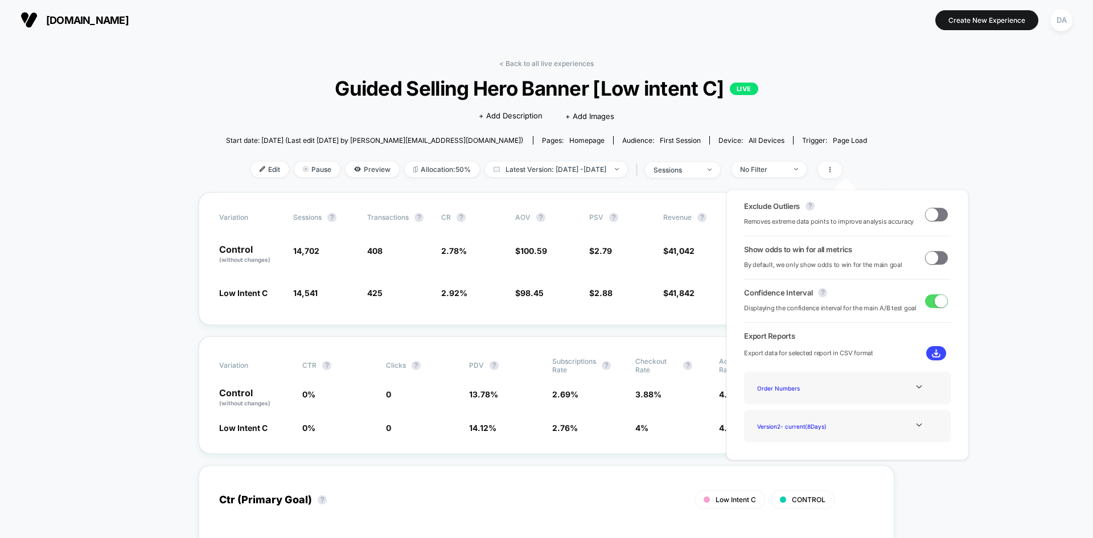
click at [932, 252] on span at bounding box center [932, 257] width 13 height 13
